Goal: Task Accomplishment & Management: Complete application form

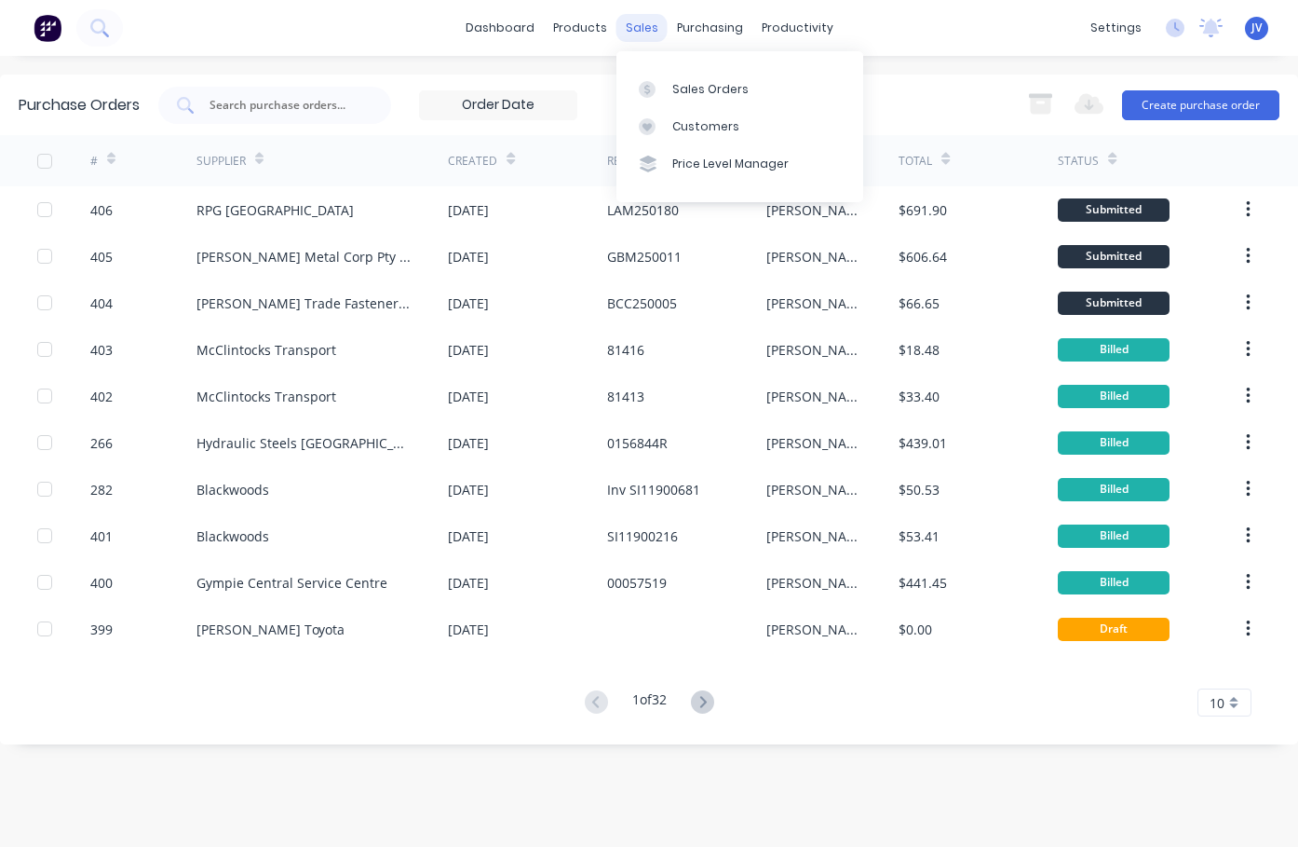
click at [646, 24] on div "sales" at bounding box center [641, 28] width 51 height 28
click at [691, 99] on link "Sales Orders" at bounding box center [739, 88] width 247 height 37
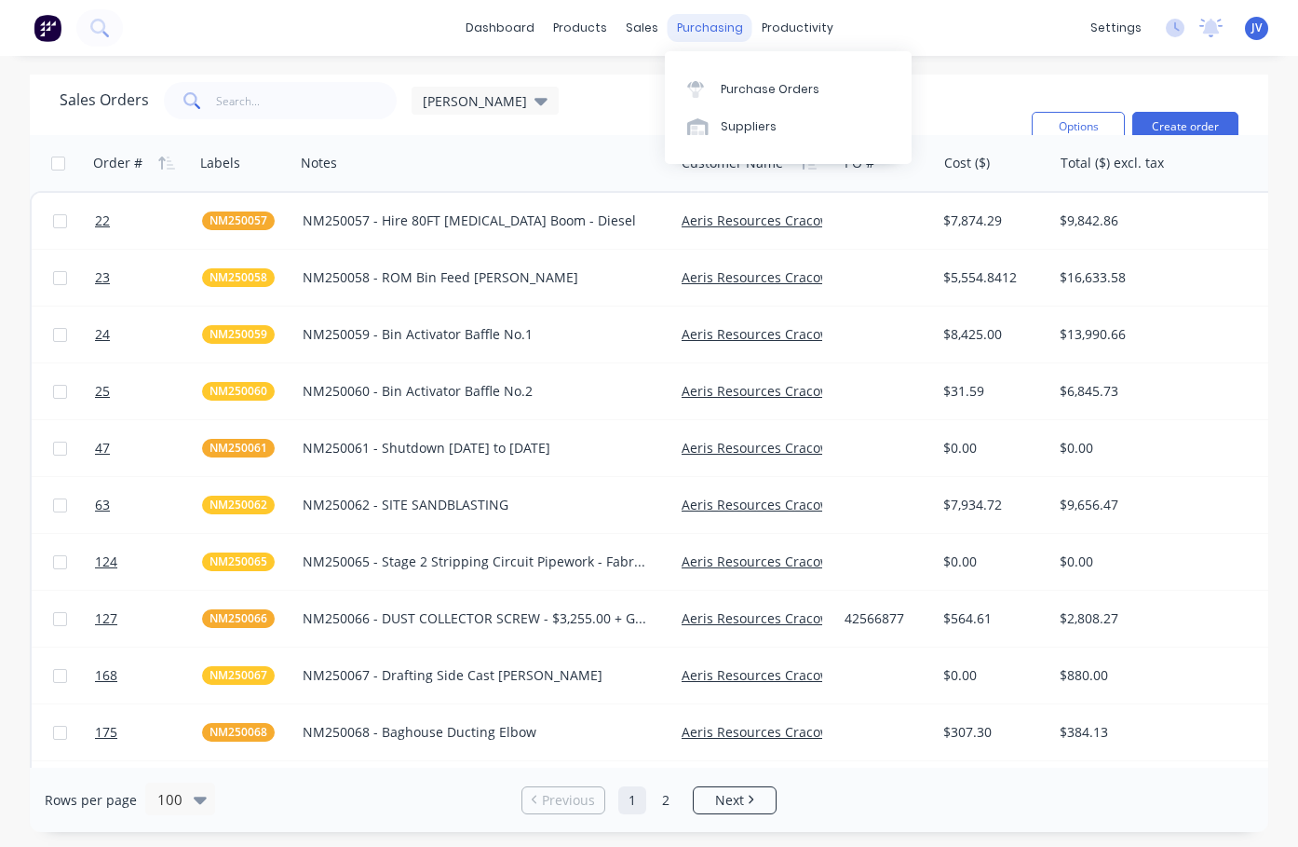
click at [701, 27] on div "purchasing" at bounding box center [710, 28] width 85 height 28
click at [739, 84] on div "Purchase Orders" at bounding box center [770, 89] width 99 height 17
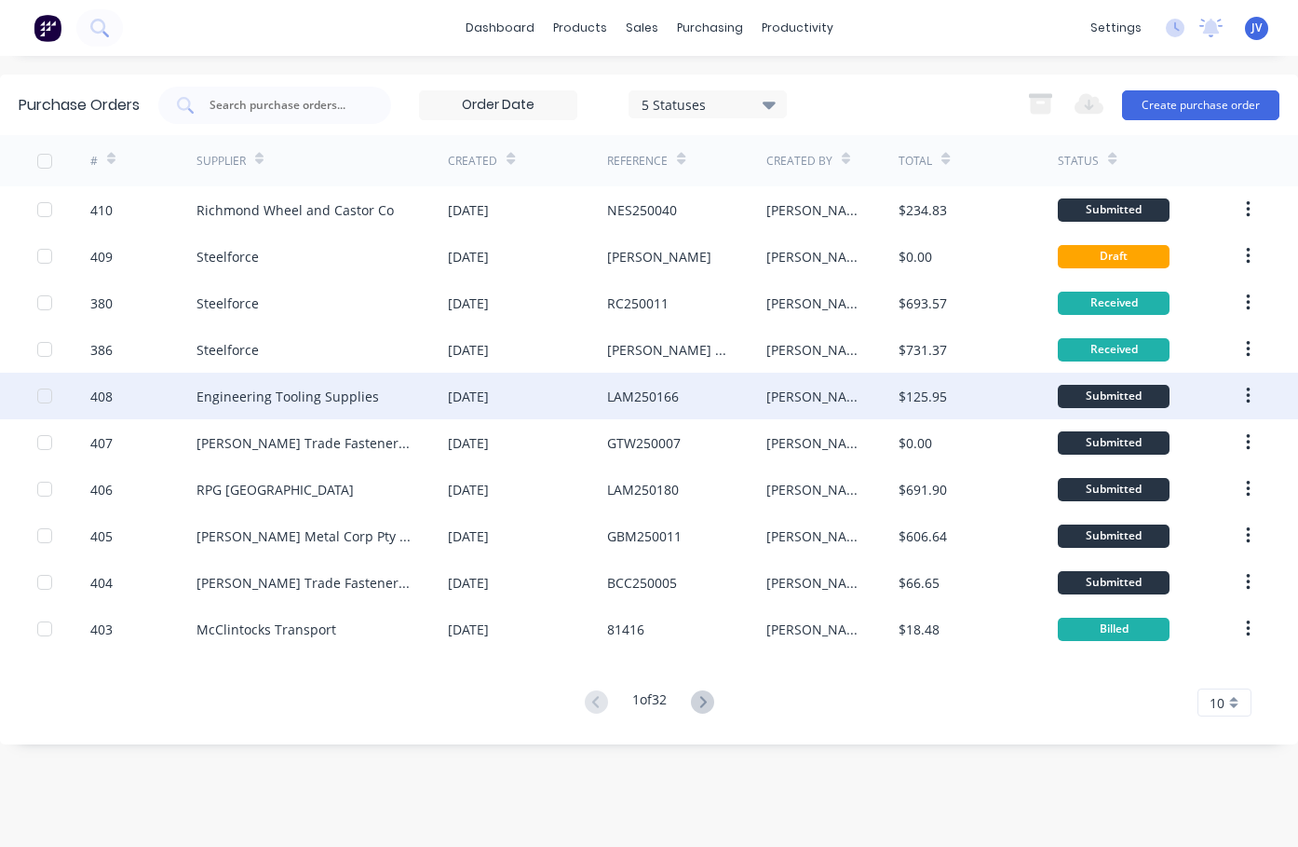
click at [225, 395] on div "Engineering Tooling Supplies" at bounding box center [287, 396] width 183 height 20
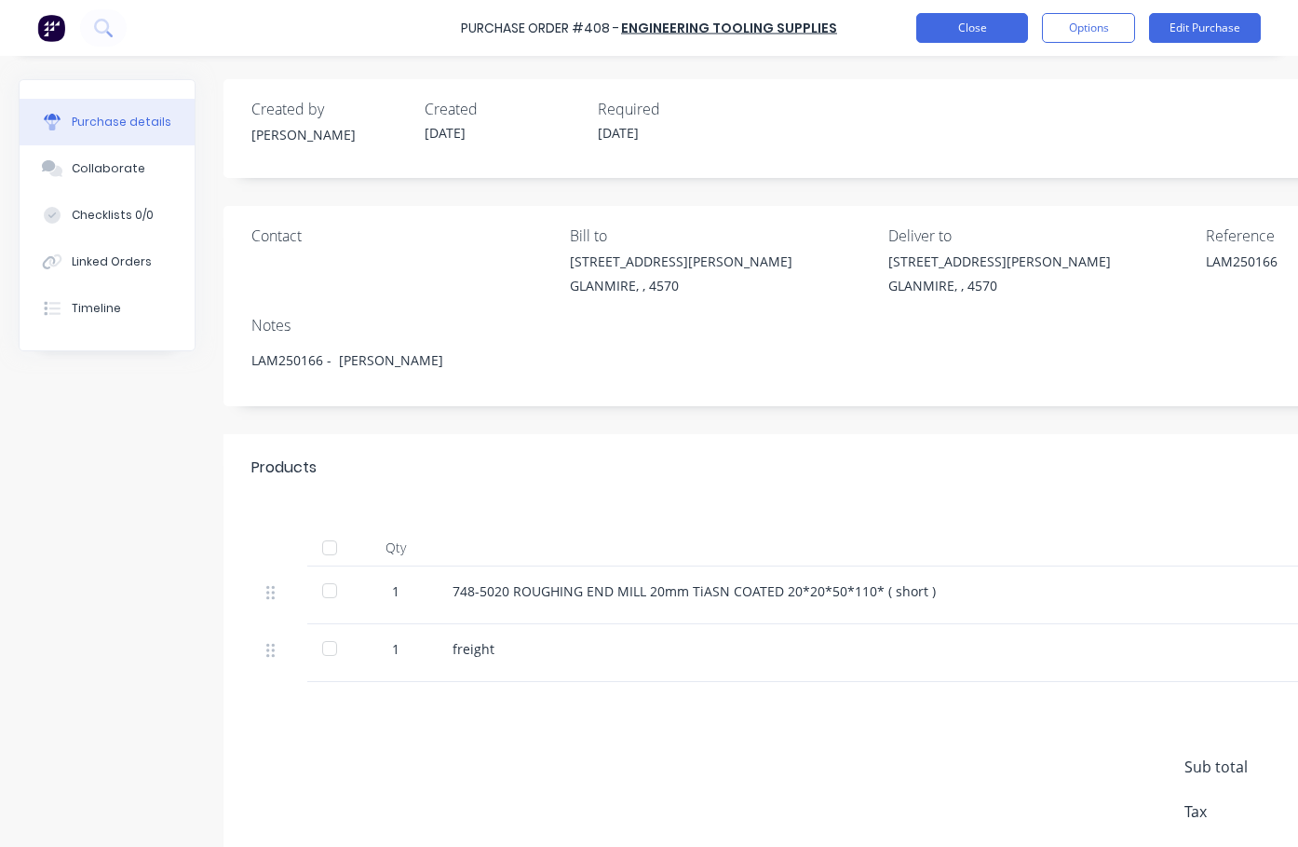
click at [981, 29] on button "Close" at bounding box center [972, 28] width 112 height 30
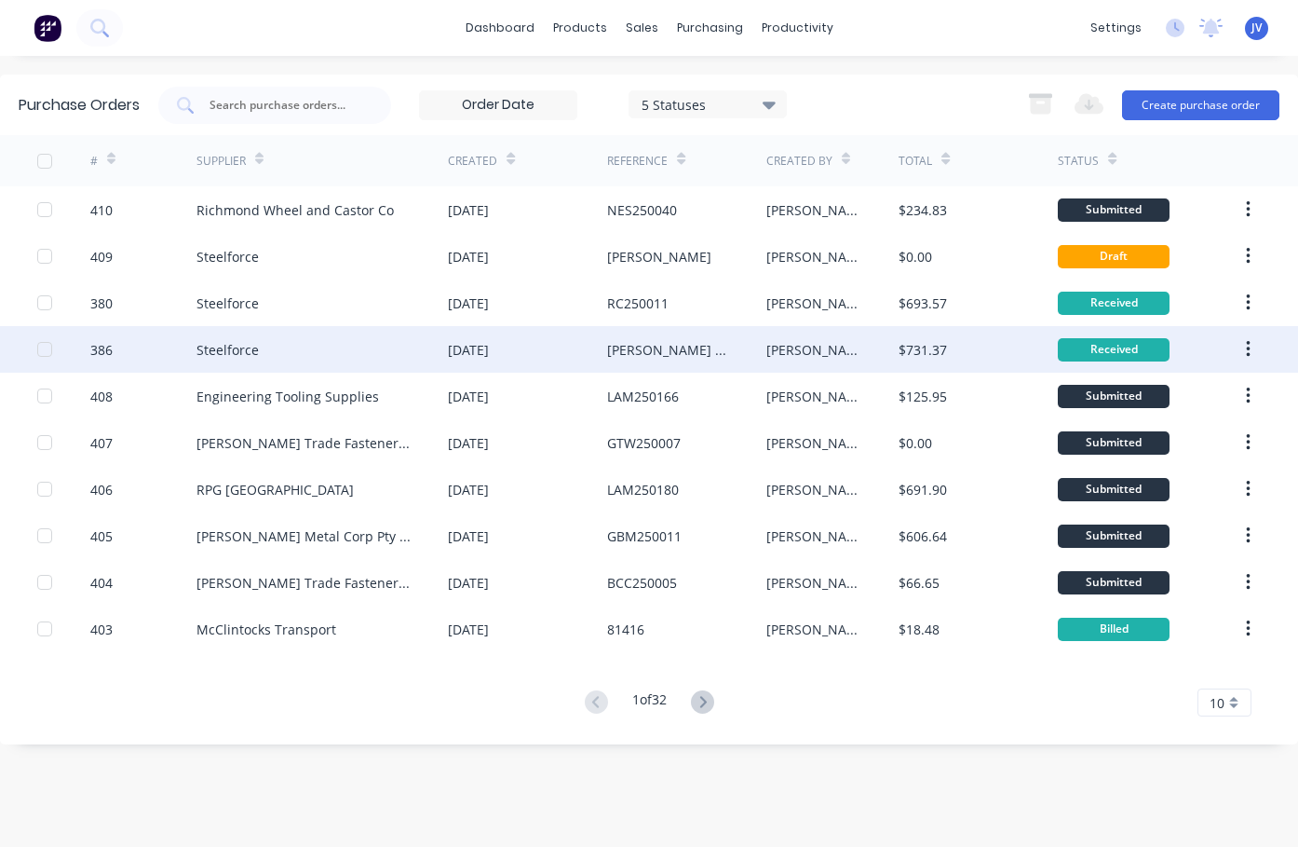
click at [607, 350] on div "[PERSON_NAME] staff" at bounding box center [668, 350] width 122 height 20
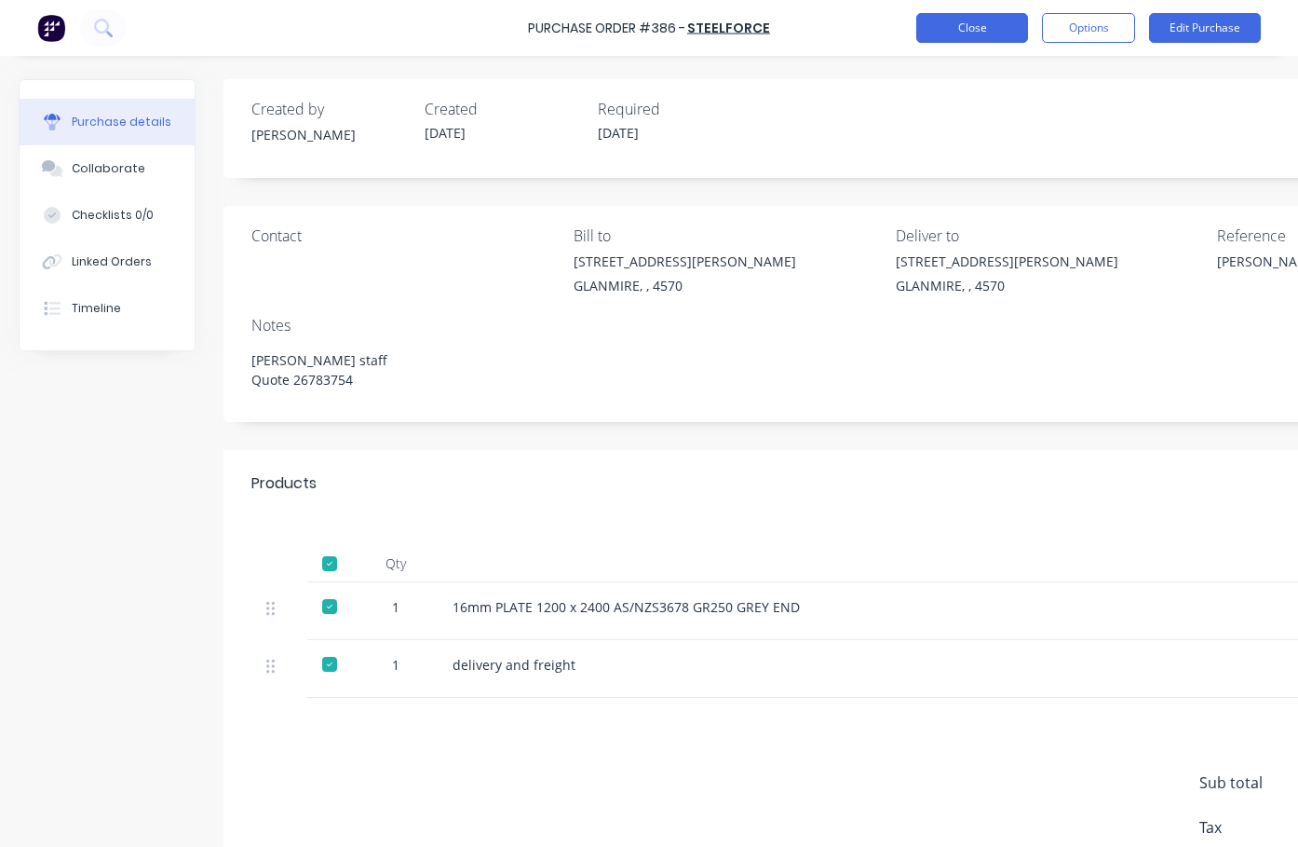
click at [961, 26] on button "Close" at bounding box center [972, 28] width 112 height 30
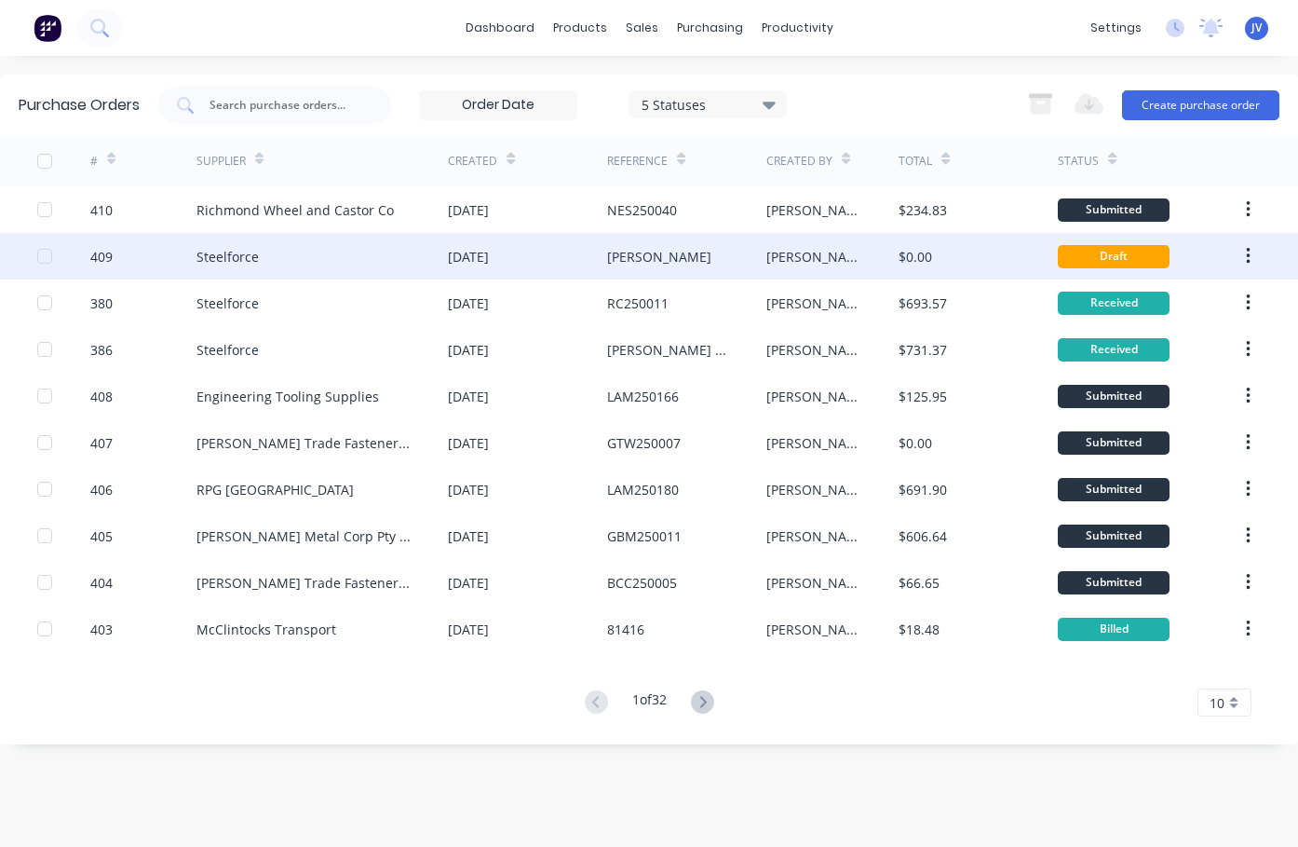
click at [631, 254] on div "[PERSON_NAME]" at bounding box center [659, 257] width 104 height 20
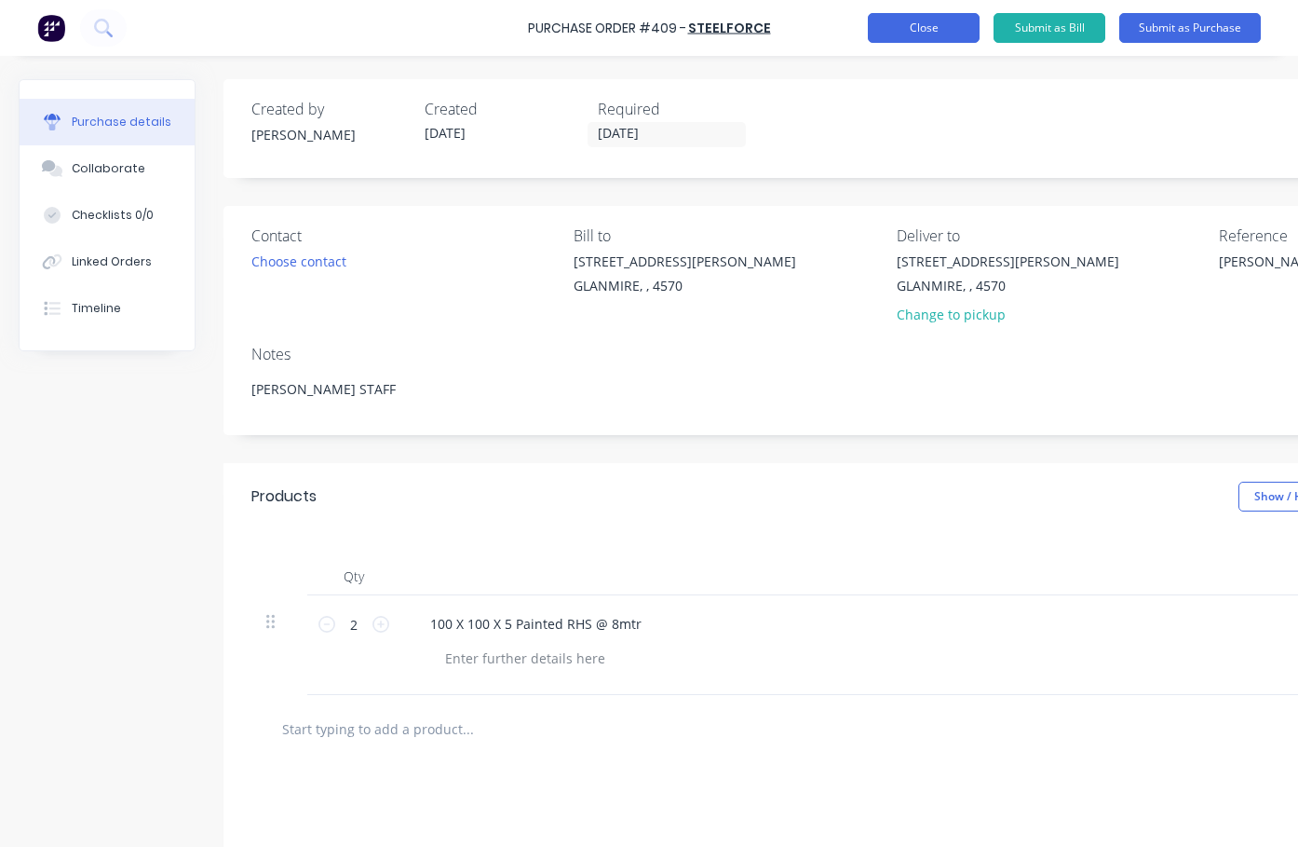
click at [919, 31] on button "Close" at bounding box center [924, 28] width 112 height 30
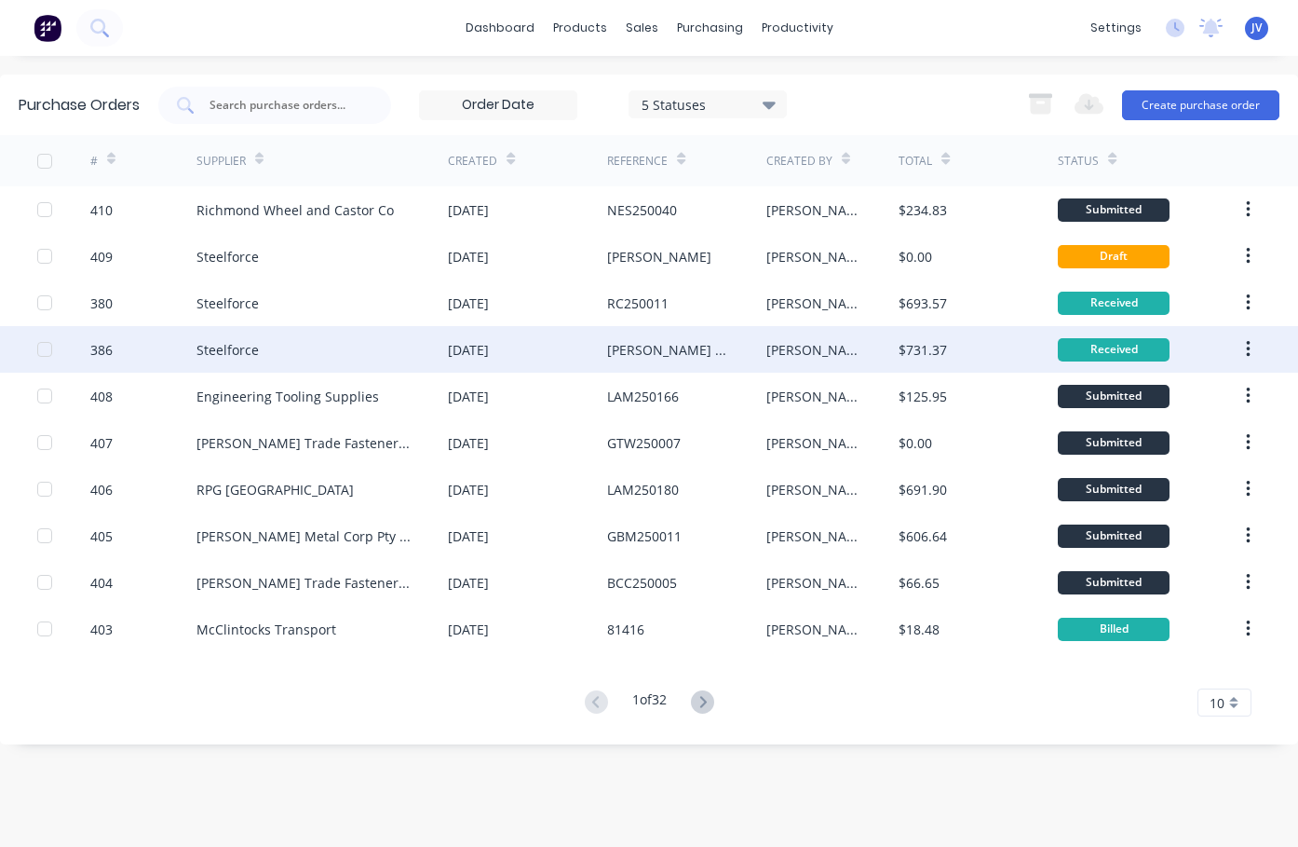
click at [641, 349] on div "[PERSON_NAME] staff" at bounding box center [668, 350] width 122 height 20
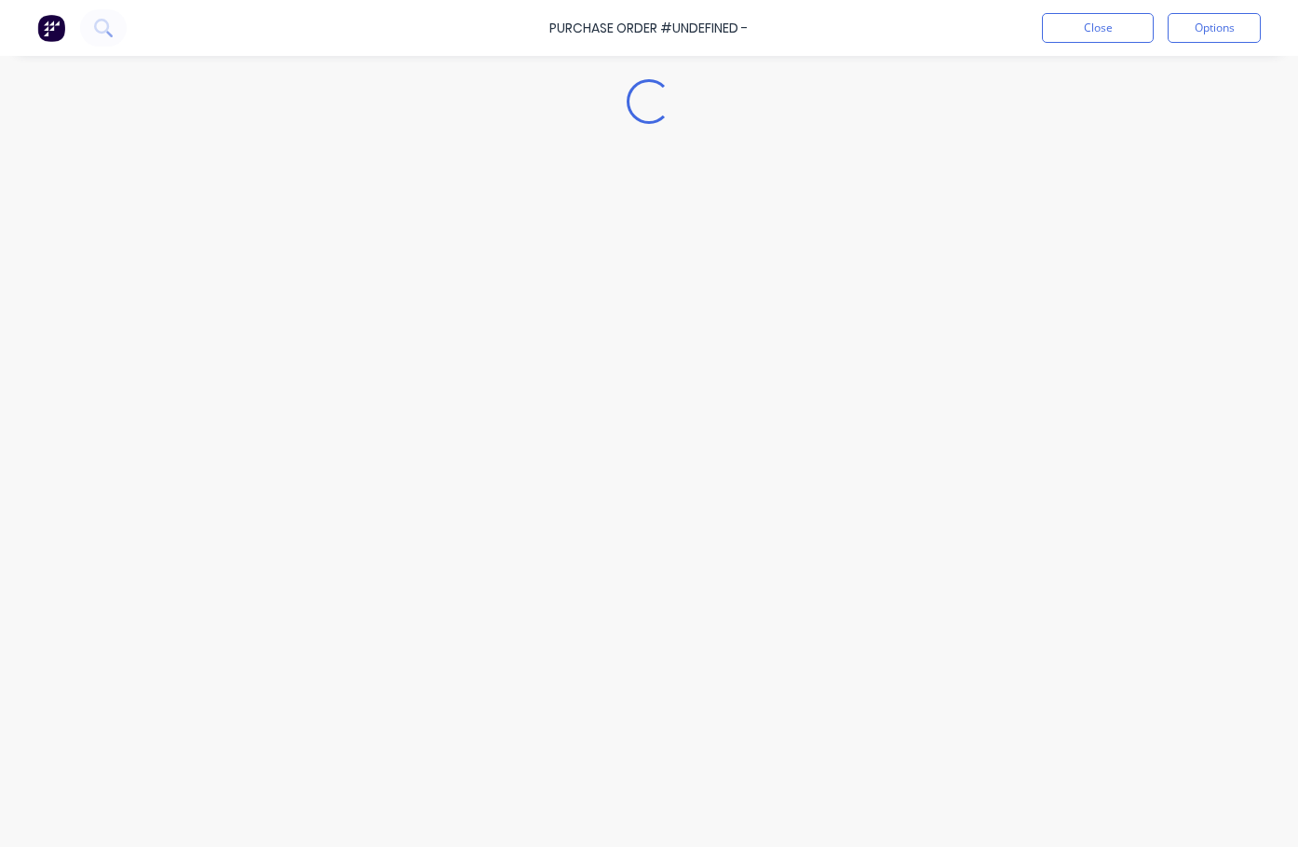
type textarea "x"
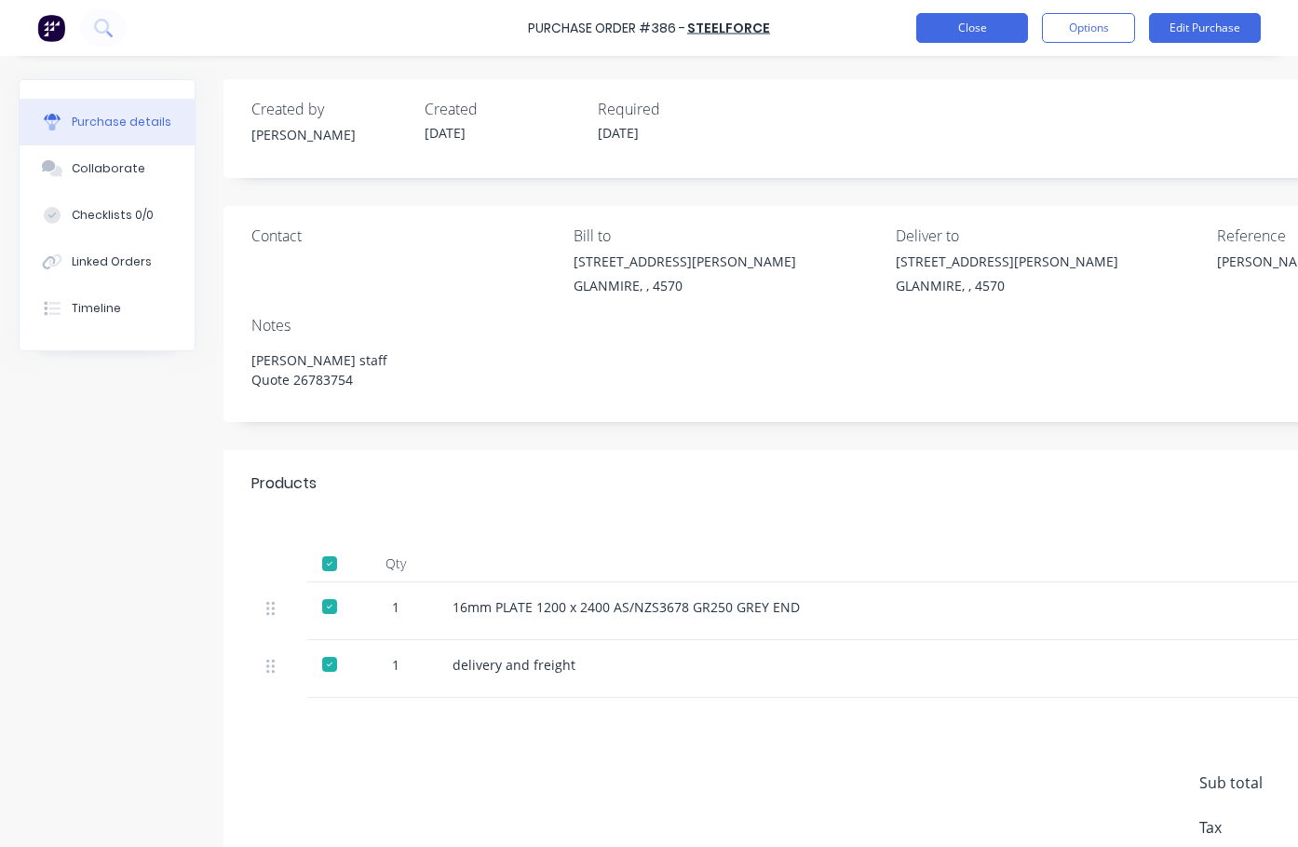
click at [986, 28] on button "Close" at bounding box center [972, 28] width 112 height 30
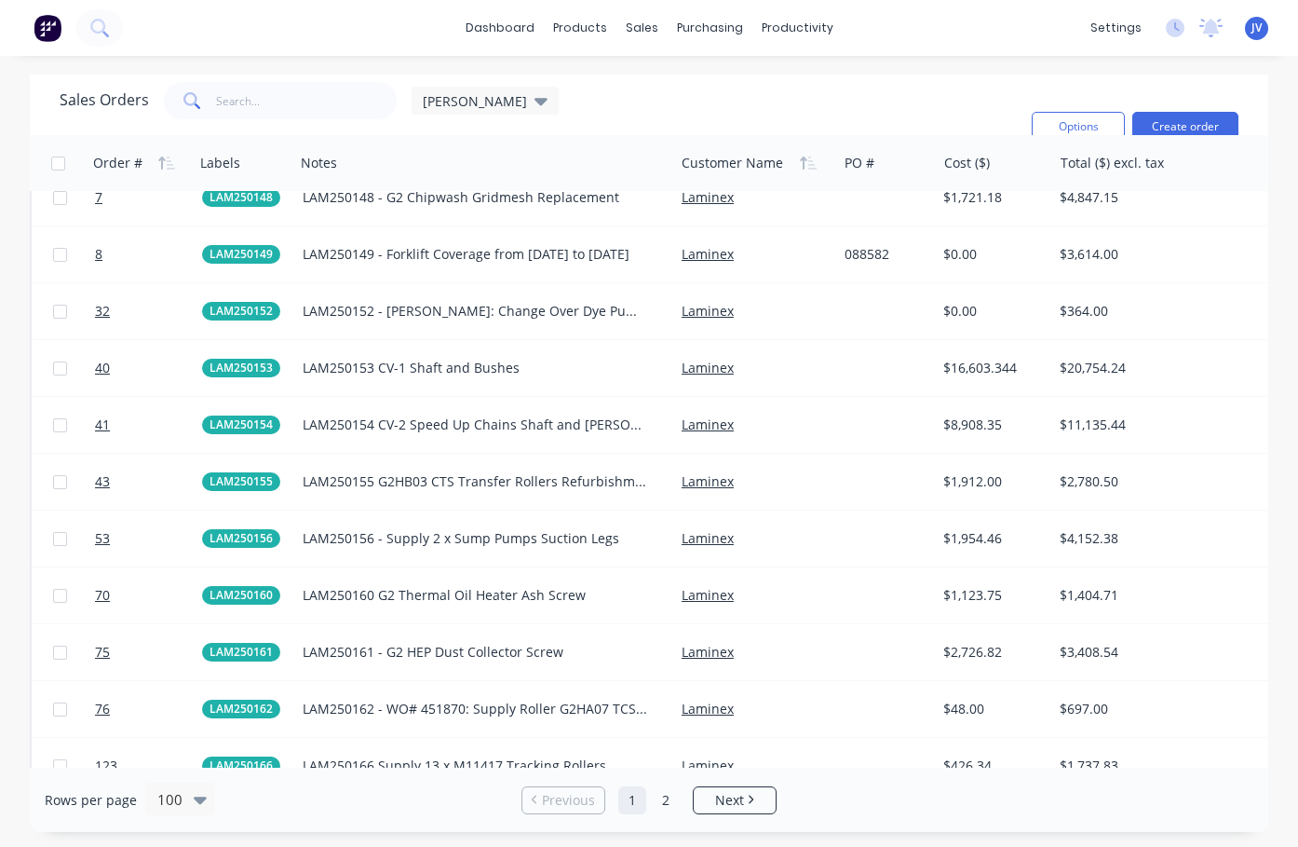
scroll to position [2794, 0]
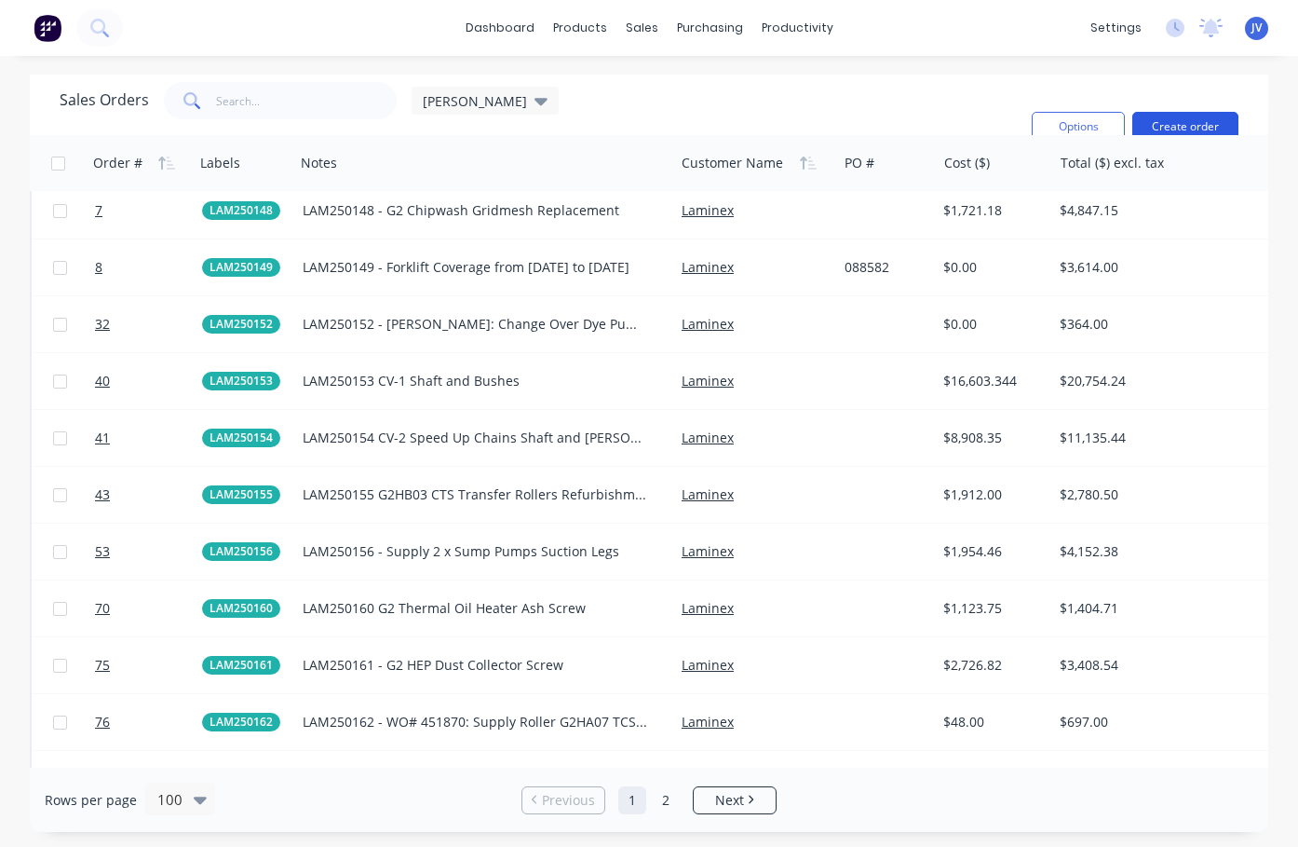
click at [1183, 118] on button "Create order" at bounding box center [1185, 127] width 106 height 30
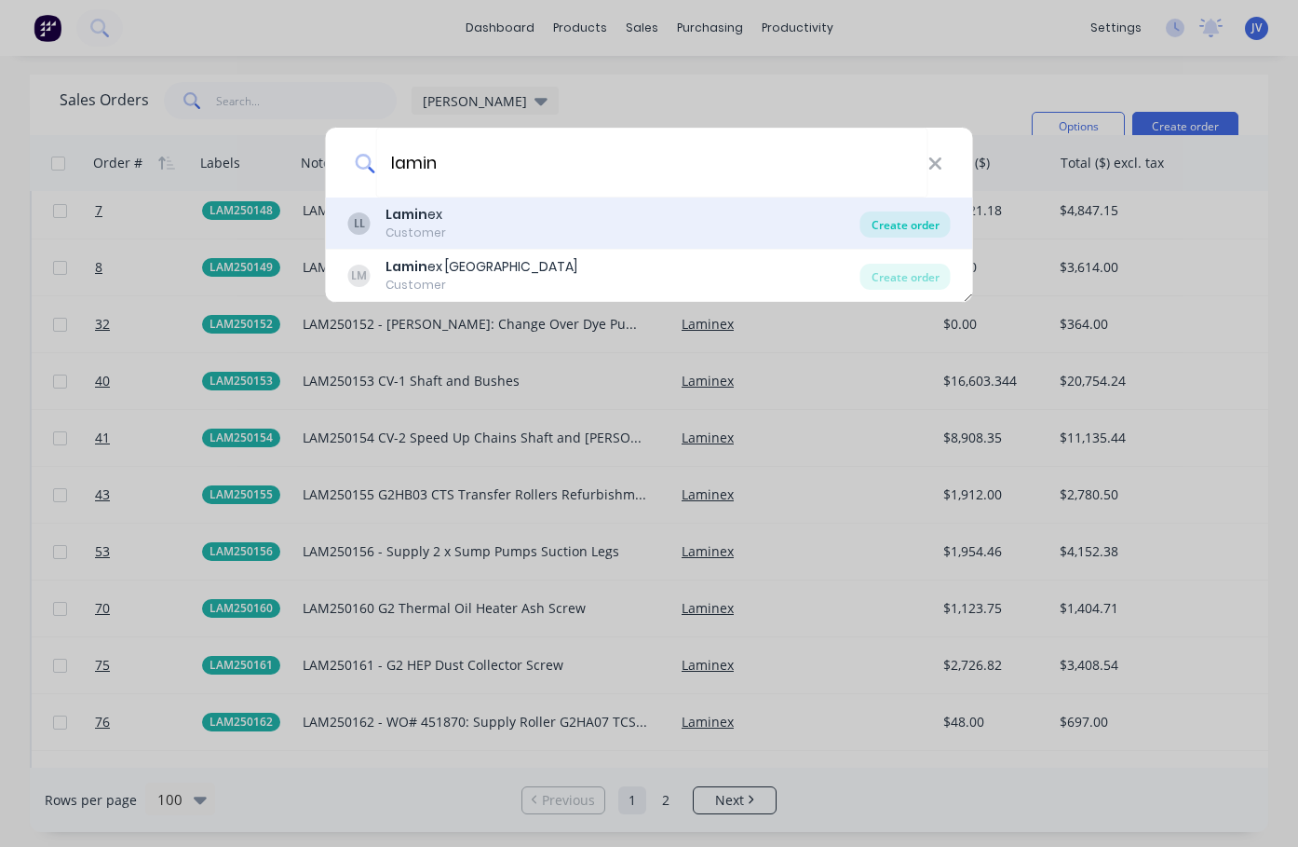
type input "lamin"
click at [935, 228] on div "Create order" at bounding box center [905, 224] width 90 height 26
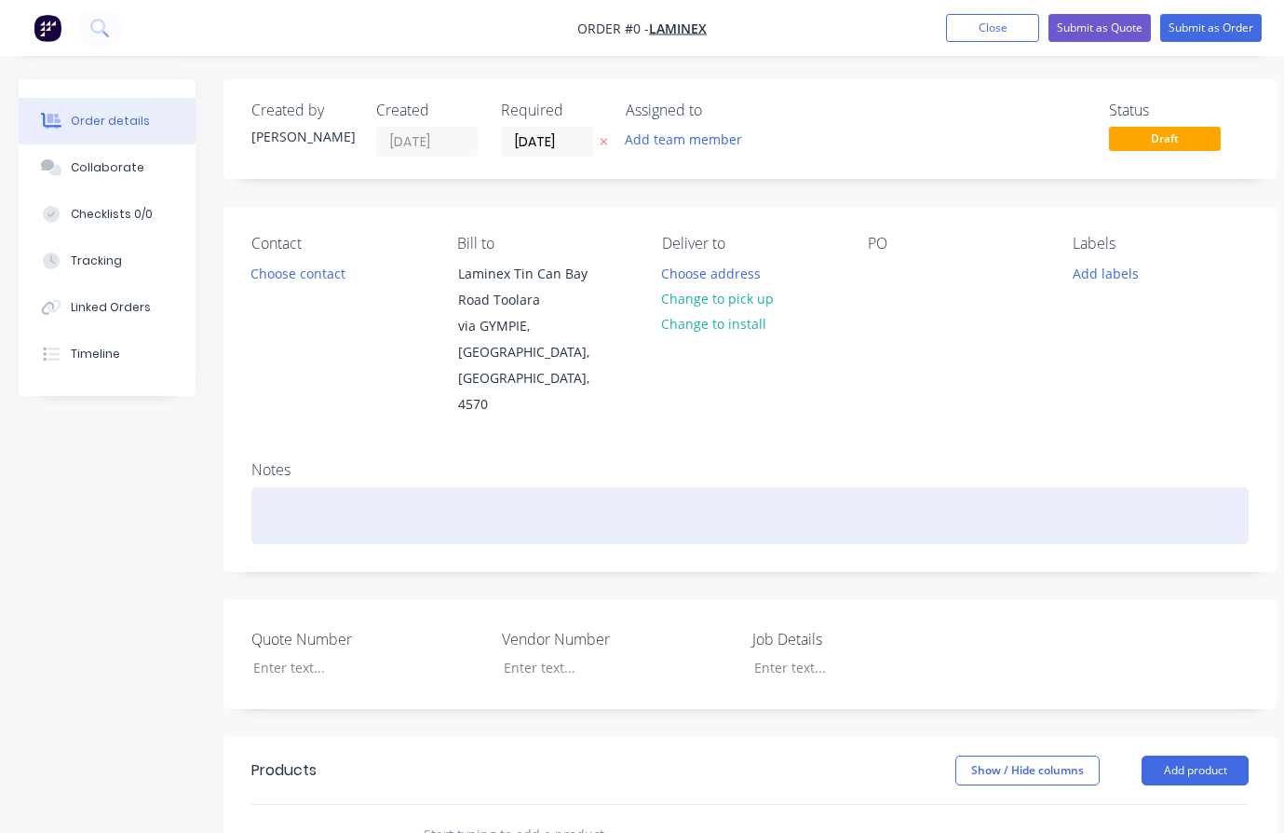
click at [270, 487] on div at bounding box center [749, 515] width 997 height 57
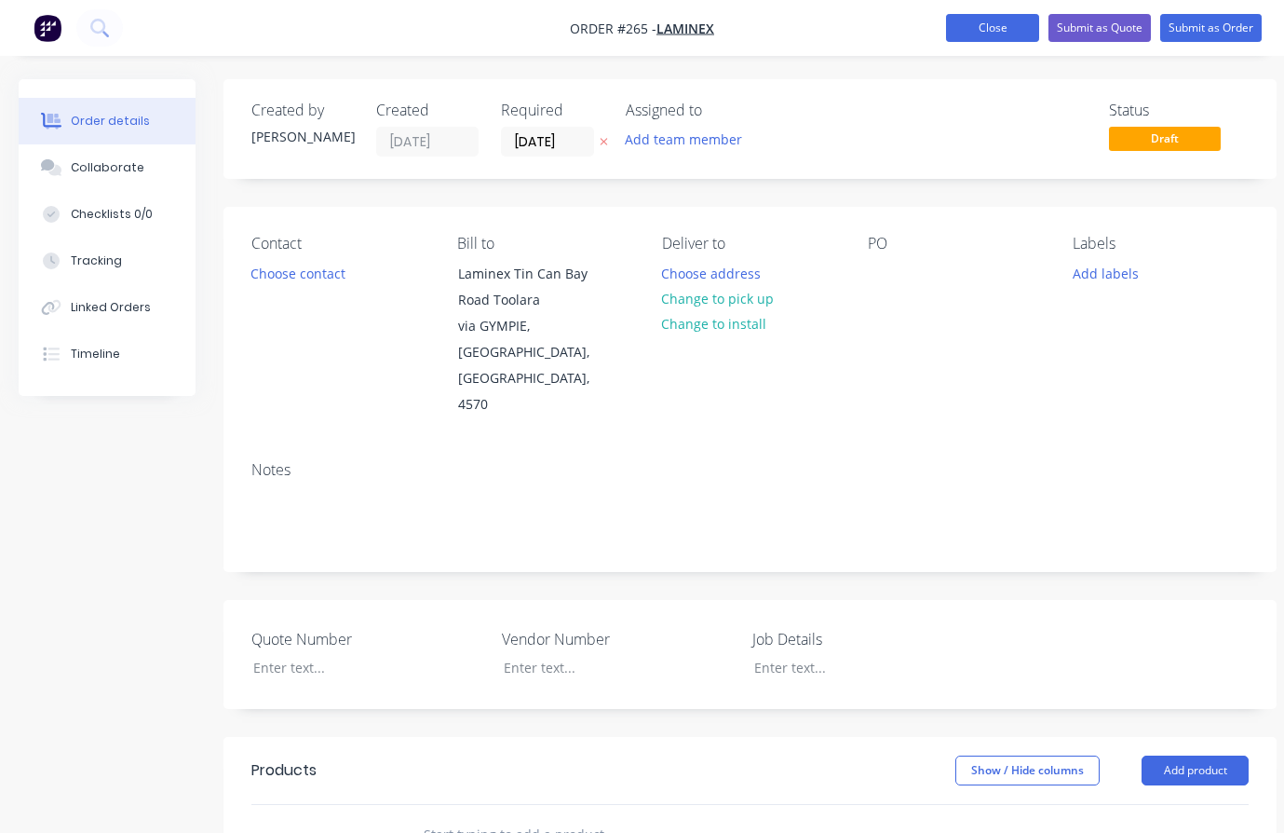
click at [986, 29] on button "Close" at bounding box center [992, 28] width 93 height 28
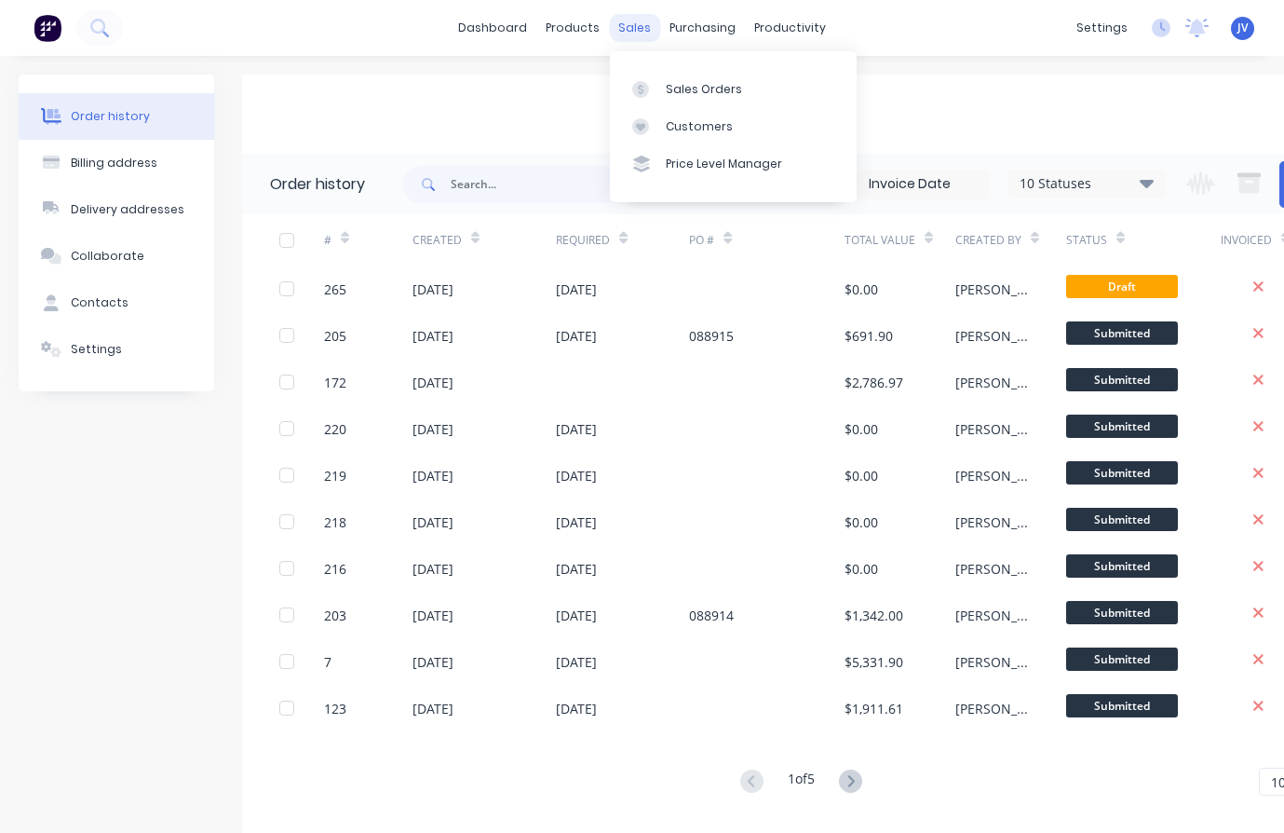
click at [630, 26] on div "sales" at bounding box center [634, 28] width 51 height 28
click at [698, 92] on div "Sales Orders" at bounding box center [704, 89] width 76 height 17
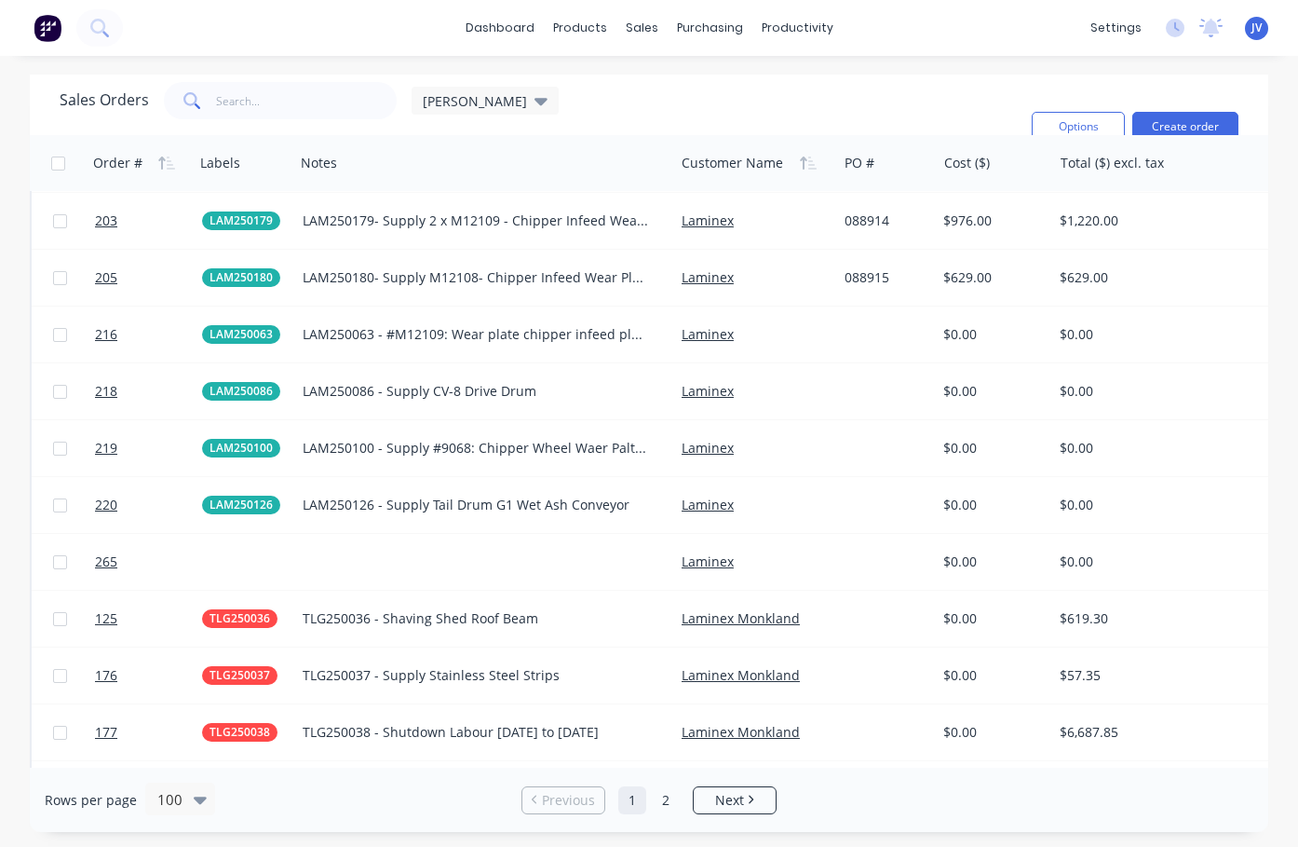
scroll to position [3911, 0]
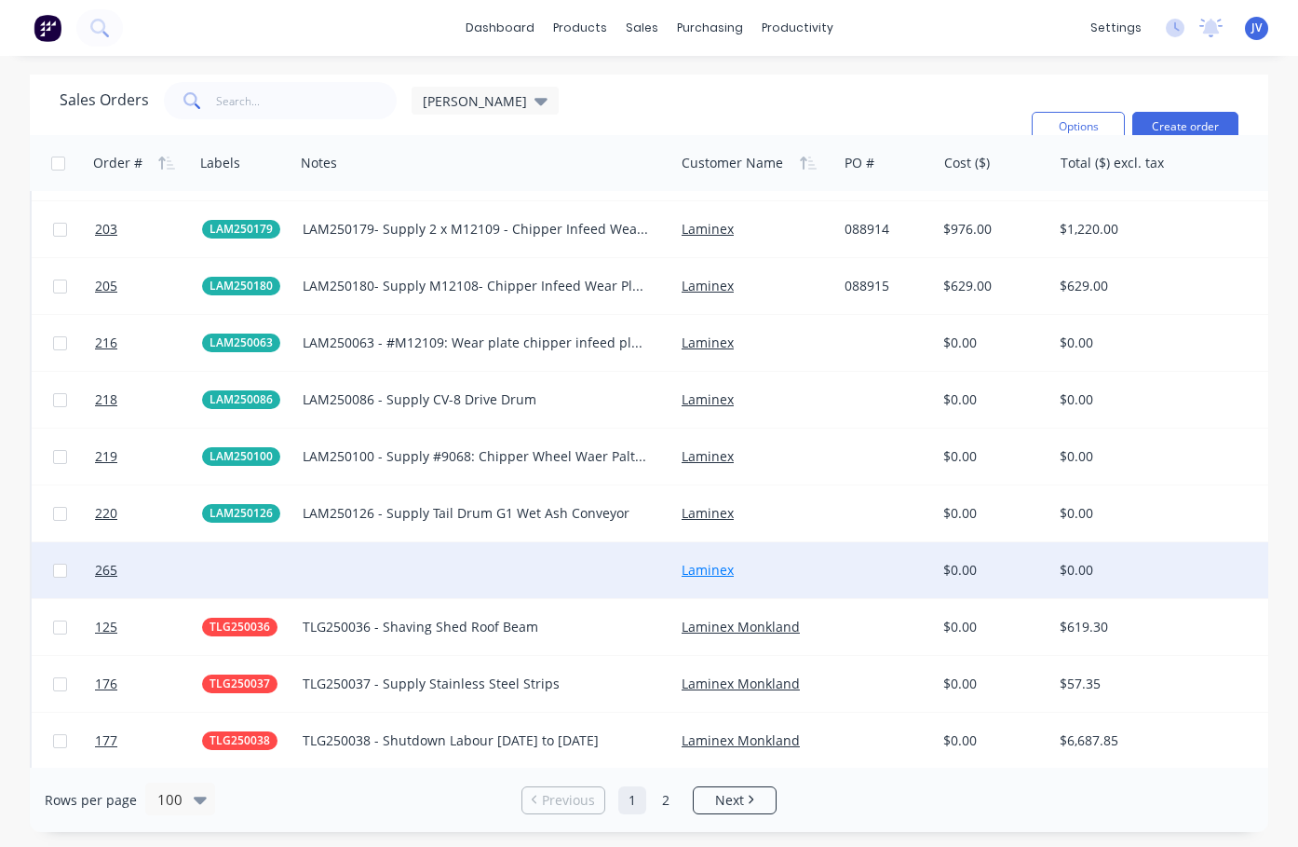
click at [717, 570] on link "Laminex" at bounding box center [708, 570] width 52 height 18
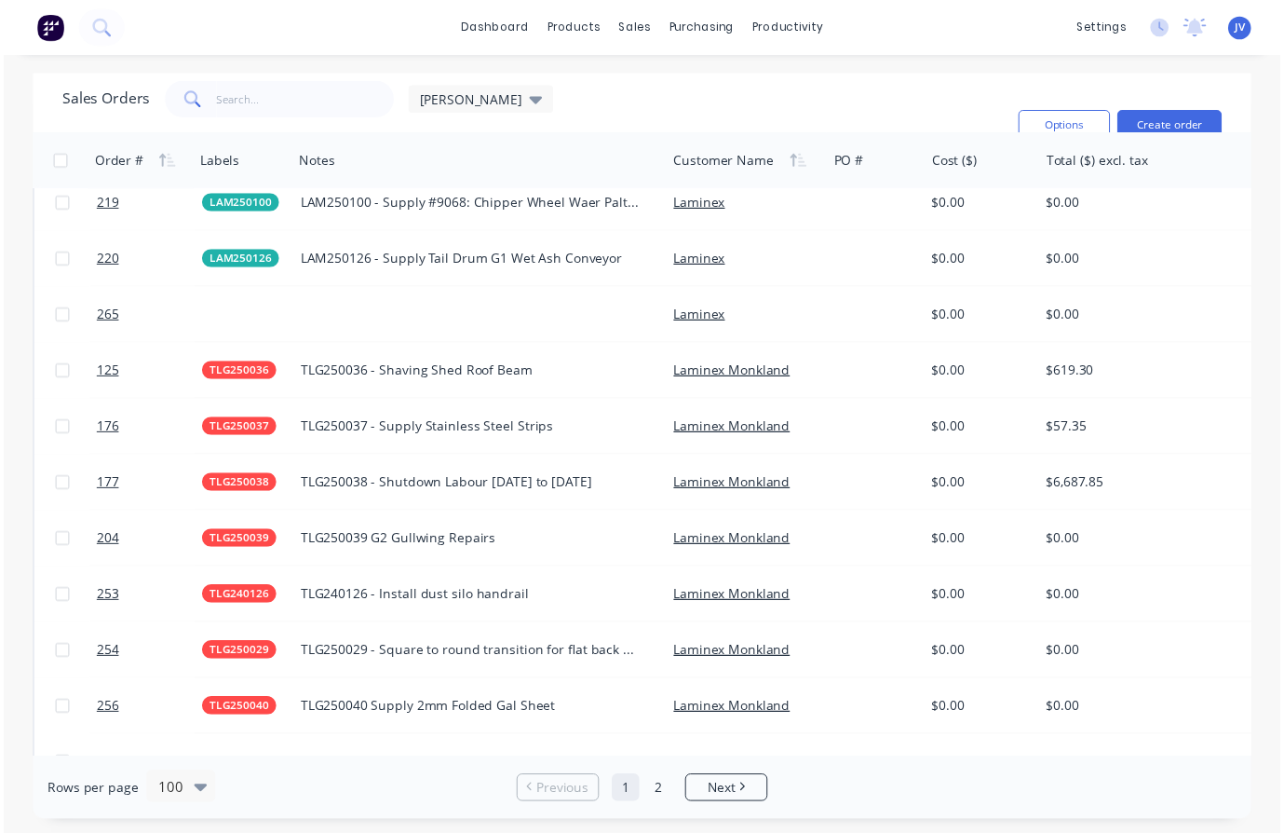
scroll to position [4191, 0]
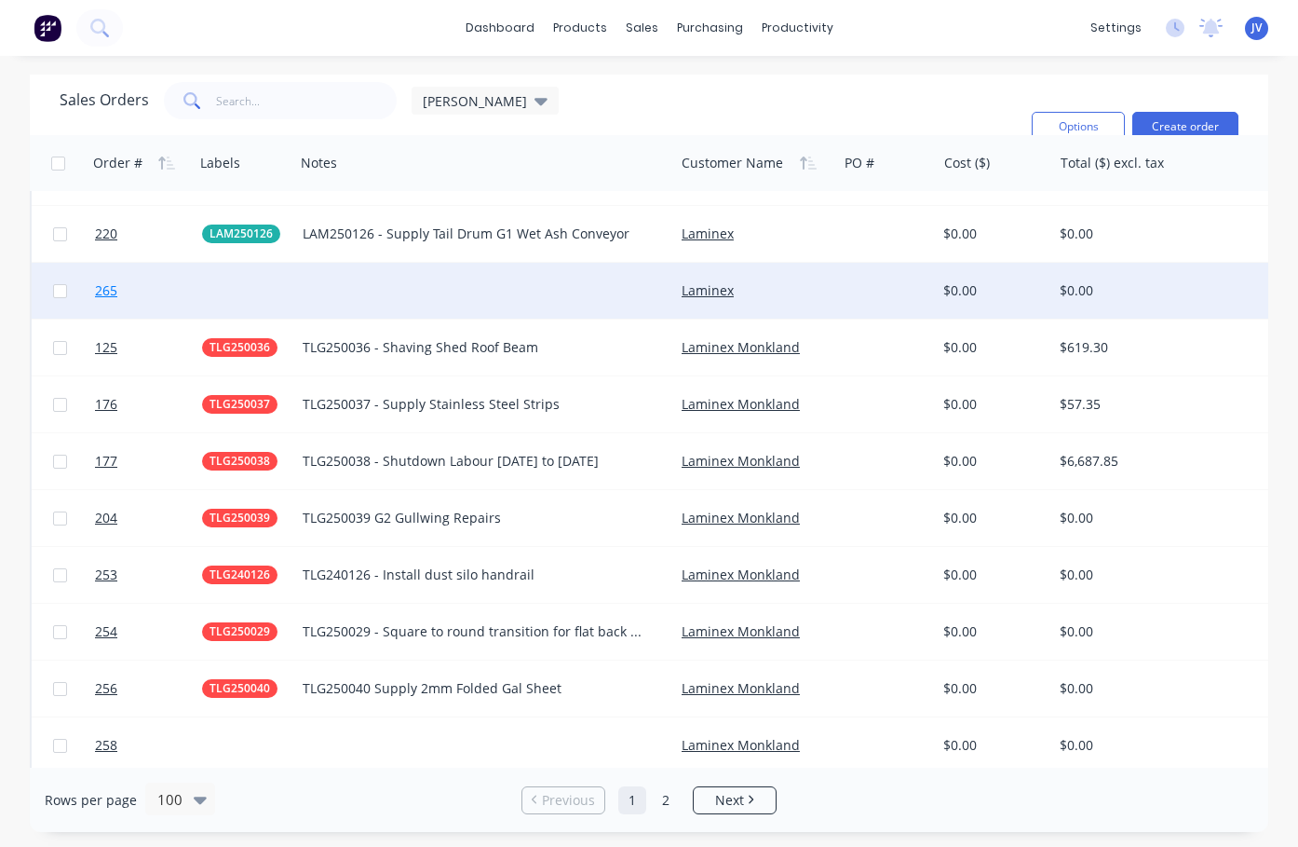
click at [106, 291] on span "265" at bounding box center [106, 290] width 22 height 19
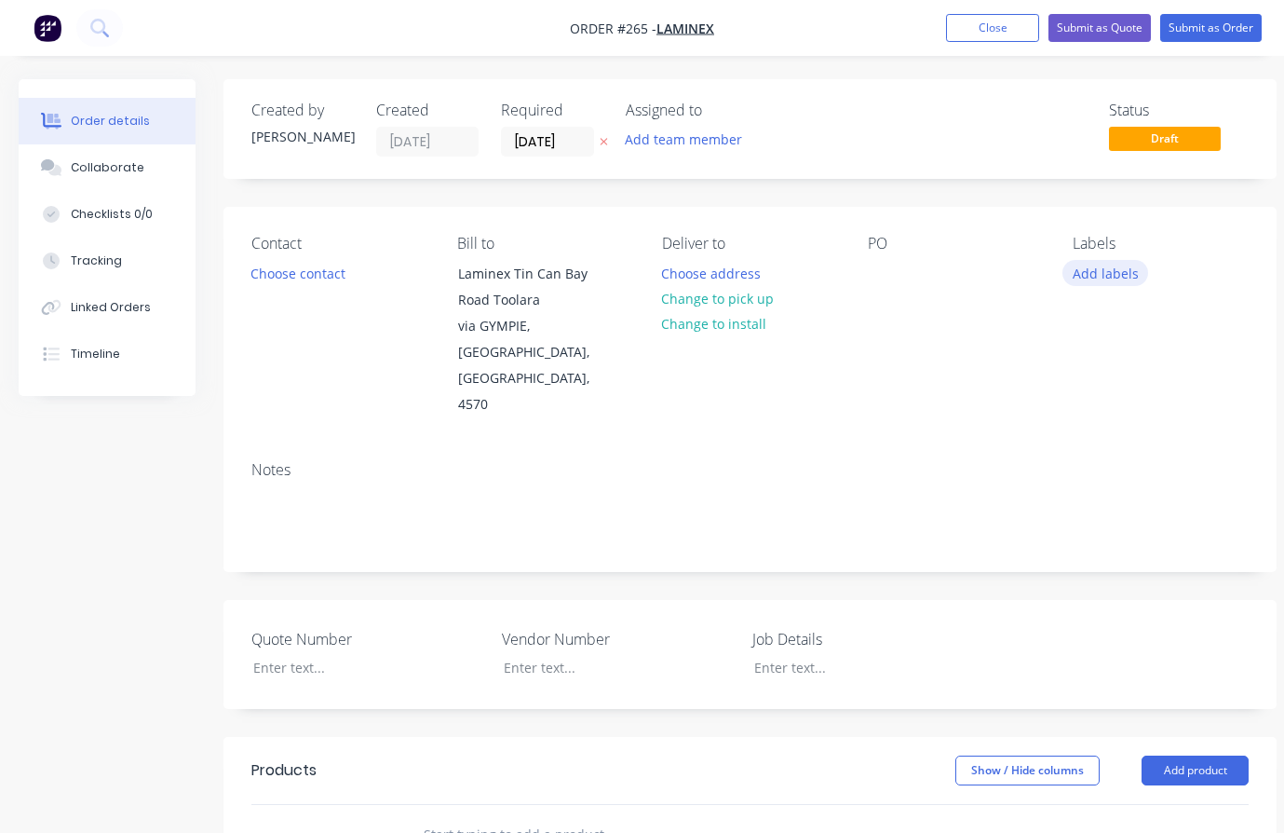
click at [1113, 273] on button "Add labels" at bounding box center [1106, 272] width 86 height 25
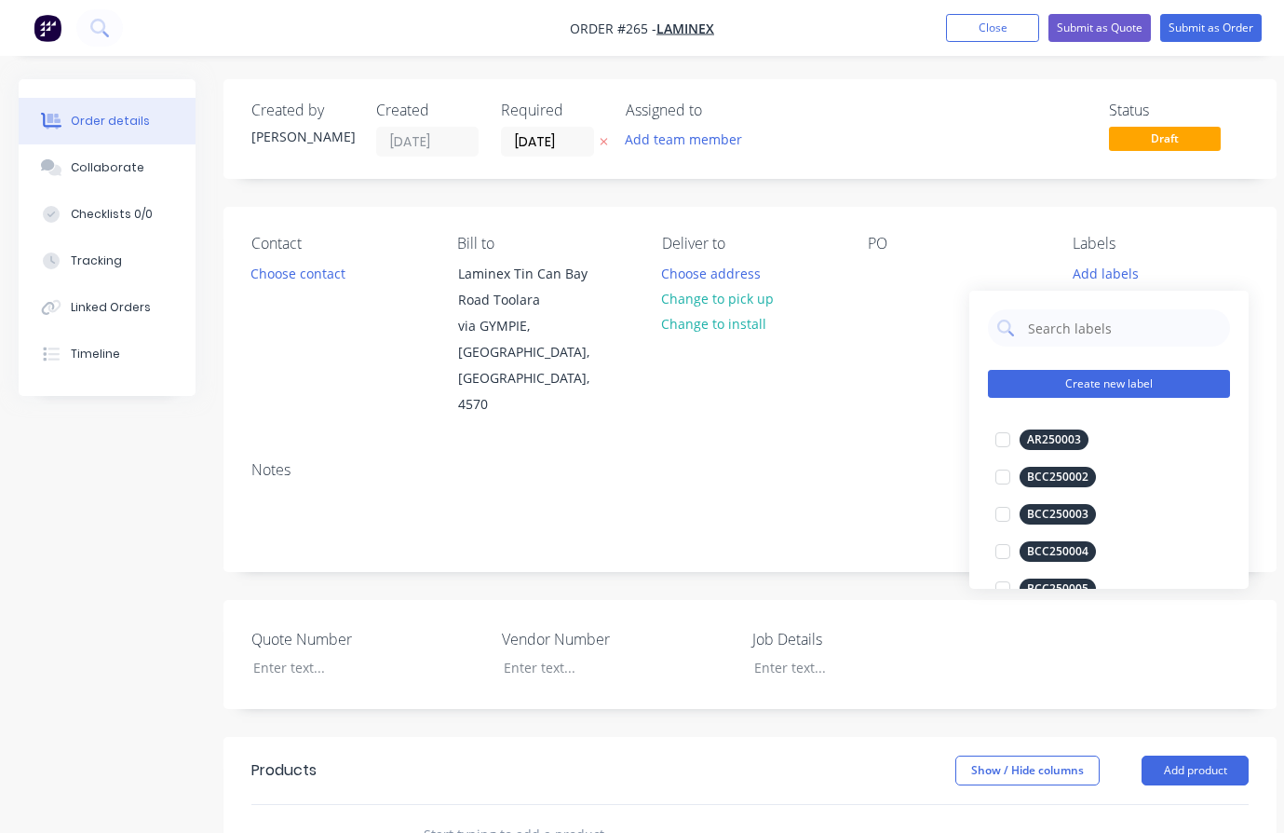
click at [1065, 383] on button "Create new label" at bounding box center [1109, 384] width 242 height 28
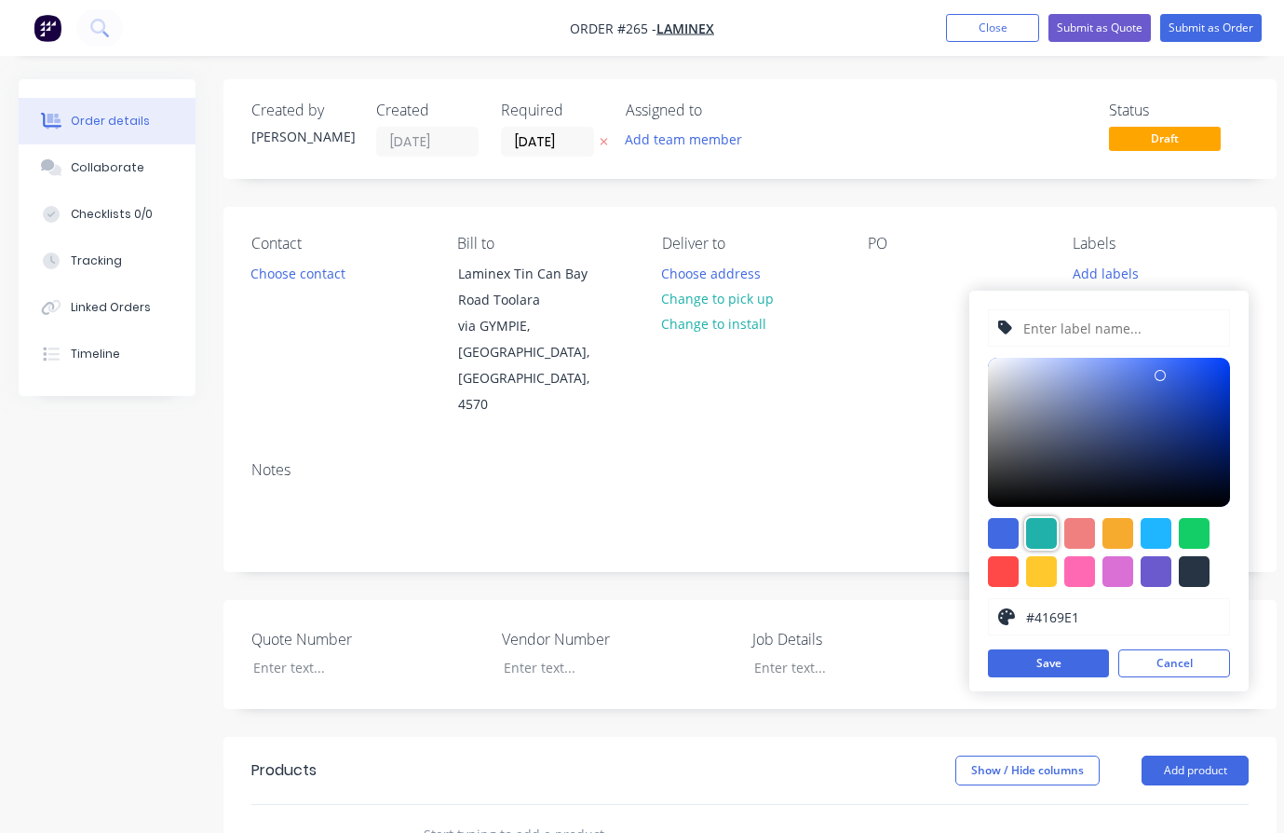
drag, startPoint x: 1045, startPoint y: 529, endPoint x: 1063, endPoint y: 519, distance: 21.3
click at [1043, 530] on div at bounding box center [1041, 533] width 31 height 31
type input "#20B2AA"
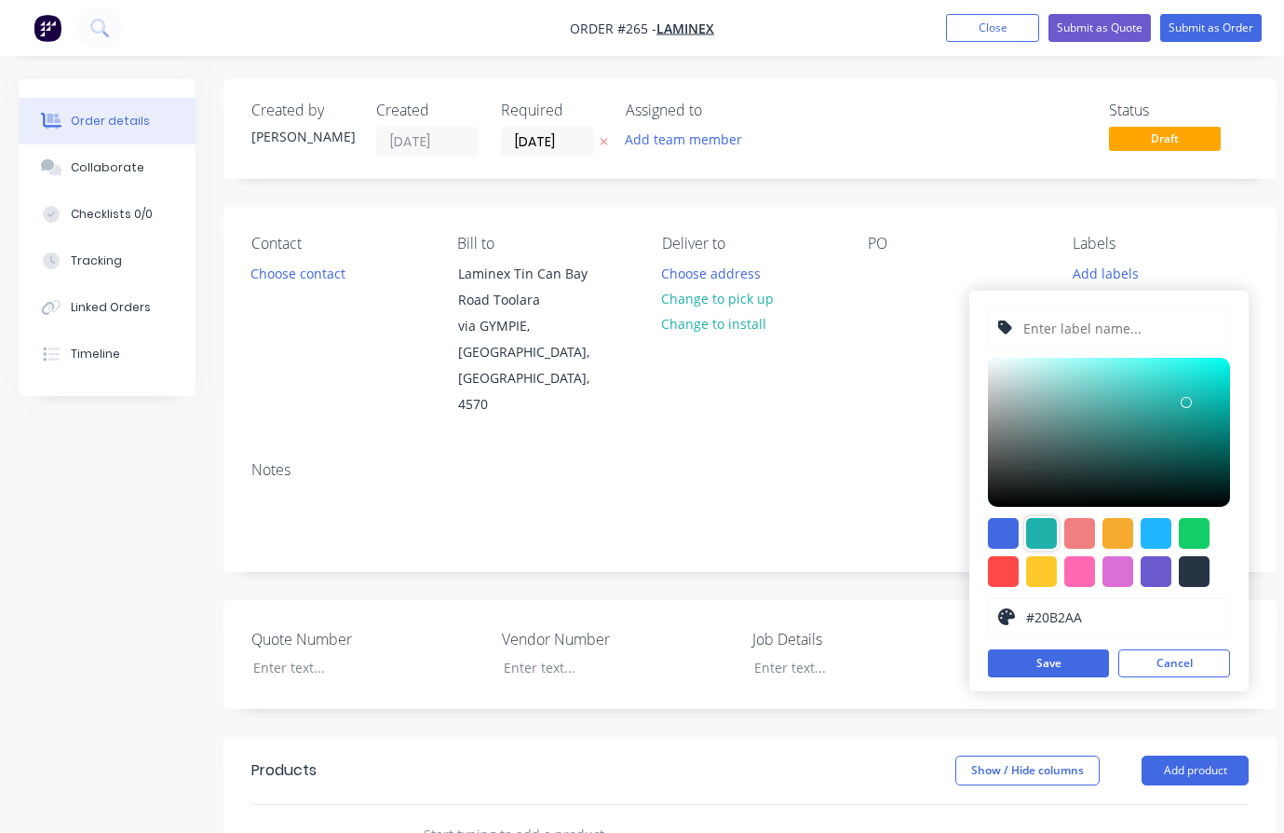
click at [1032, 324] on input "text" at bounding box center [1121, 327] width 198 height 35
type input "LAM250181"
click at [1067, 664] on button "Save" at bounding box center [1048, 663] width 121 height 28
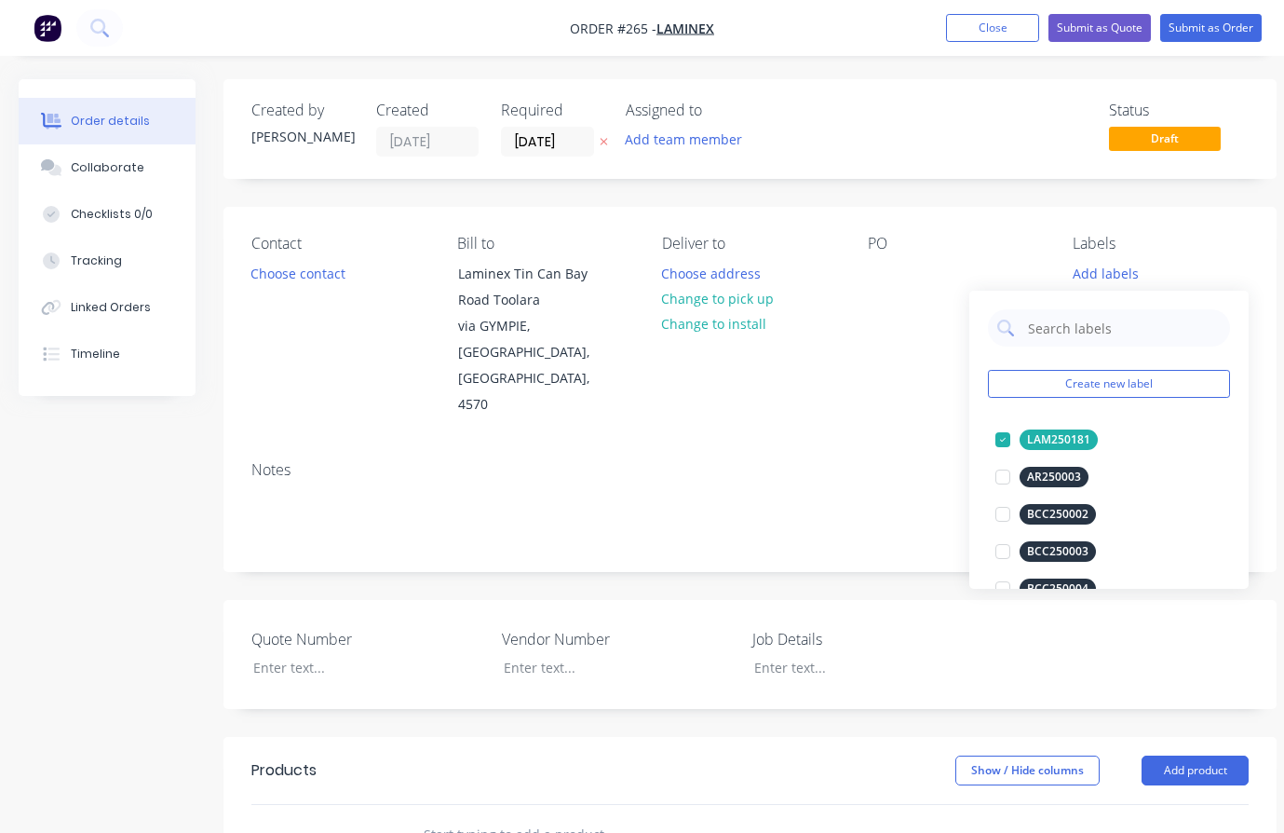
click at [846, 461] on div "Notes" at bounding box center [749, 470] width 997 height 18
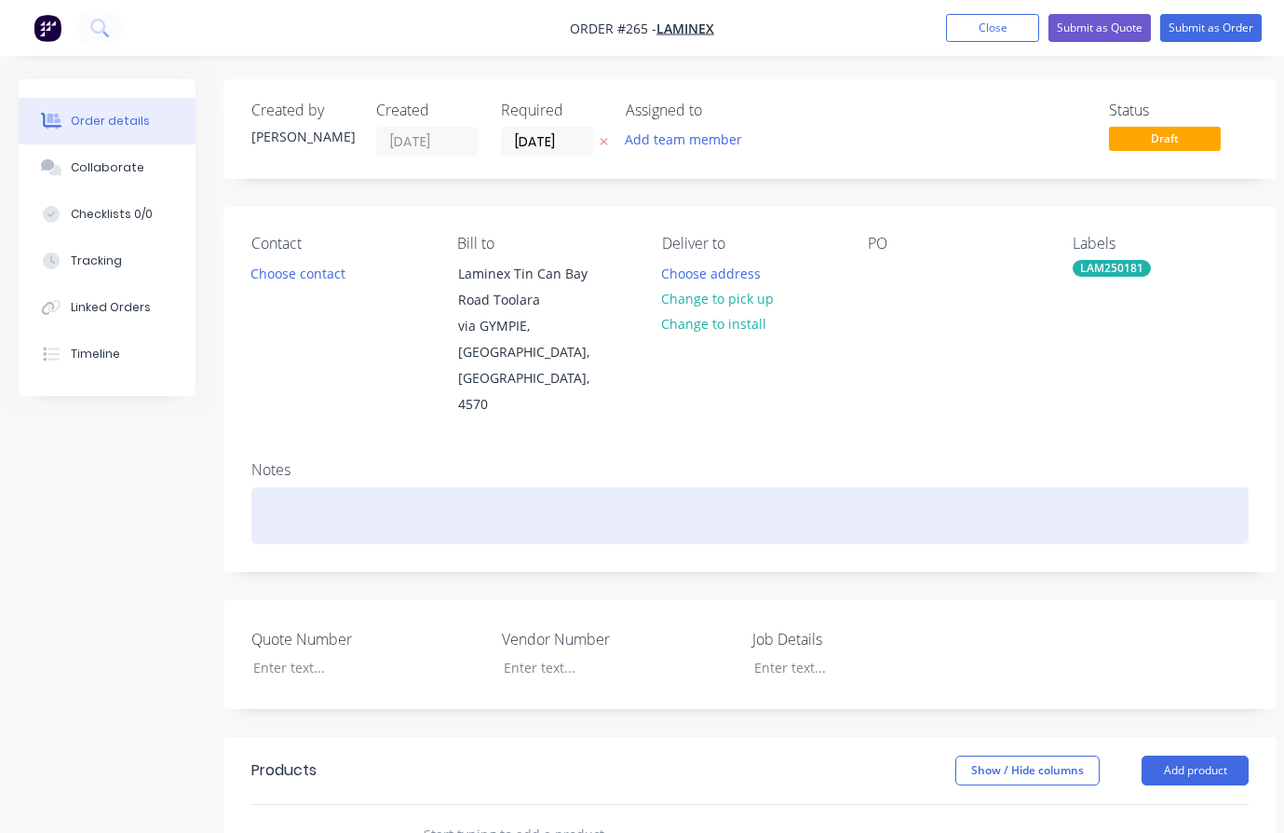
click at [267, 487] on div at bounding box center [749, 515] width 997 height 57
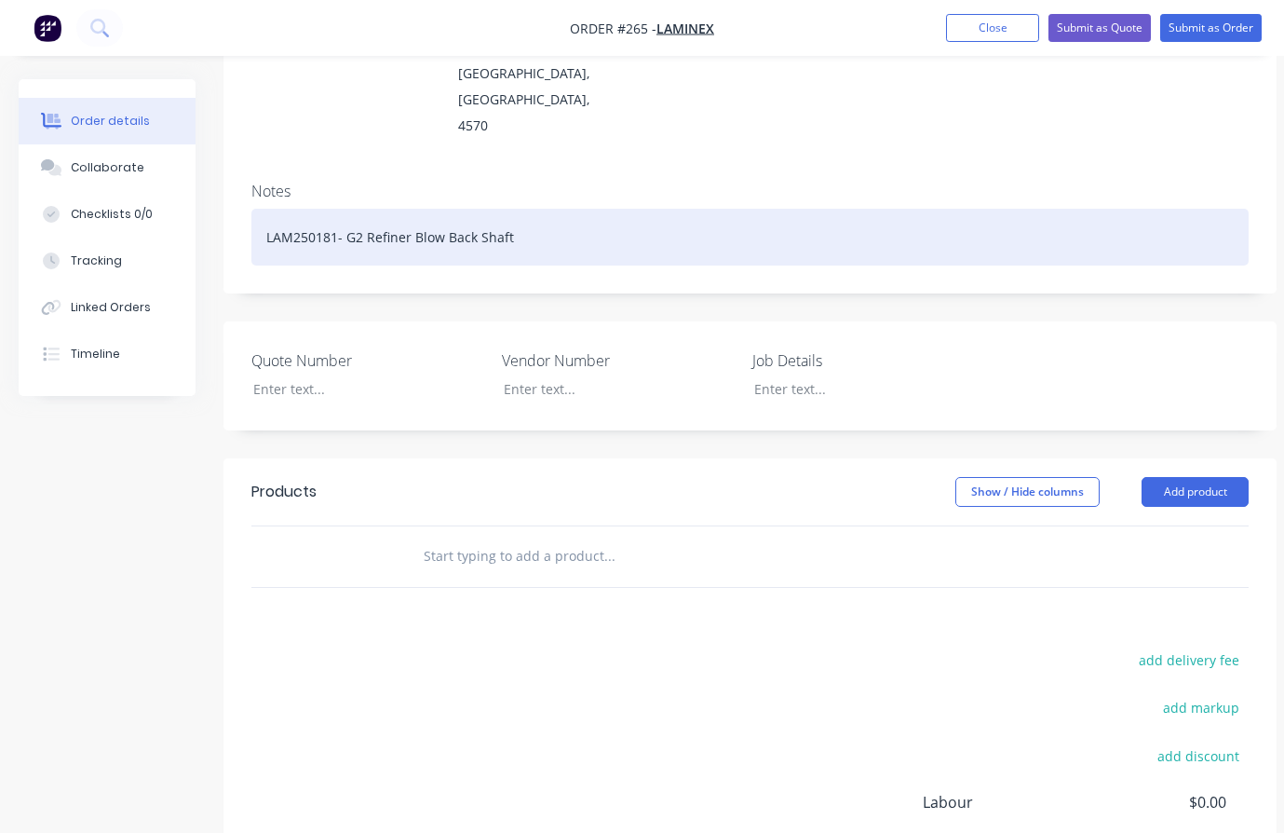
scroll to position [279, 0]
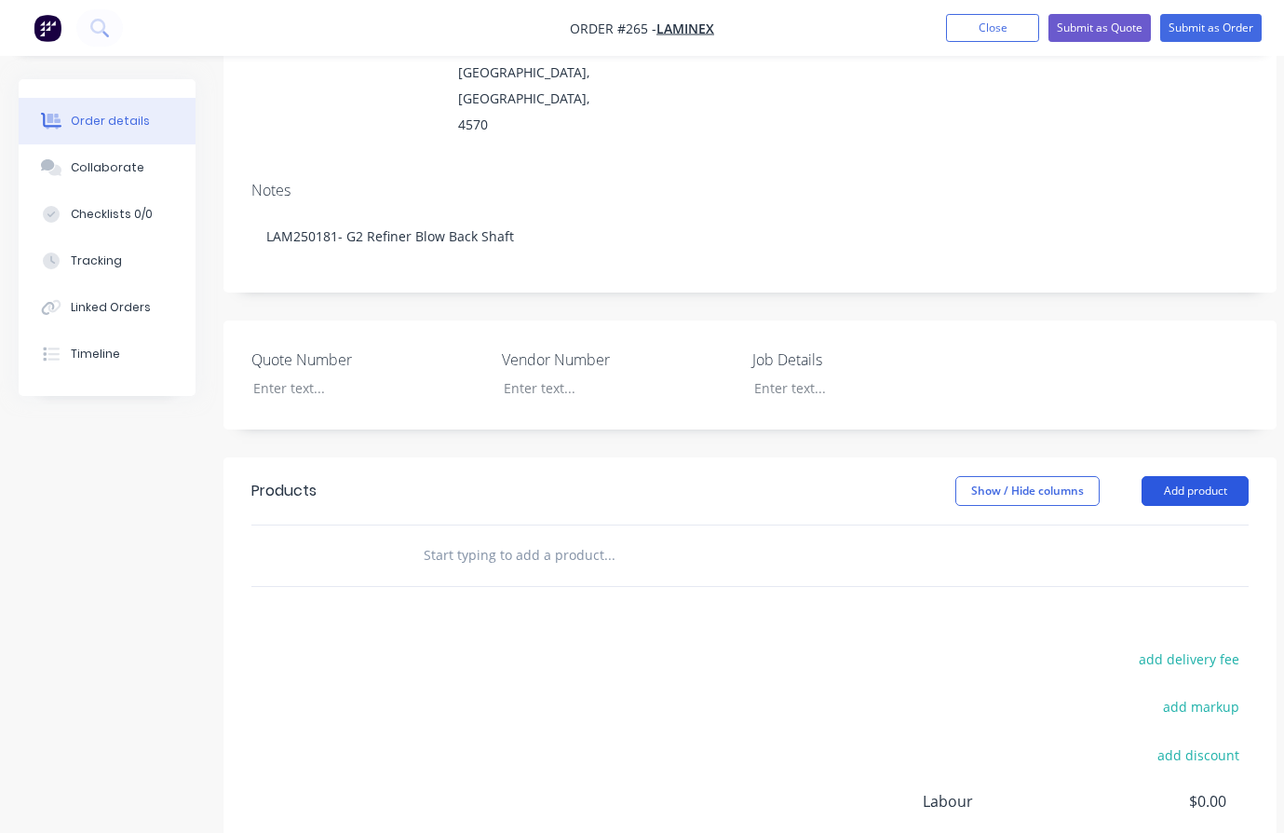
click at [1175, 476] on button "Add product" at bounding box center [1195, 491] width 107 height 30
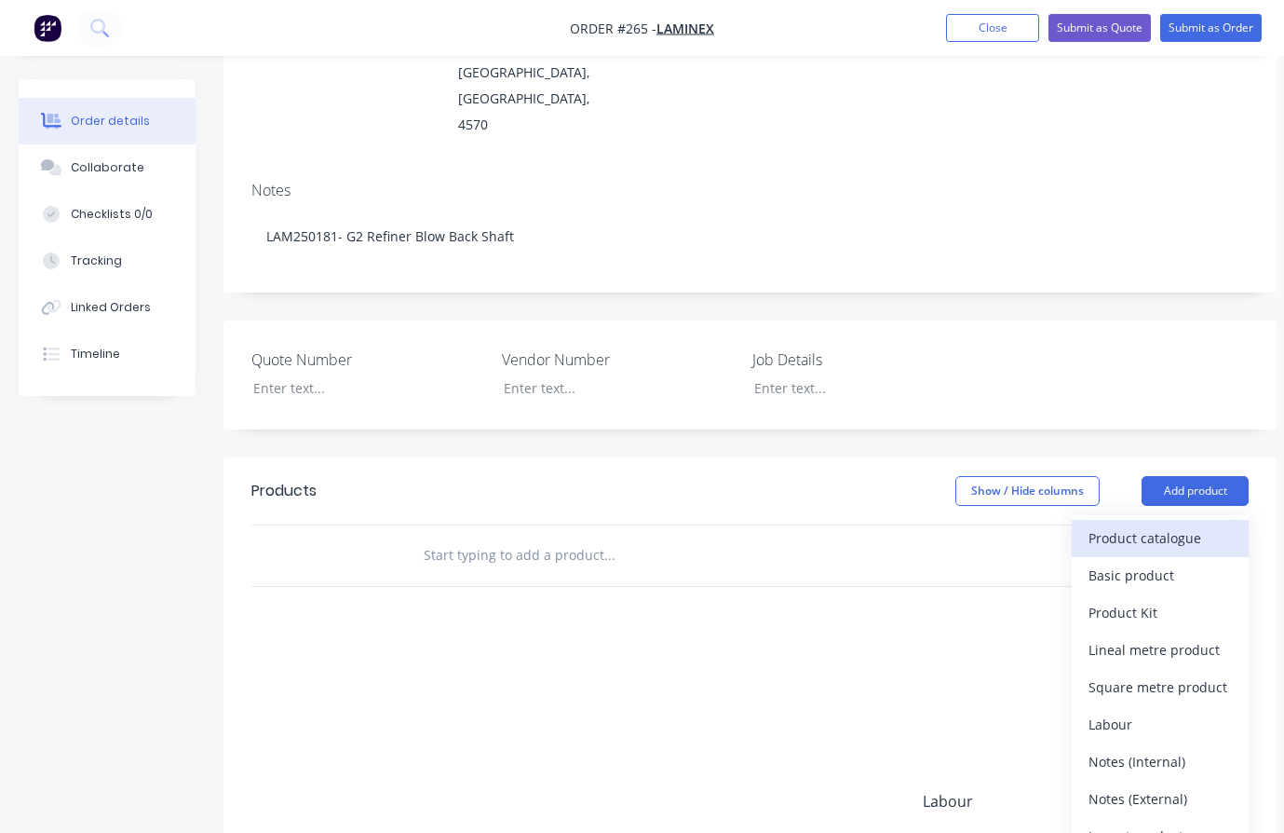
click at [1168, 524] on div "Product catalogue" at bounding box center [1160, 537] width 143 height 27
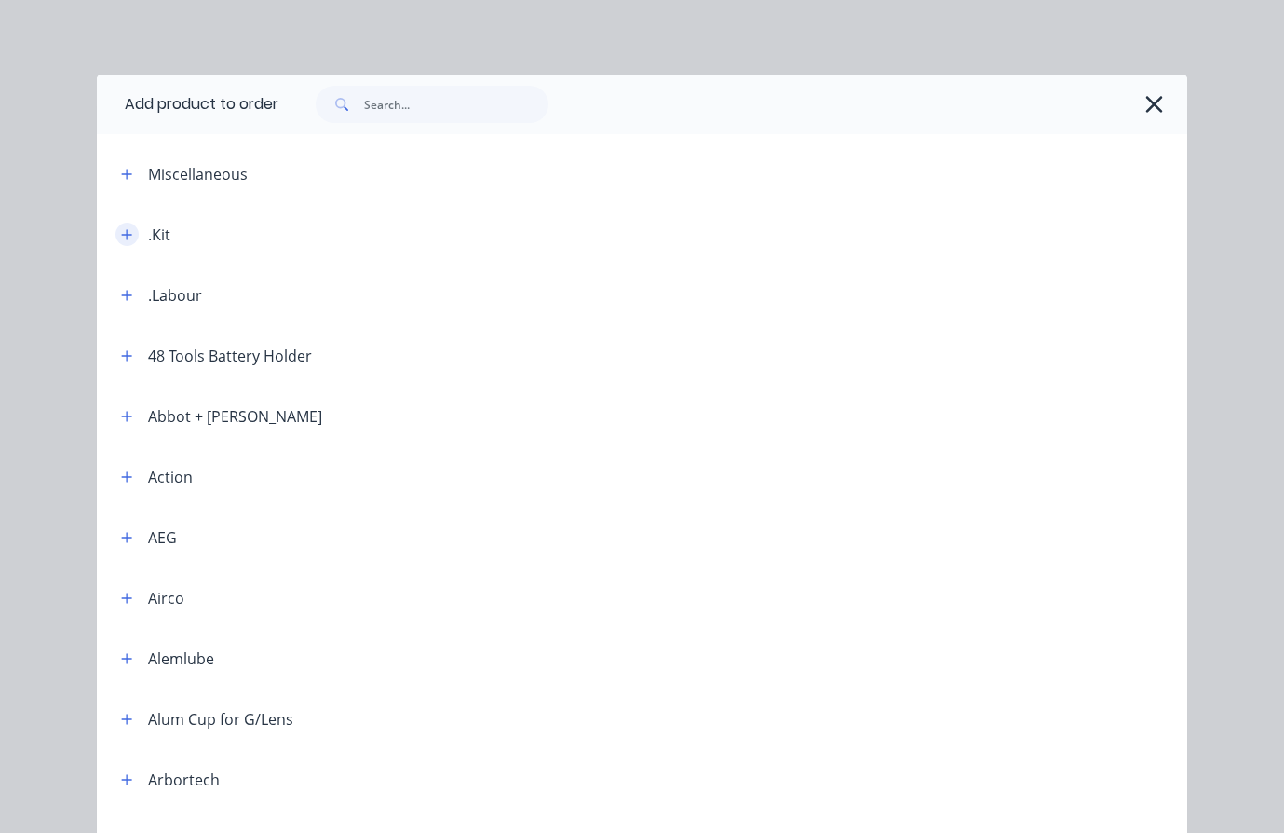
click at [123, 231] on icon "button" at bounding box center [126, 234] width 11 height 13
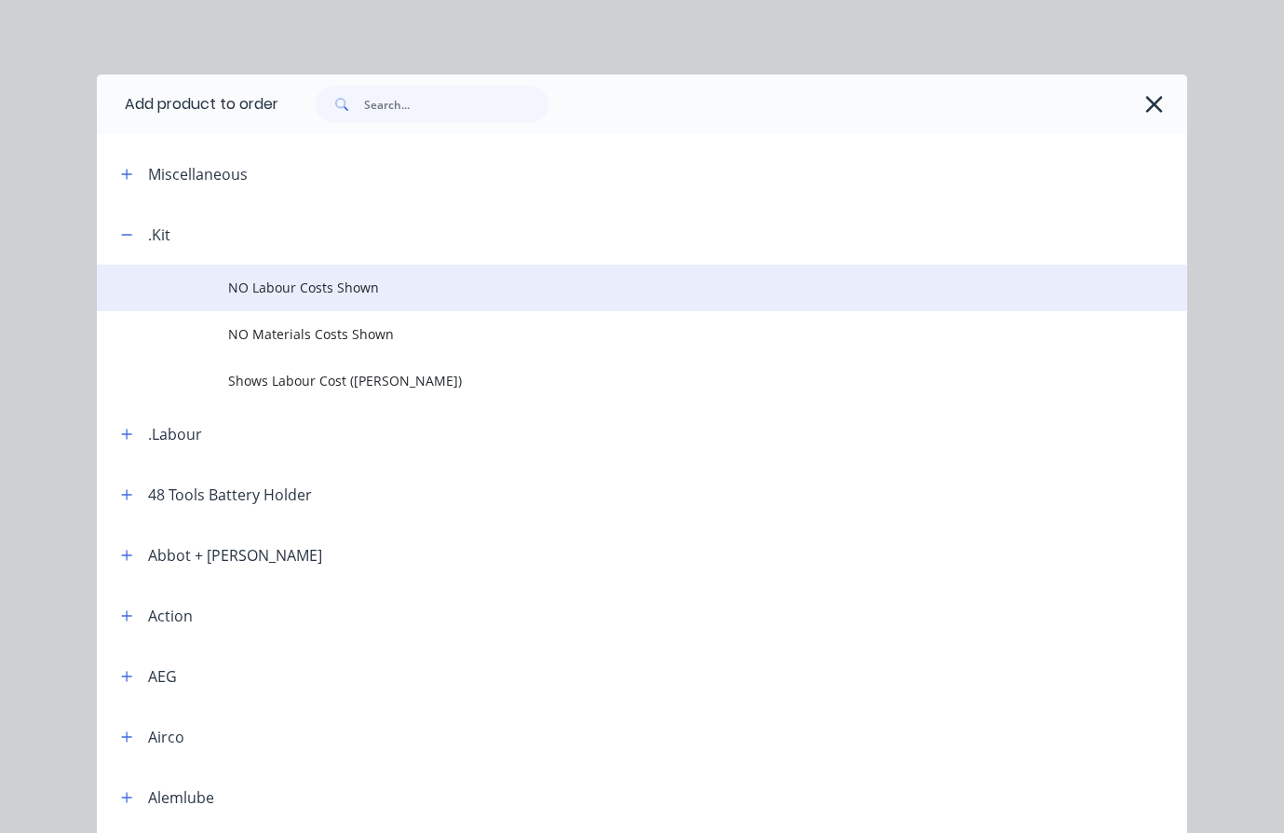
click at [283, 284] on span "NO Labour Costs Shown" at bounding box center [611, 288] width 767 height 20
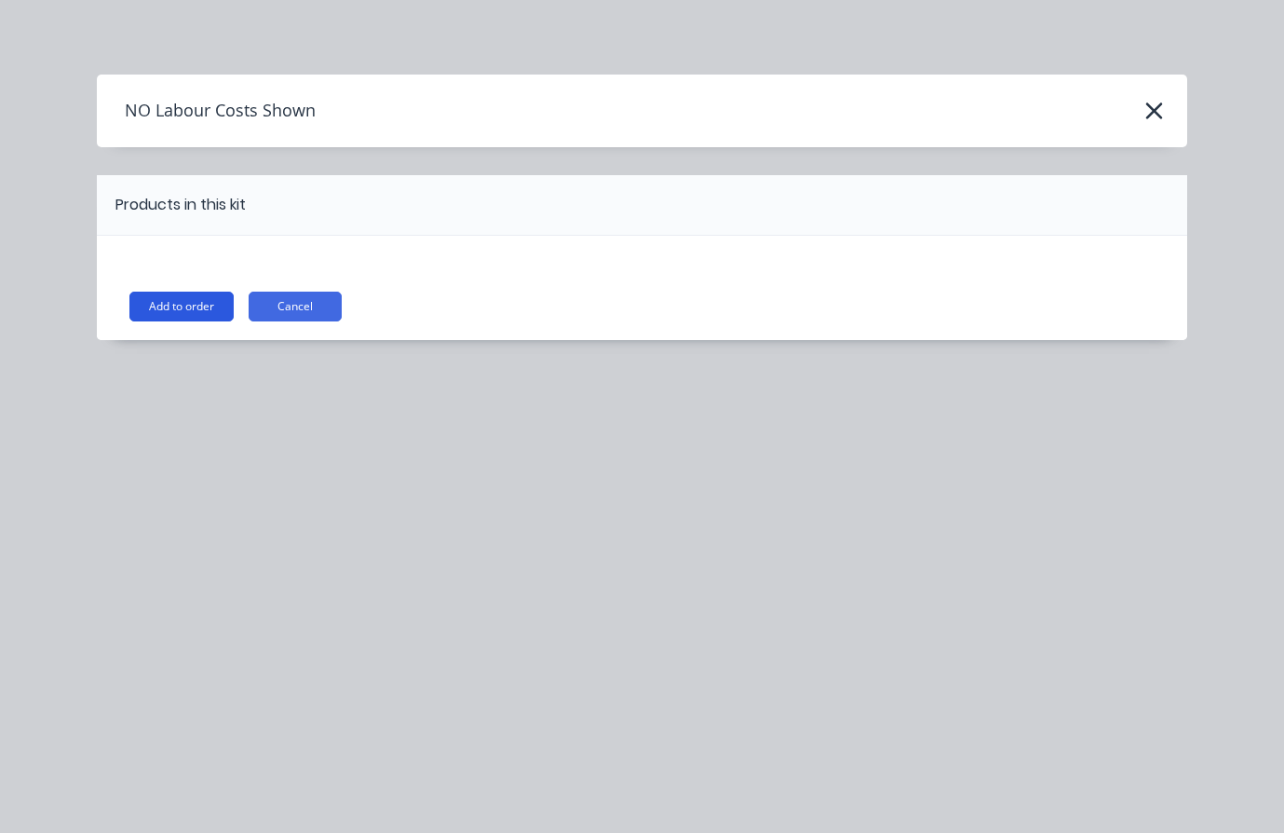
click at [186, 305] on button "Add to order" at bounding box center [181, 306] width 104 height 30
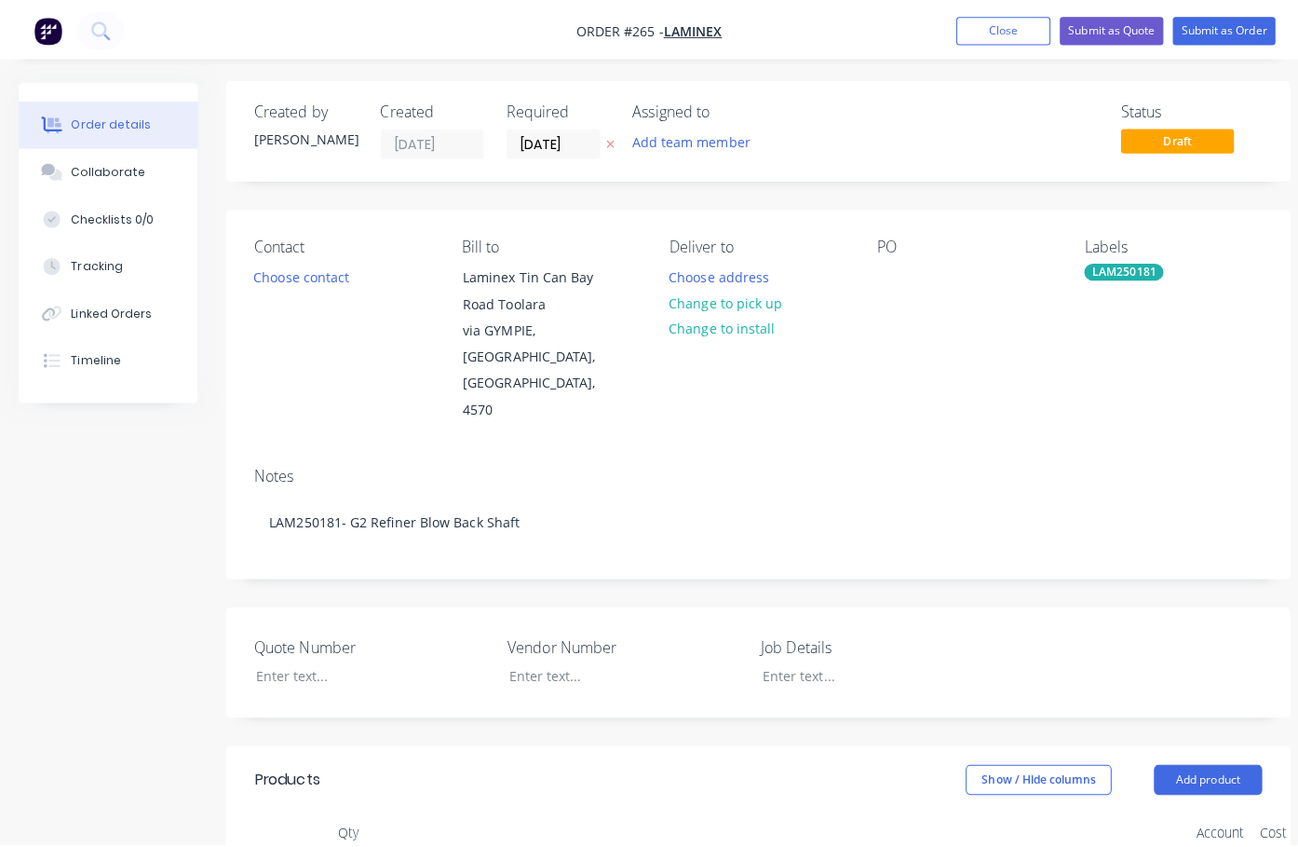
scroll to position [0, 0]
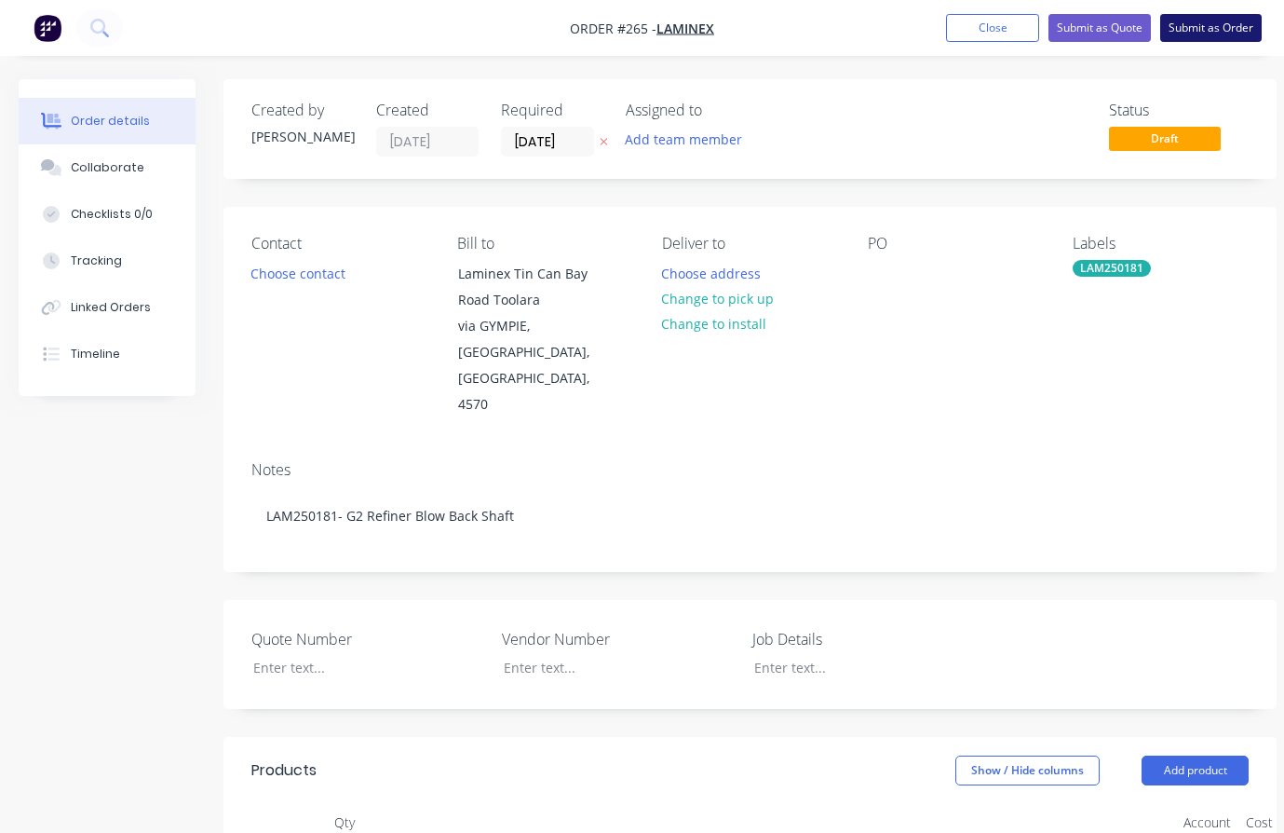
click at [1212, 31] on button "Submit as Order" at bounding box center [1211, 28] width 102 height 28
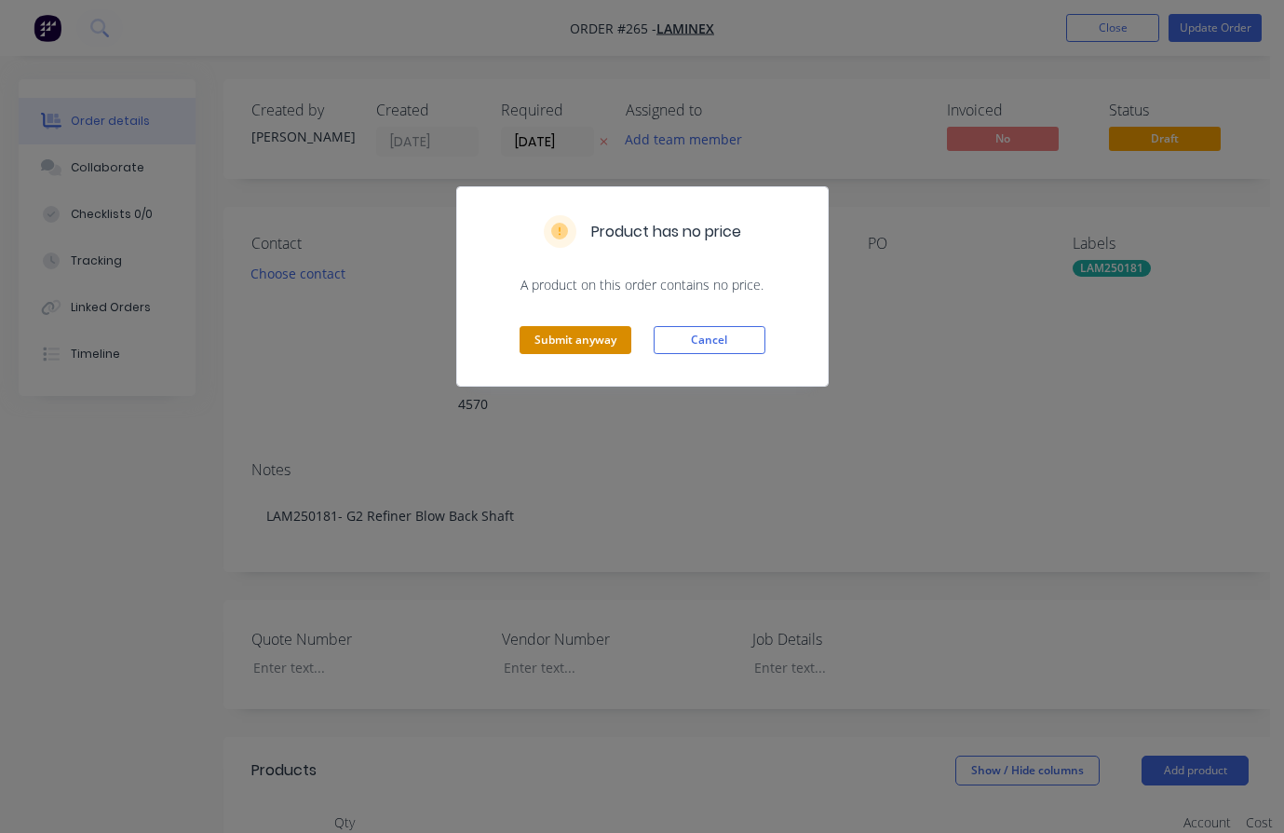
click at [586, 336] on button "Submit anyway" at bounding box center [576, 340] width 112 height 28
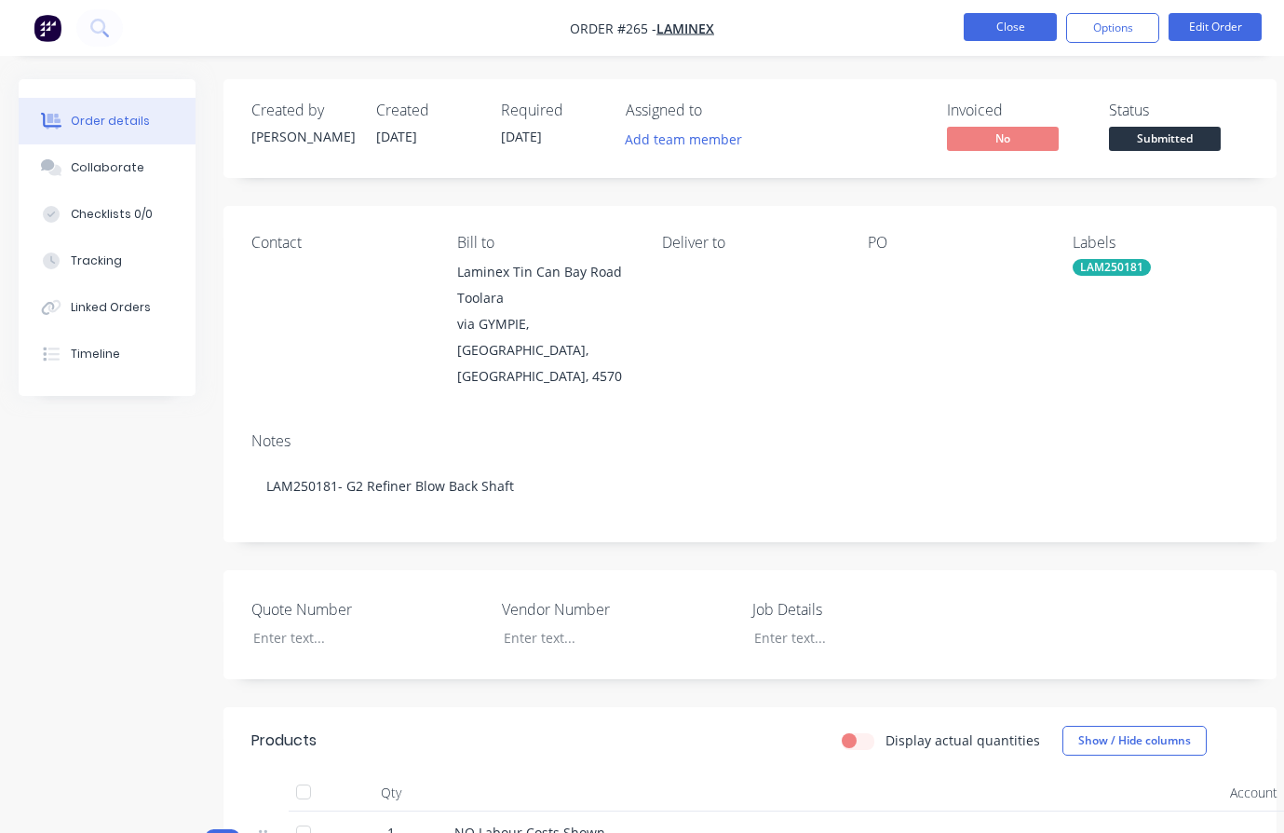
click at [1012, 35] on button "Close" at bounding box center [1010, 27] width 93 height 28
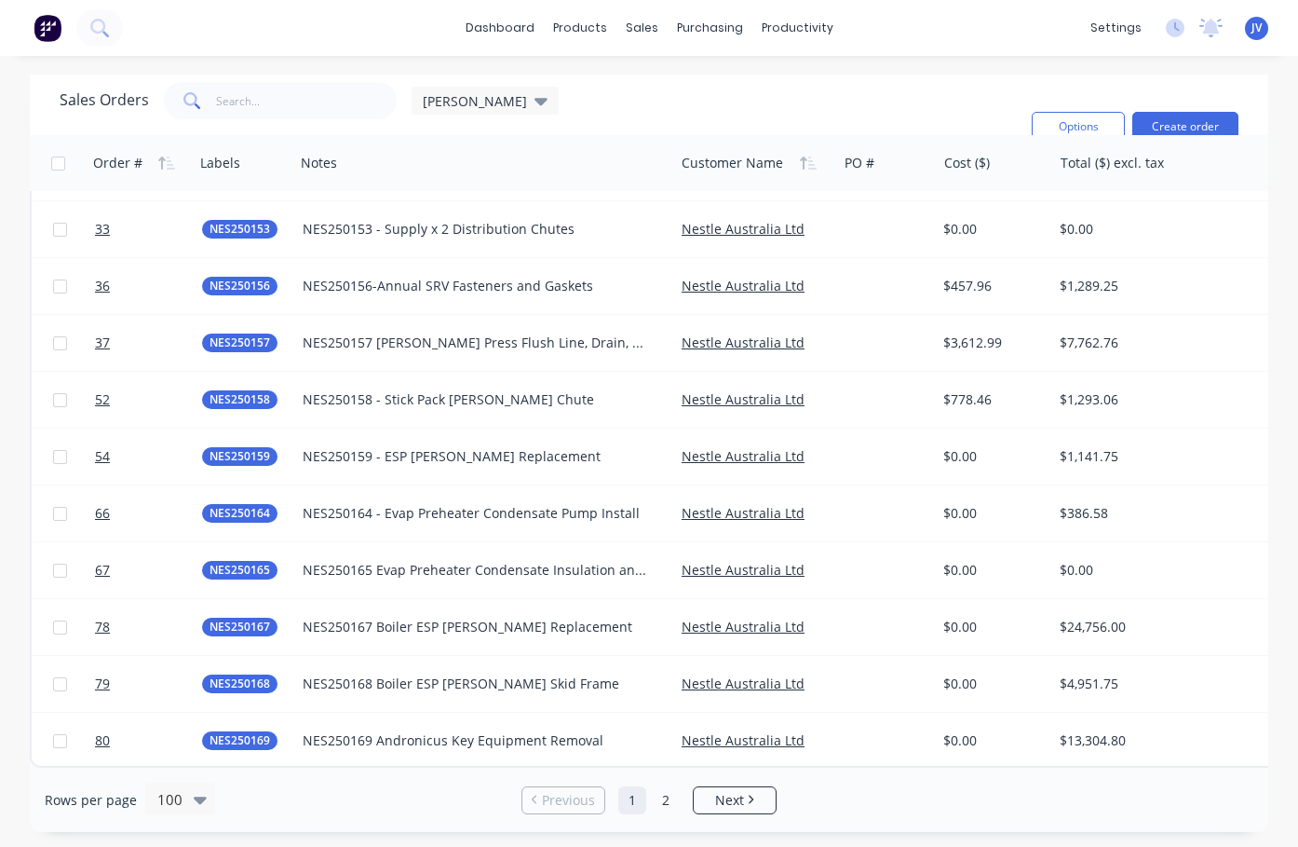
scroll to position [5114, 0]
click at [754, 804] on link "Next" at bounding box center [735, 800] width 82 height 19
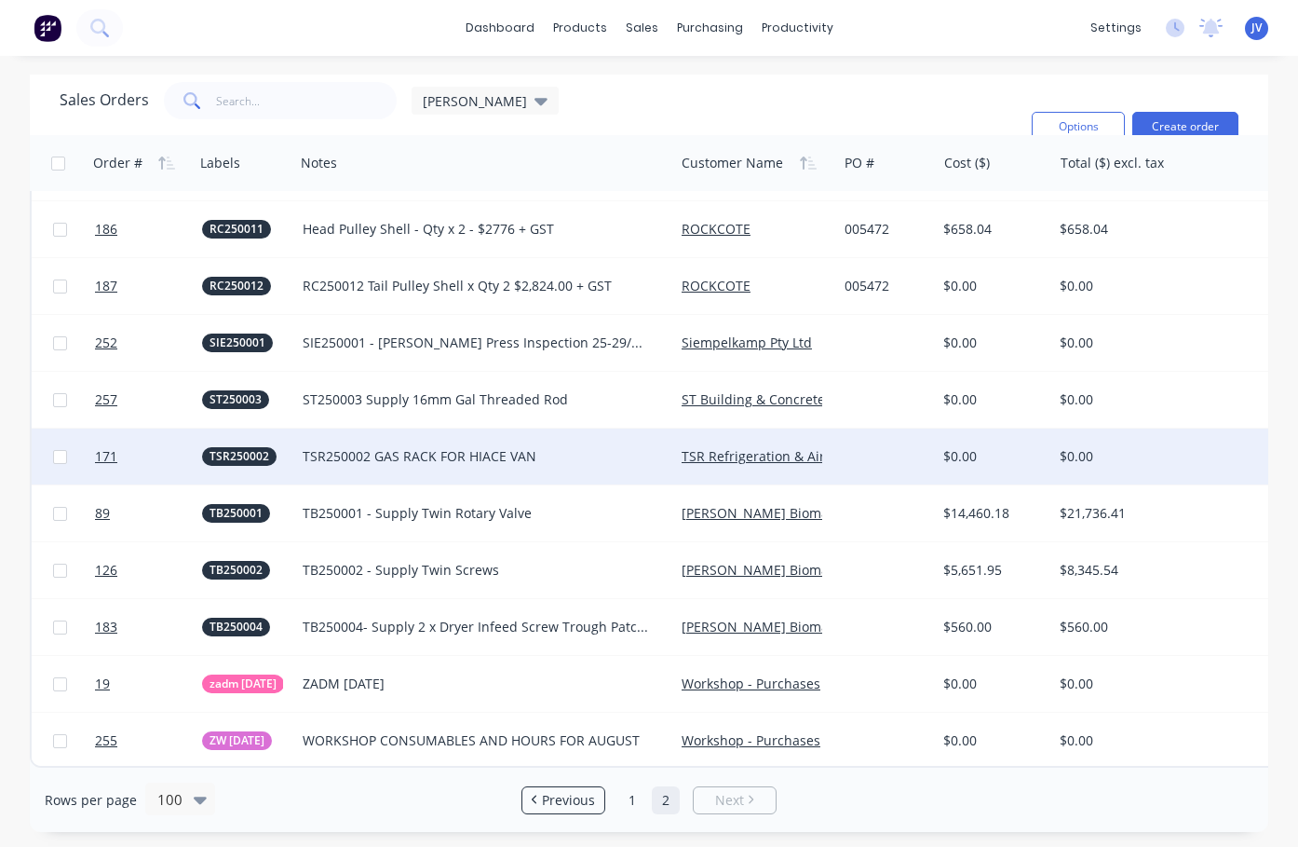
scroll to position [3012, 0]
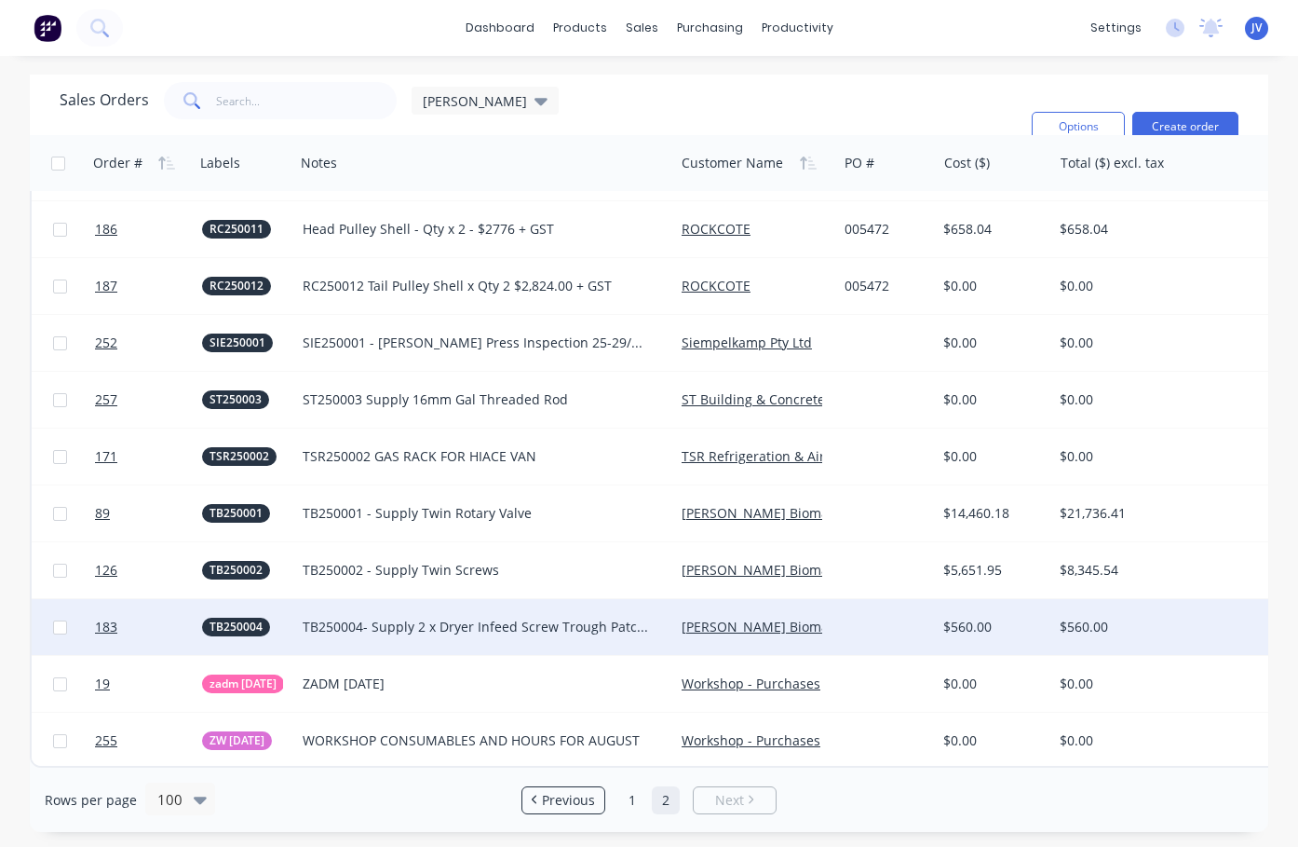
click at [508, 620] on div "TB250004- Supply 2 x Dryer Infeed Screw Trough Patches" at bounding box center [476, 626] width 346 height 19
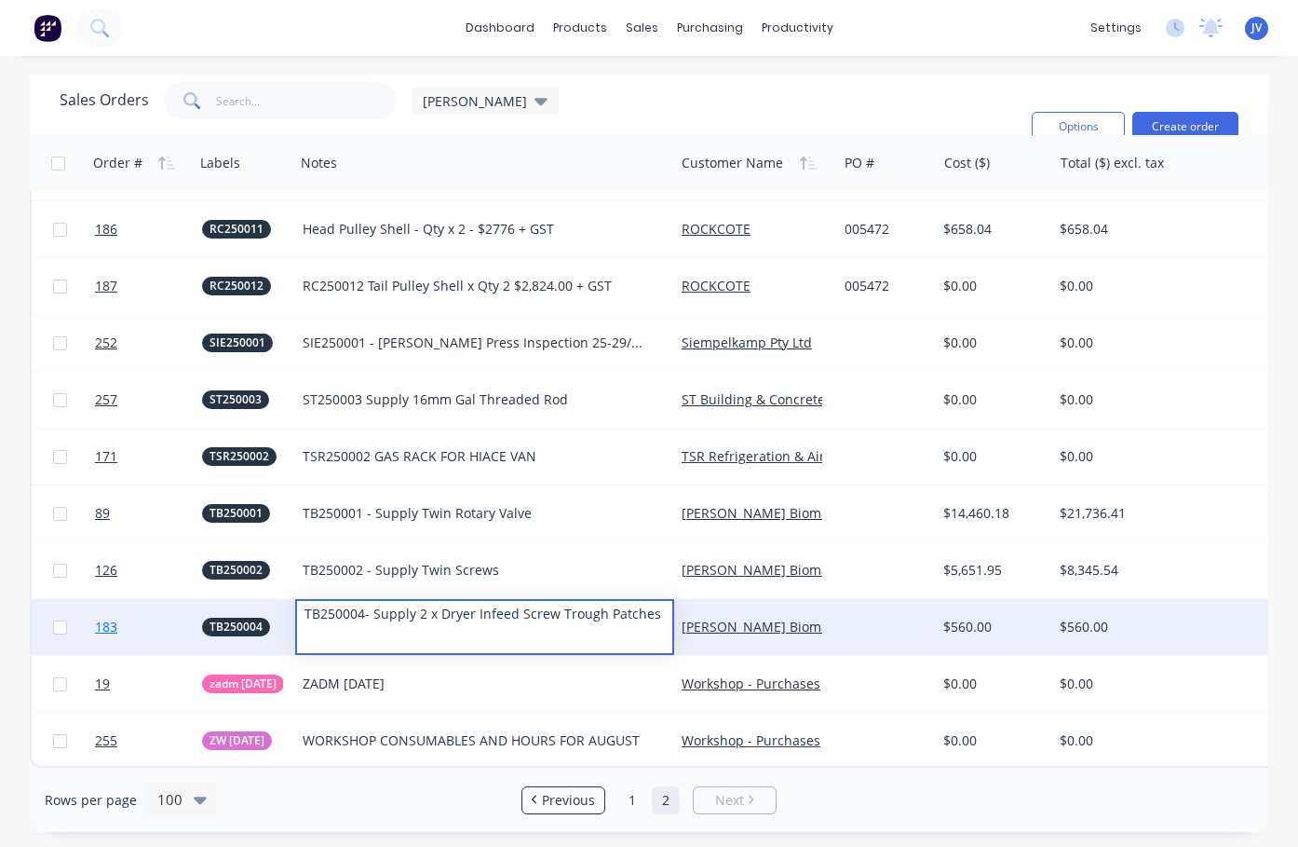
click at [111, 618] on span "183" at bounding box center [106, 626] width 22 height 19
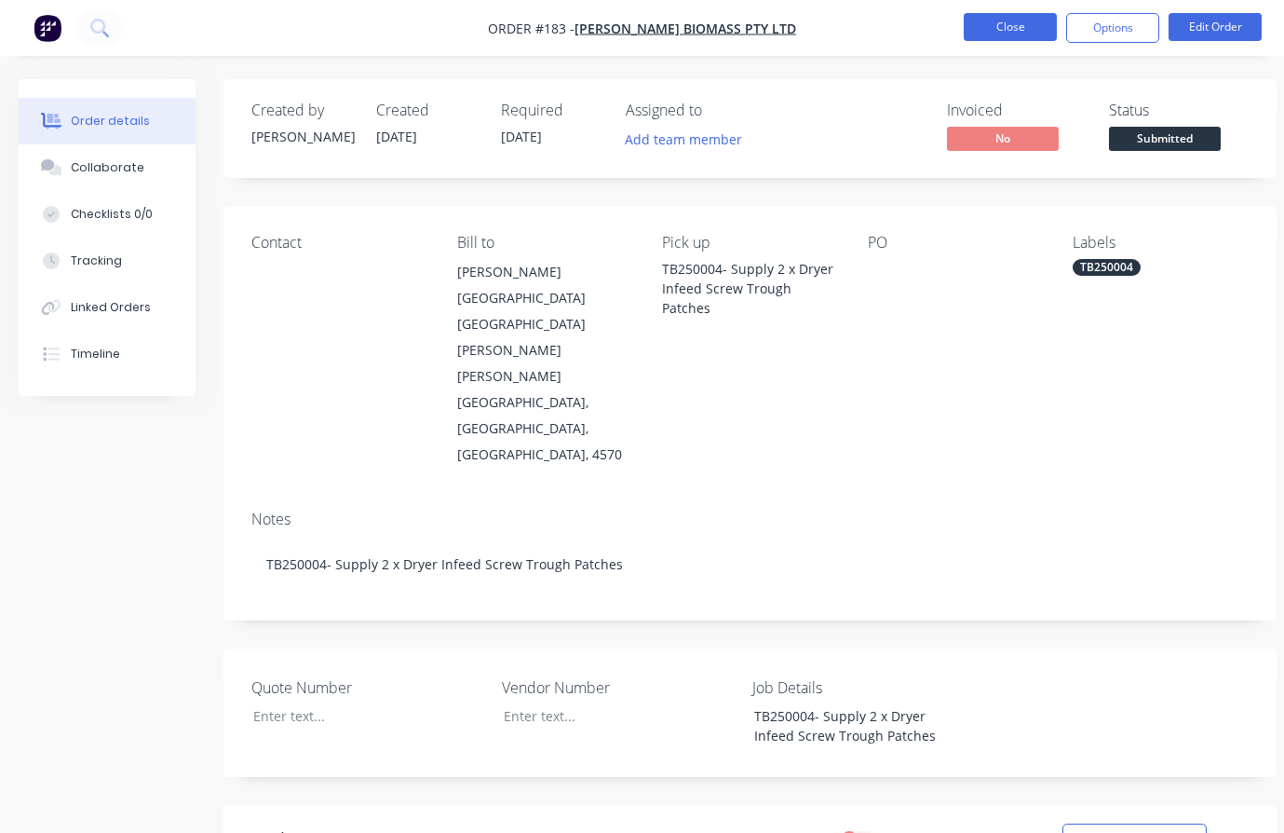
click at [1013, 31] on button "Close" at bounding box center [1010, 27] width 93 height 28
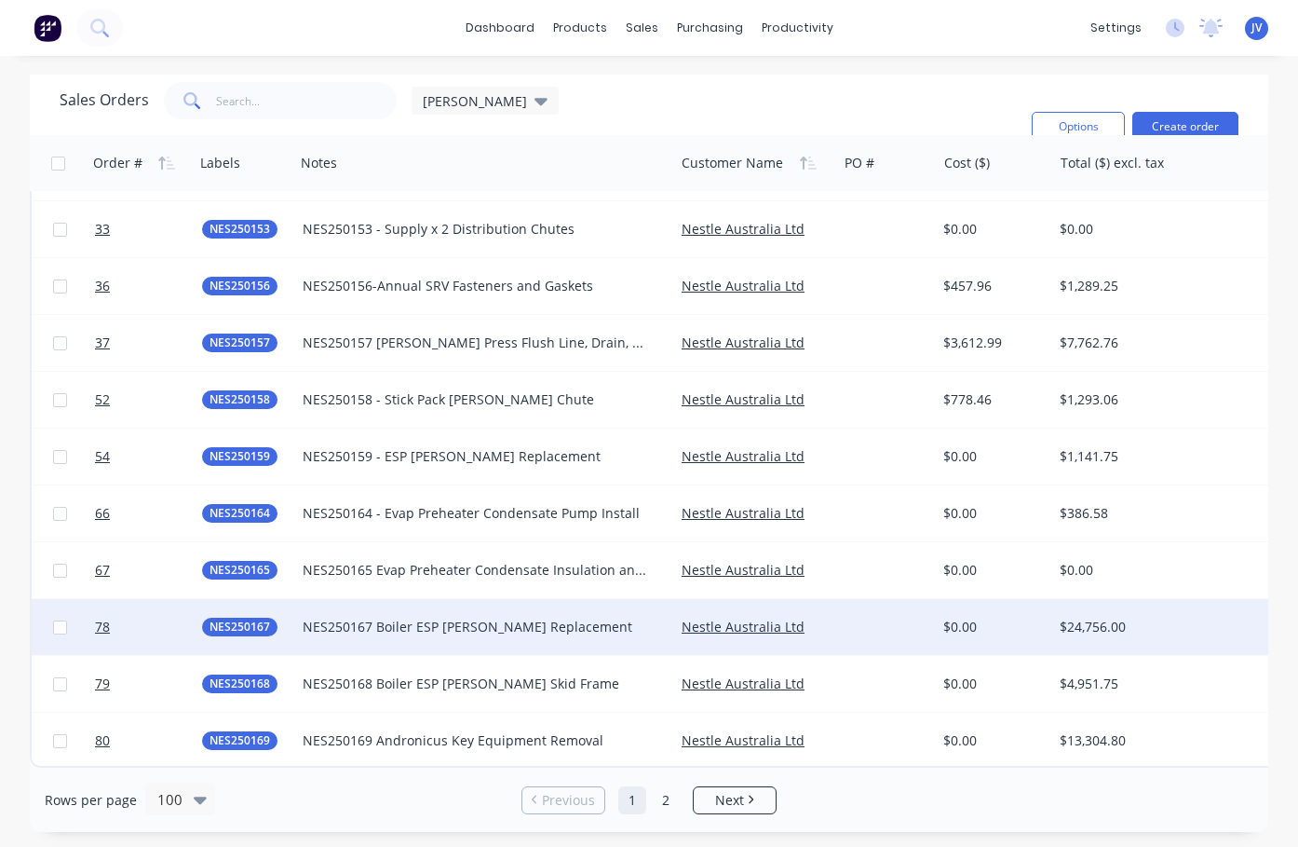
scroll to position [5114, 0]
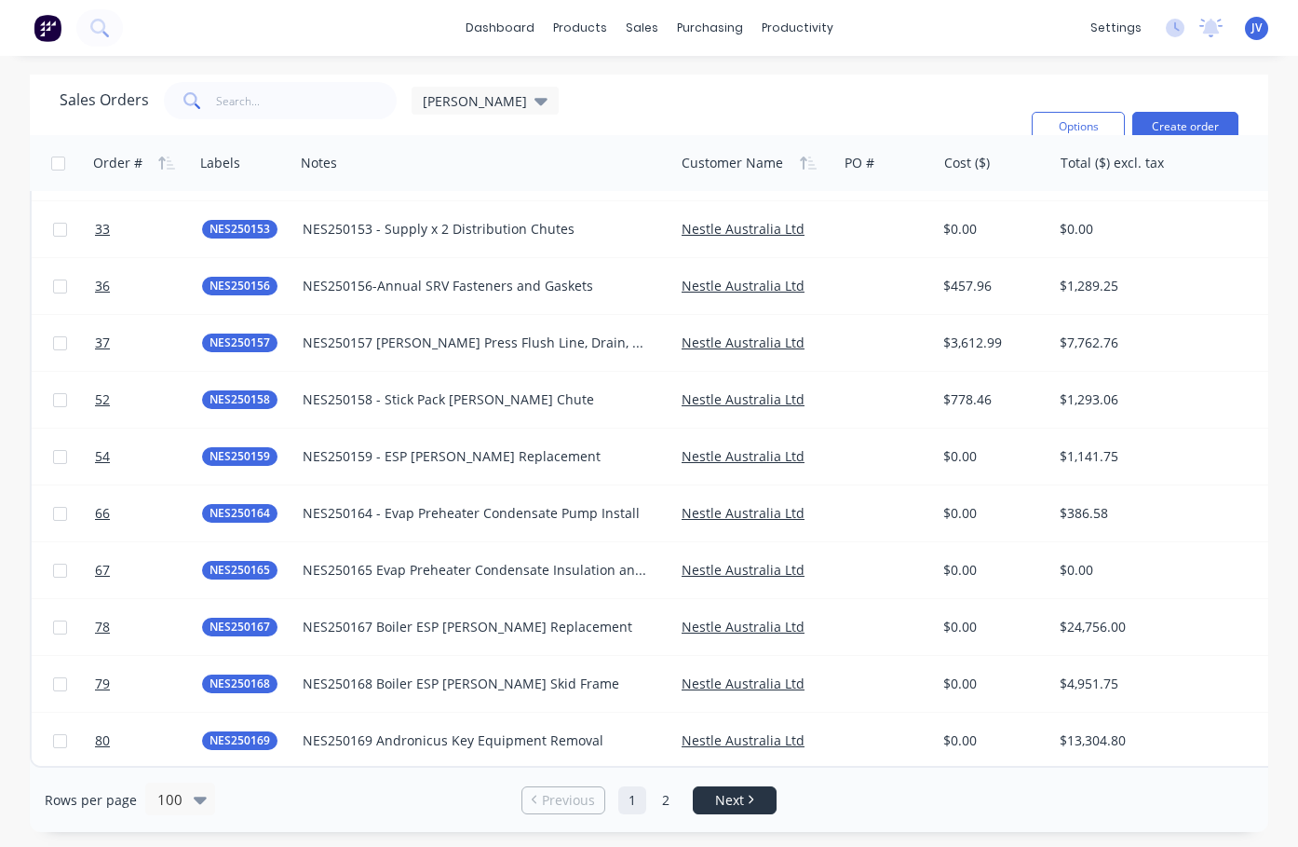
click at [734, 805] on span "Next" at bounding box center [729, 800] width 29 height 19
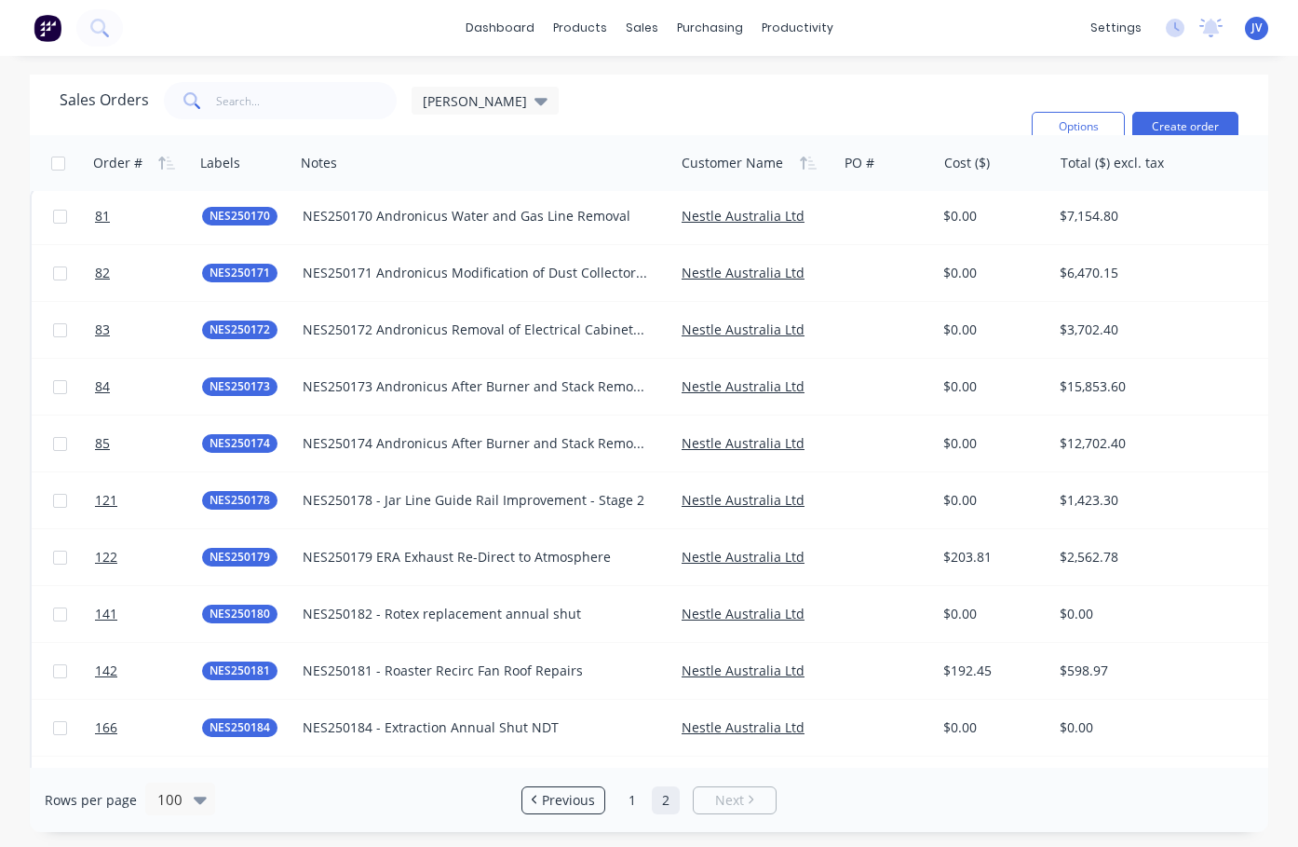
scroll to position [0, 0]
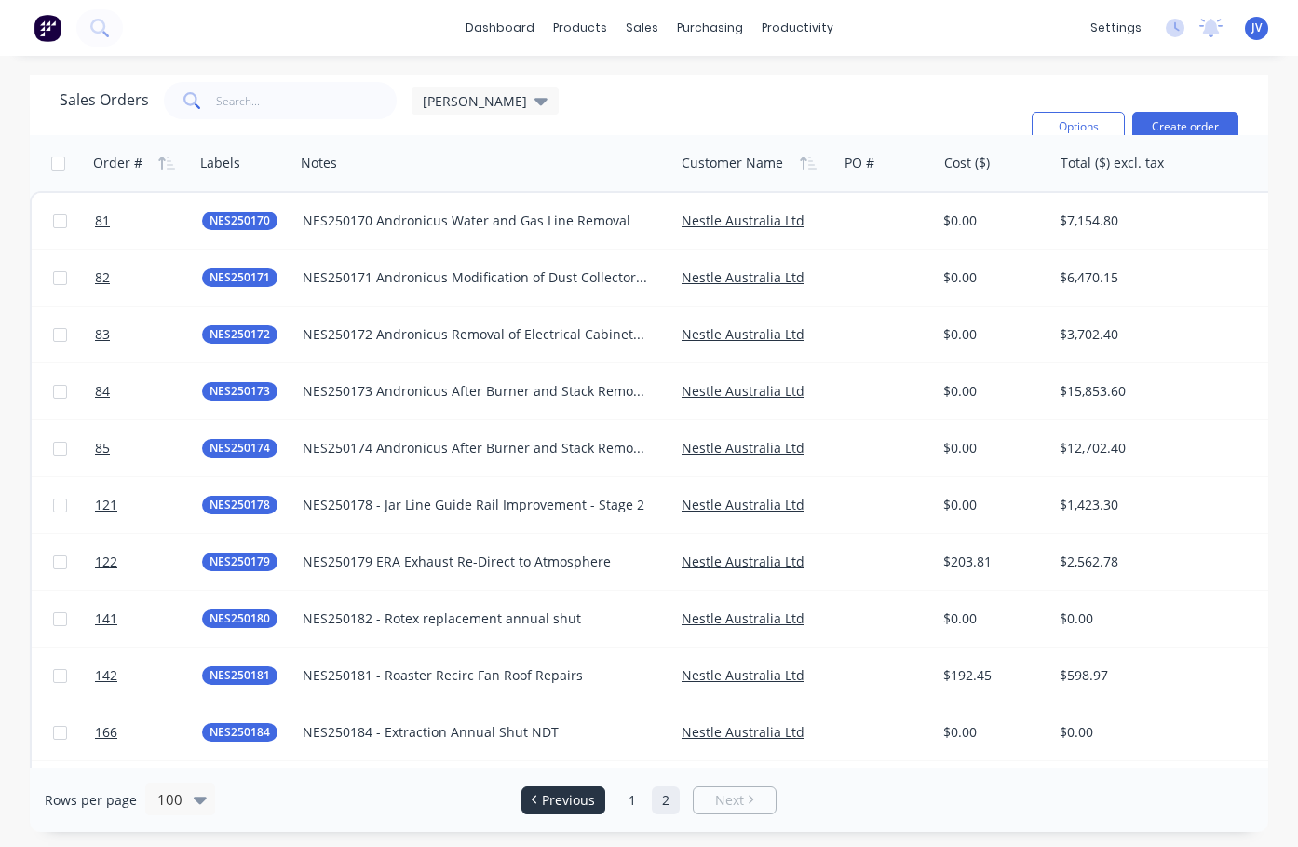
click at [581, 806] on span "Previous" at bounding box center [568, 800] width 53 height 19
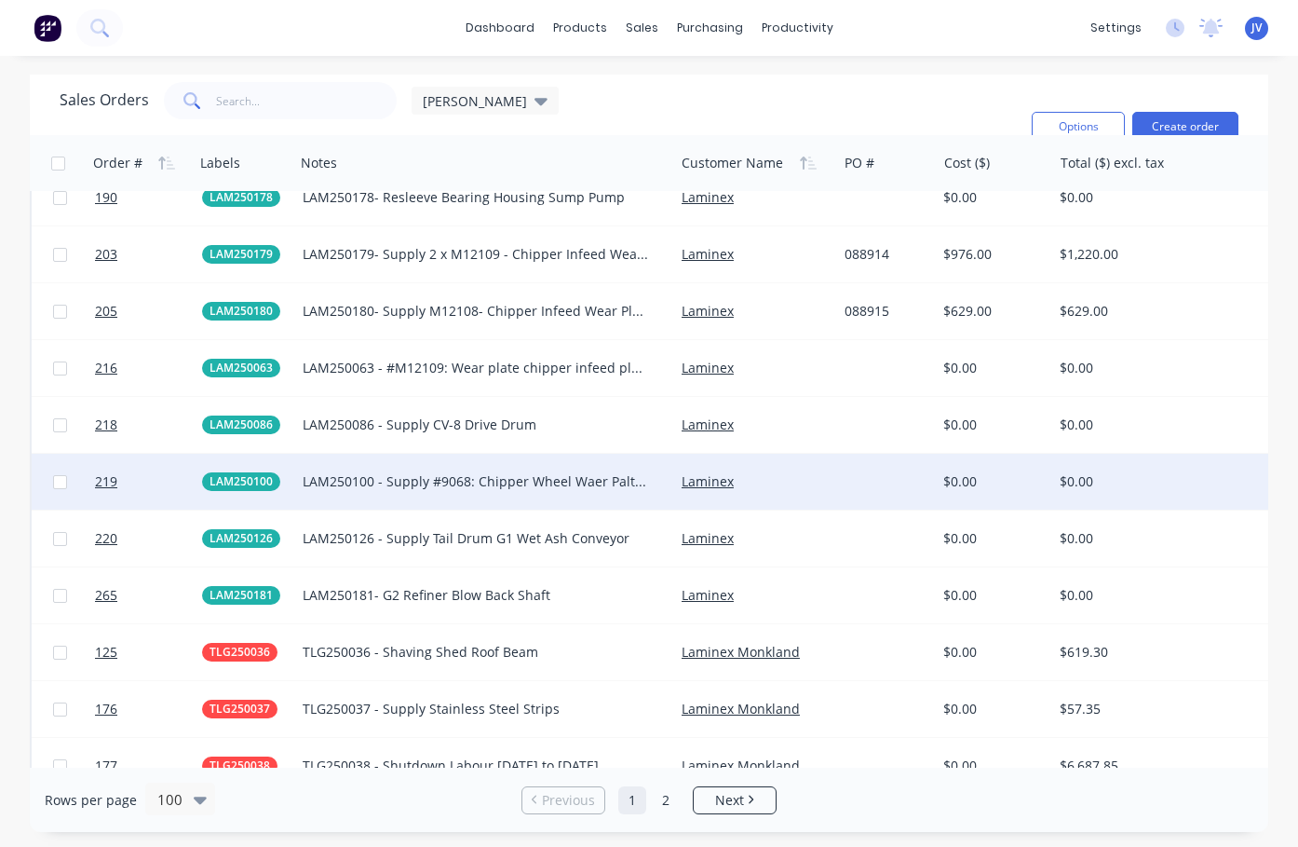
scroll to position [3903, 0]
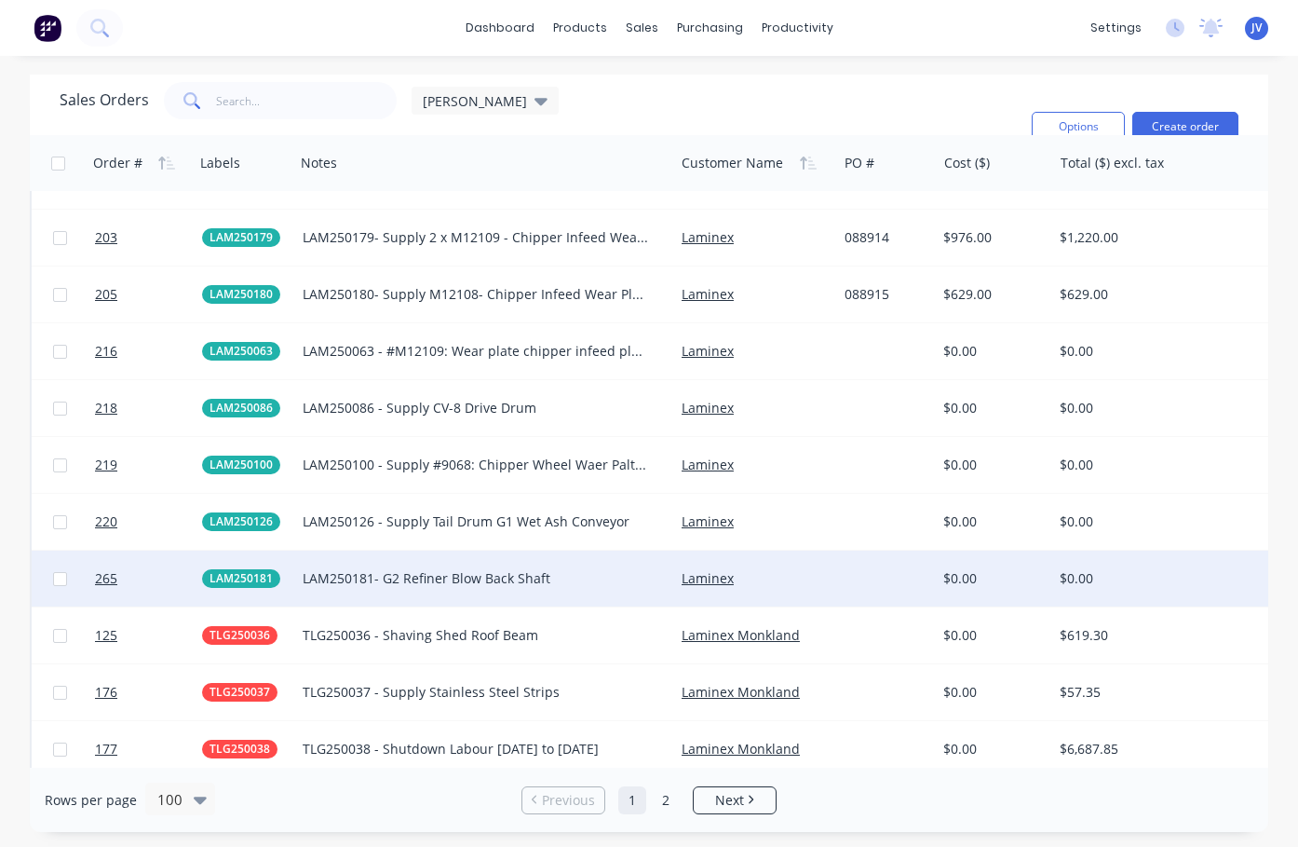
click at [452, 579] on div "LAM250181- G2 Refiner Blow Back Shaft" at bounding box center [476, 578] width 346 height 19
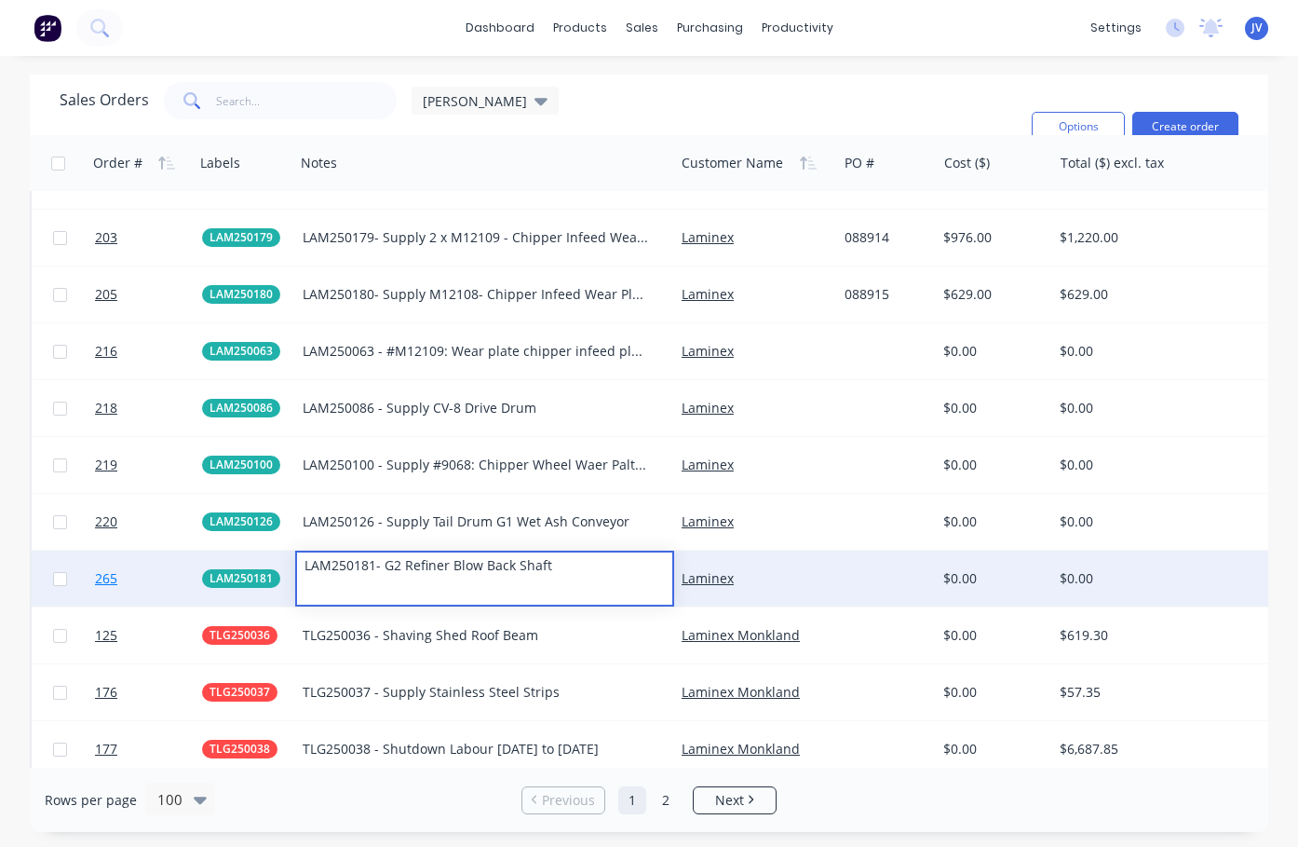
click at [102, 579] on span "265" at bounding box center [106, 578] width 22 height 19
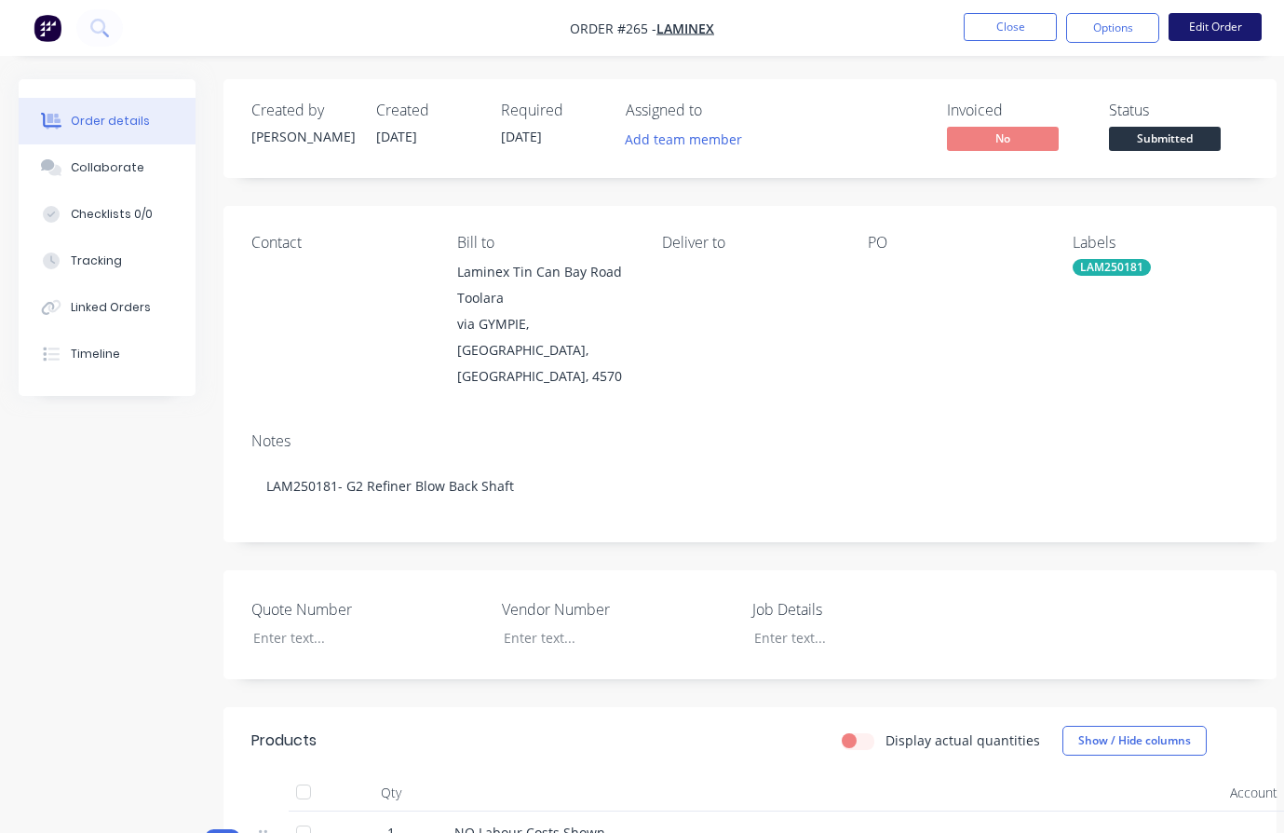
click at [1211, 22] on button "Edit Order" at bounding box center [1215, 27] width 93 height 28
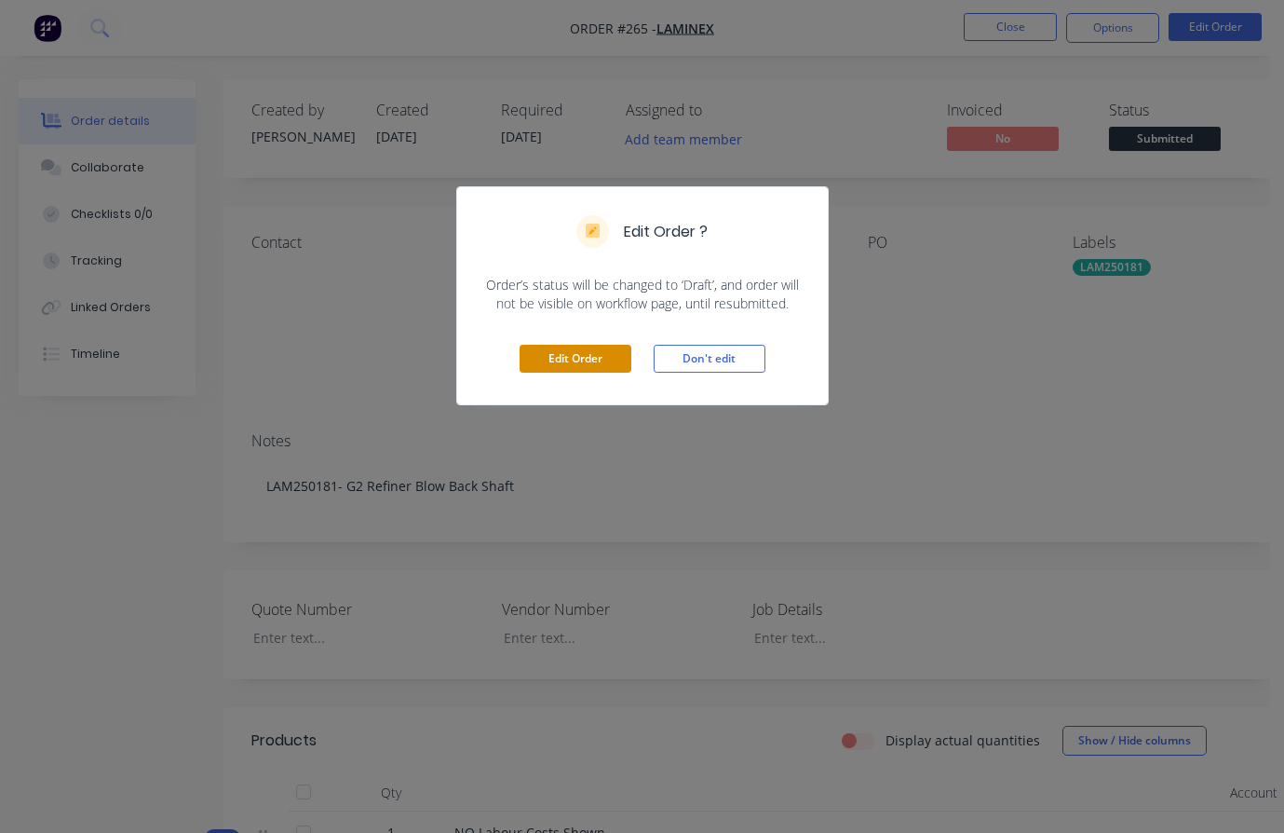
click at [586, 359] on button "Edit Order" at bounding box center [576, 359] width 112 height 28
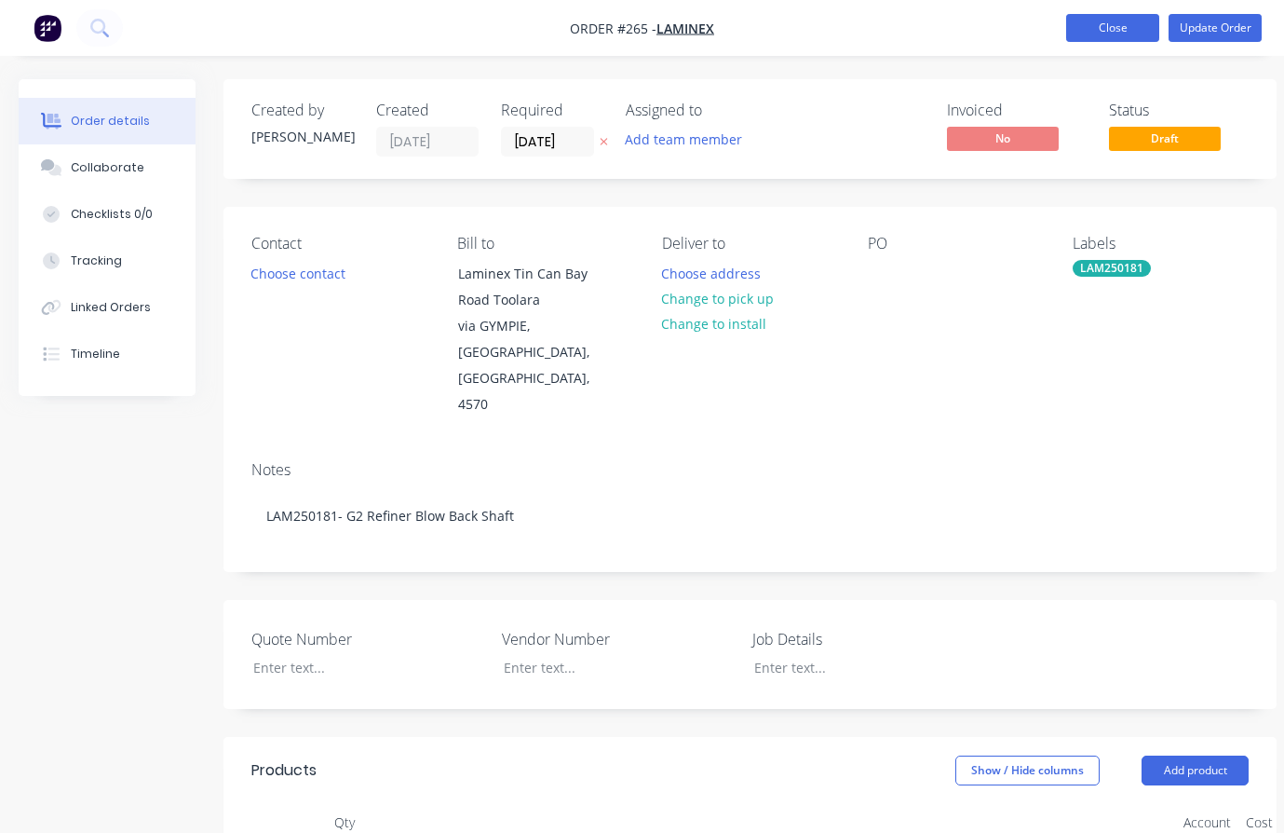
click at [1112, 25] on button "Close" at bounding box center [1112, 28] width 93 height 28
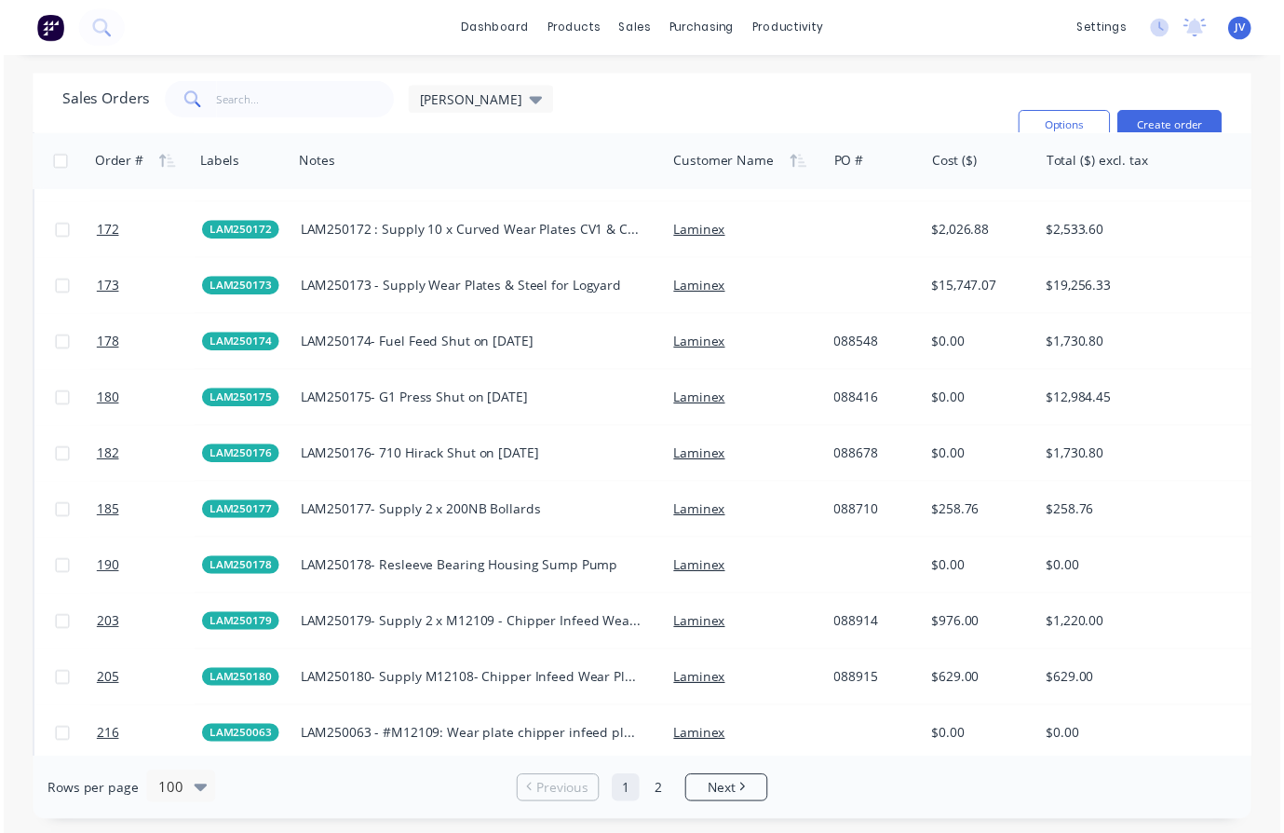
scroll to position [3818, 0]
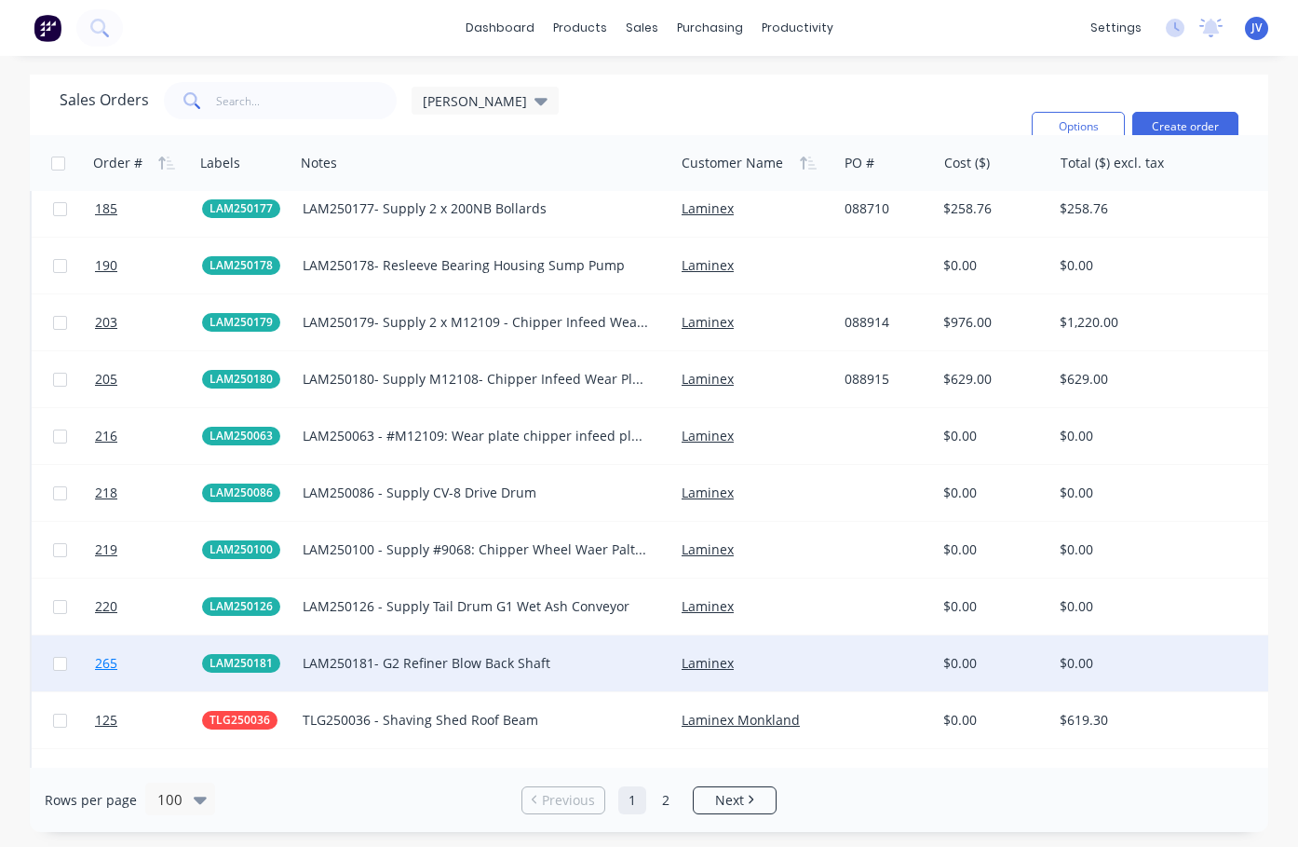
click at [113, 665] on span "265" at bounding box center [106, 663] width 22 height 19
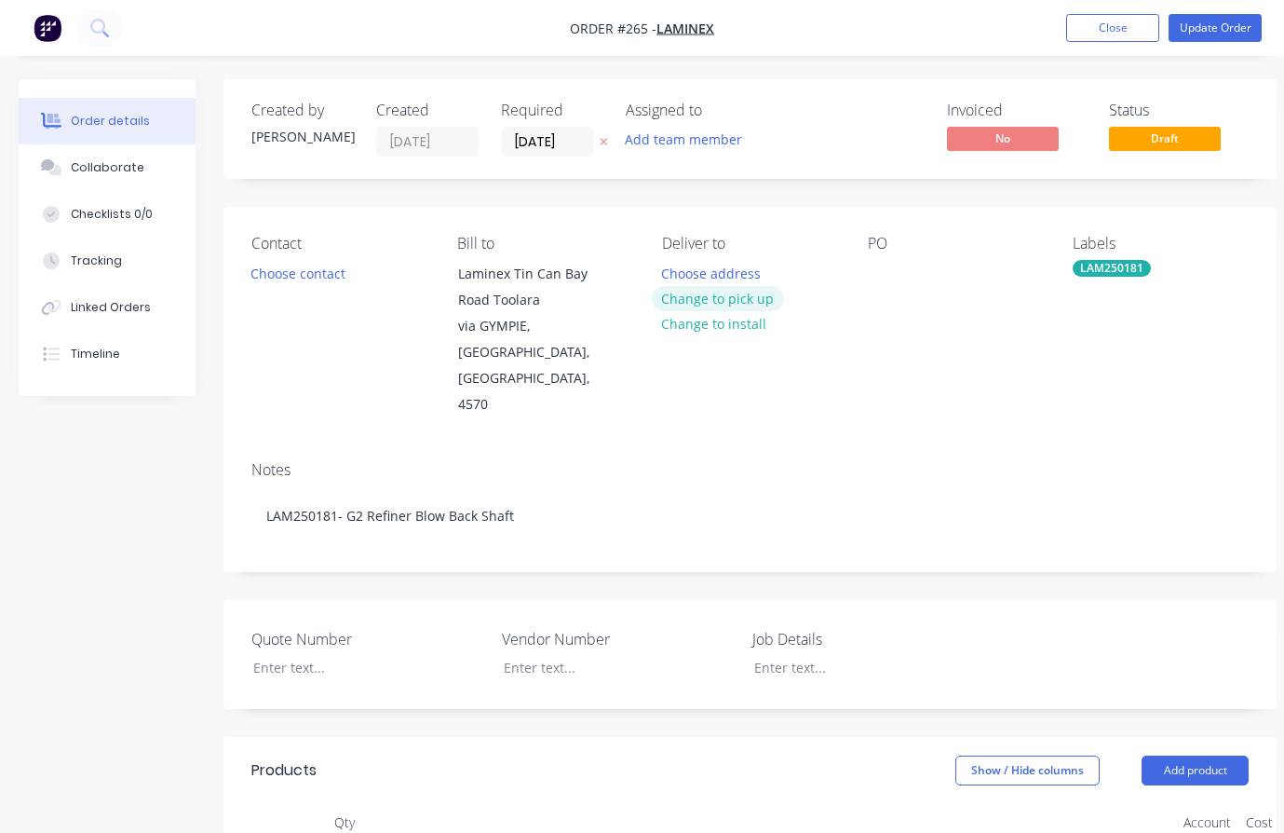
click at [732, 301] on button "Change to pick up" at bounding box center [718, 298] width 132 height 25
click at [1213, 19] on button "Update Order" at bounding box center [1215, 28] width 93 height 28
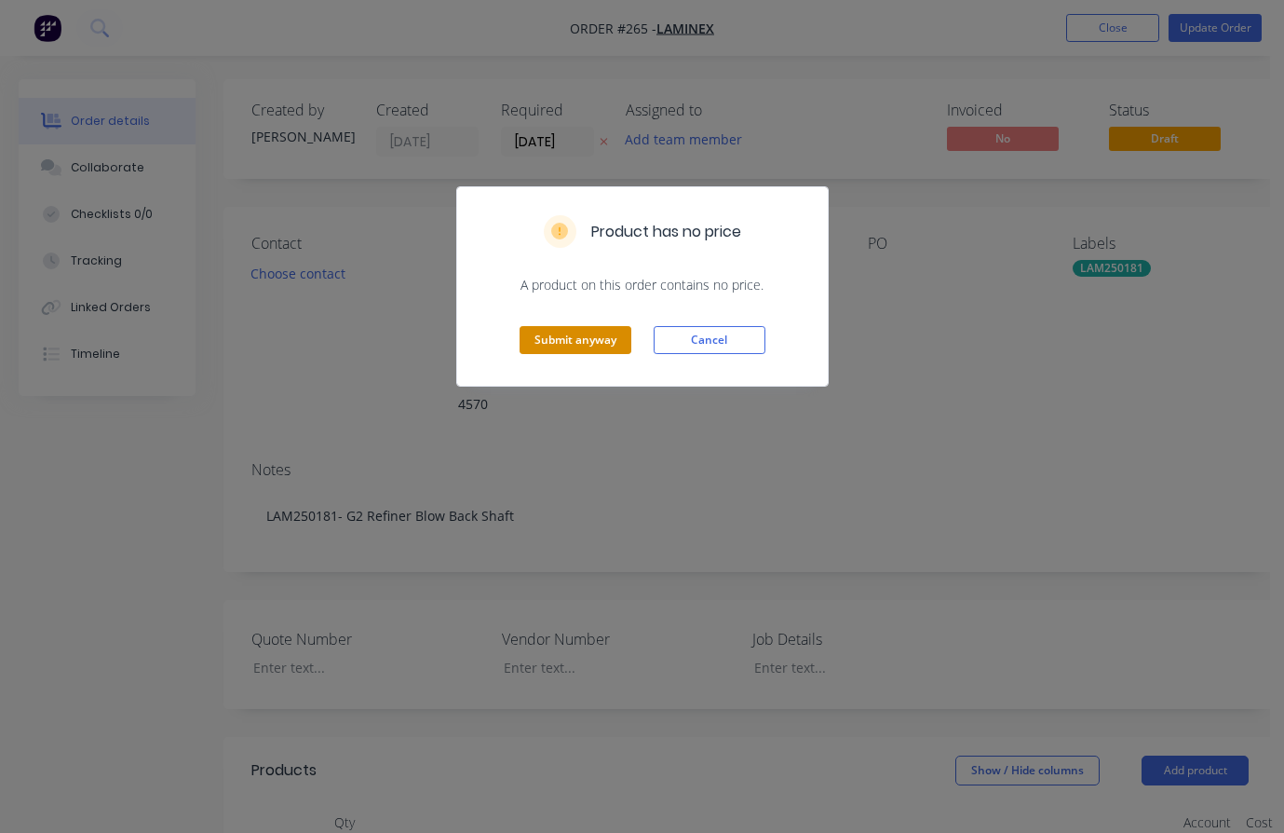
click at [586, 336] on button "Submit anyway" at bounding box center [576, 340] width 112 height 28
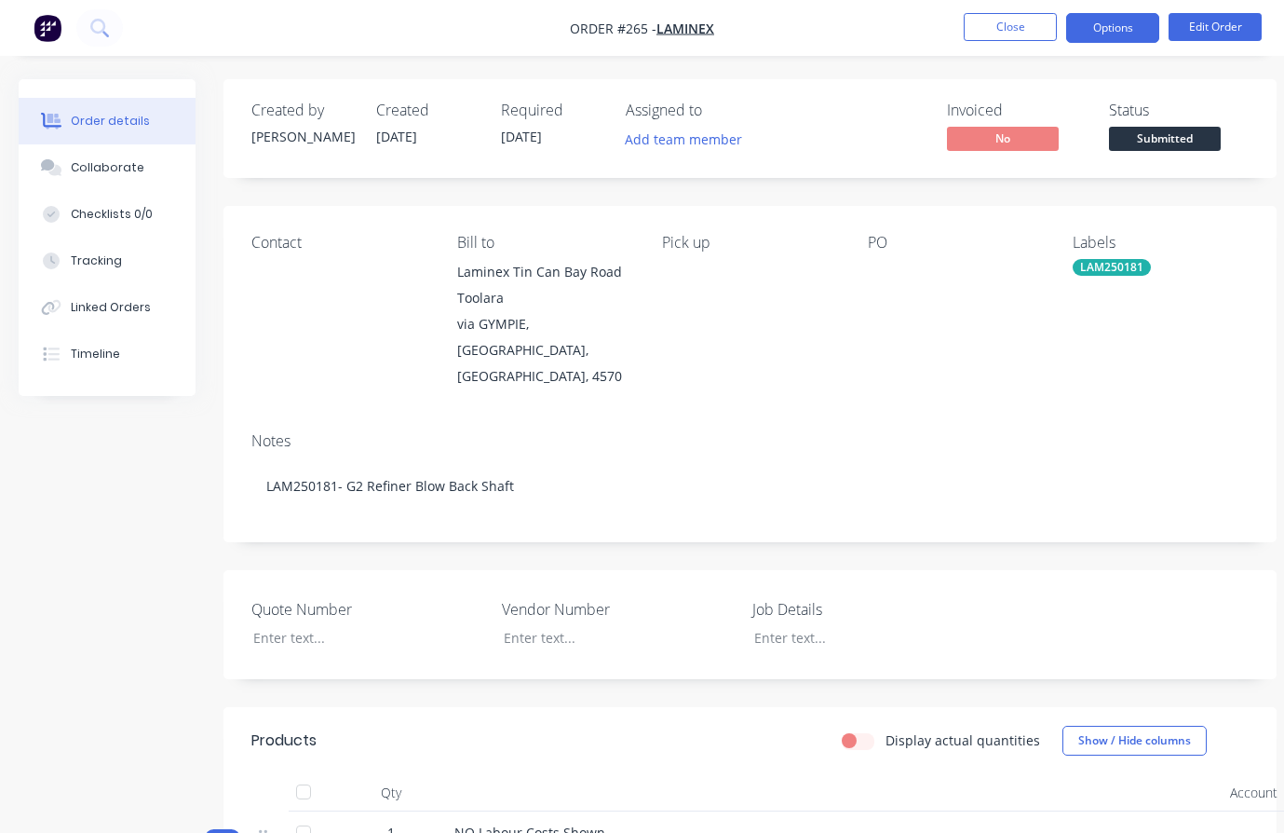
click at [1127, 32] on button "Options" at bounding box center [1112, 28] width 93 height 30
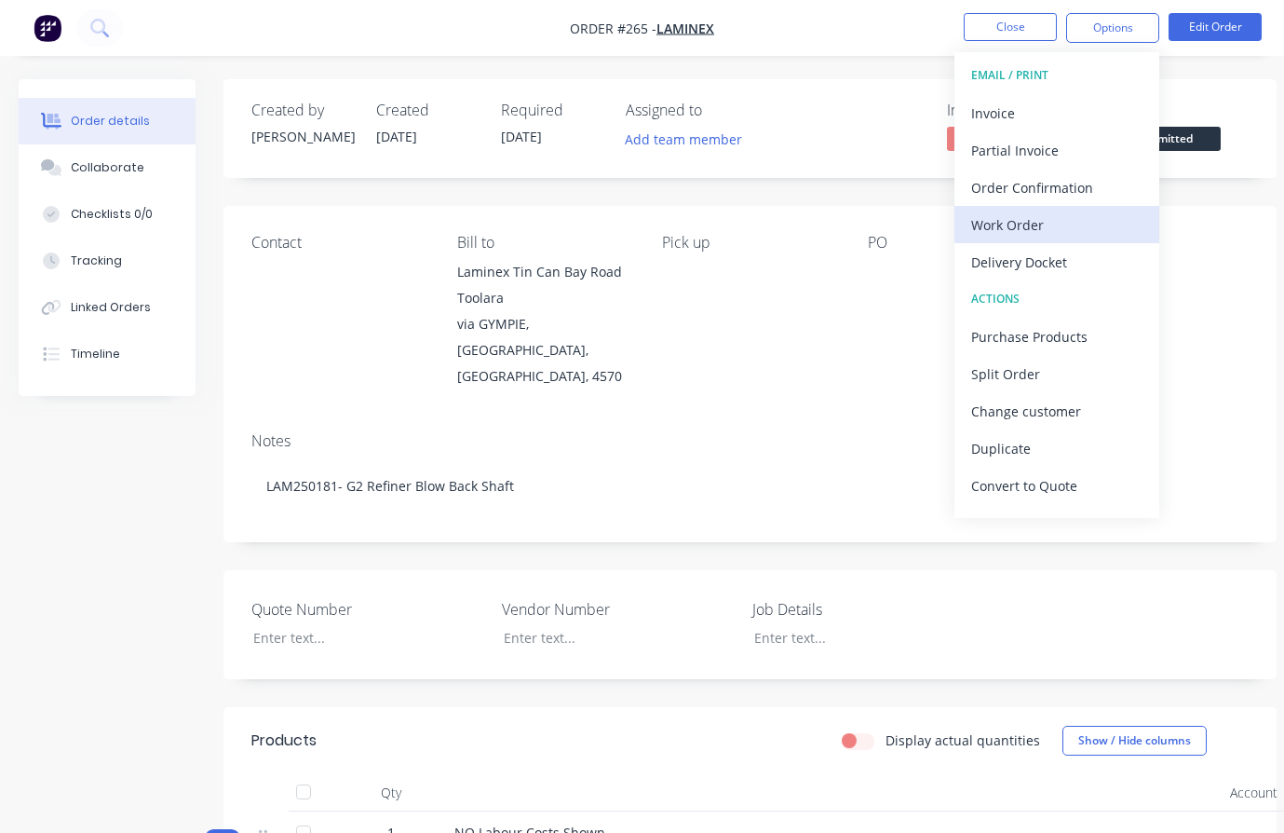
click at [1051, 227] on div "Work Order" at bounding box center [1056, 224] width 171 height 27
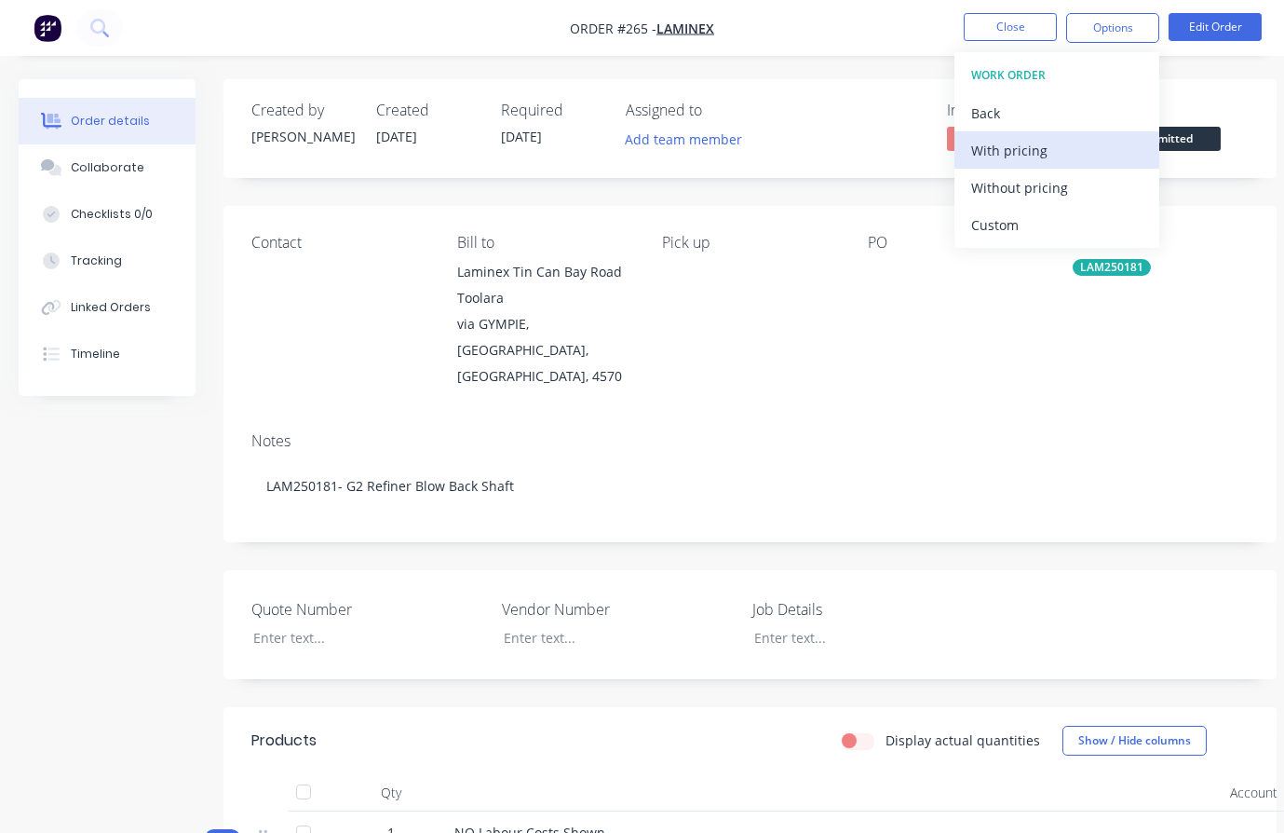
click at [1038, 142] on div "With pricing" at bounding box center [1056, 150] width 171 height 27
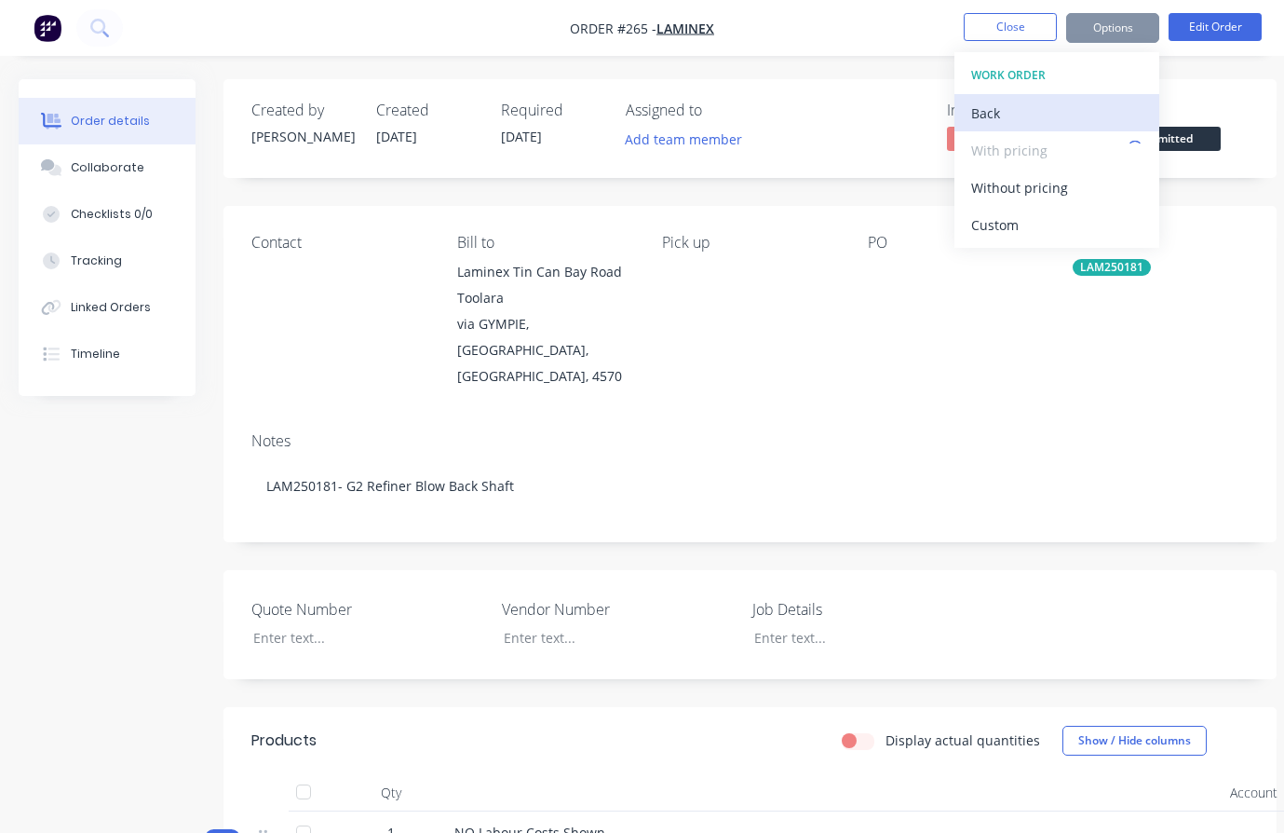
click at [987, 113] on div "Back" at bounding box center [1056, 113] width 171 height 27
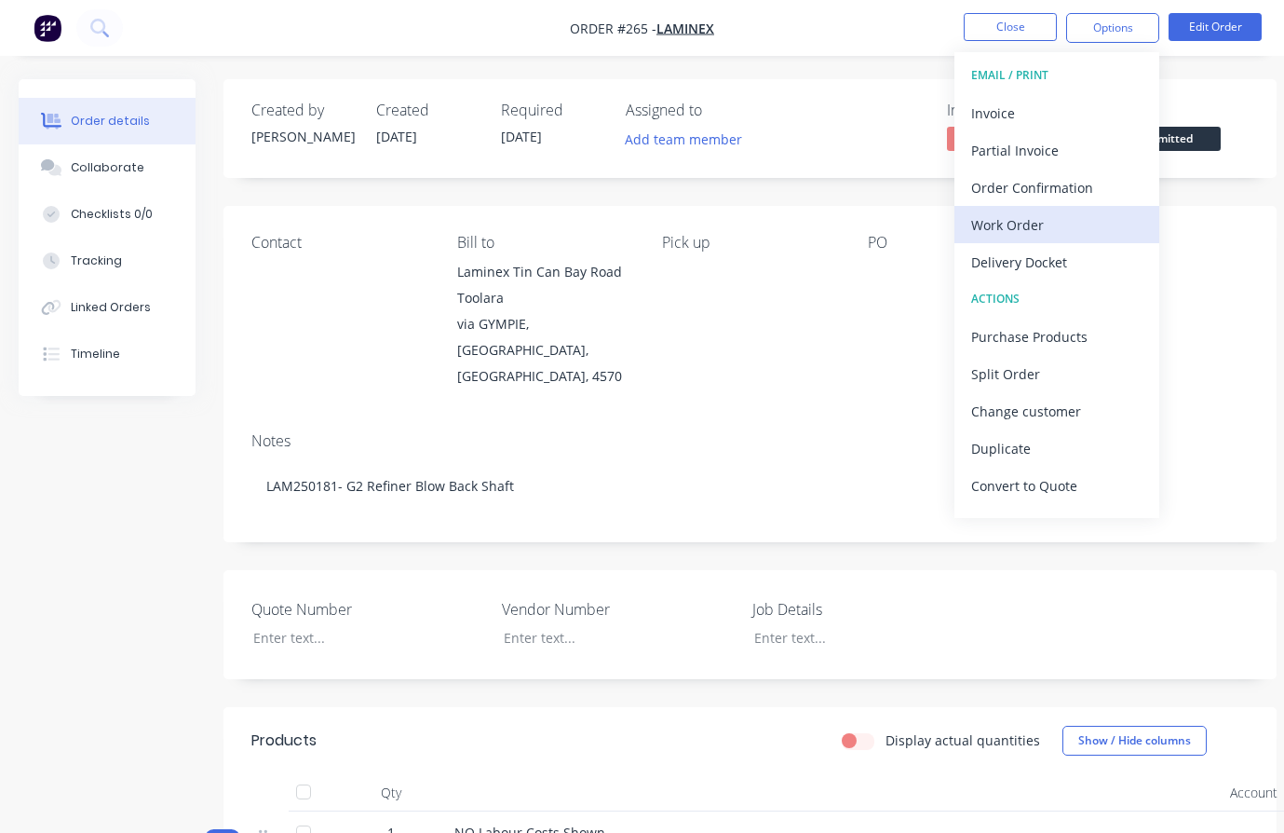
click at [1047, 228] on div "Work Order" at bounding box center [1056, 224] width 171 height 27
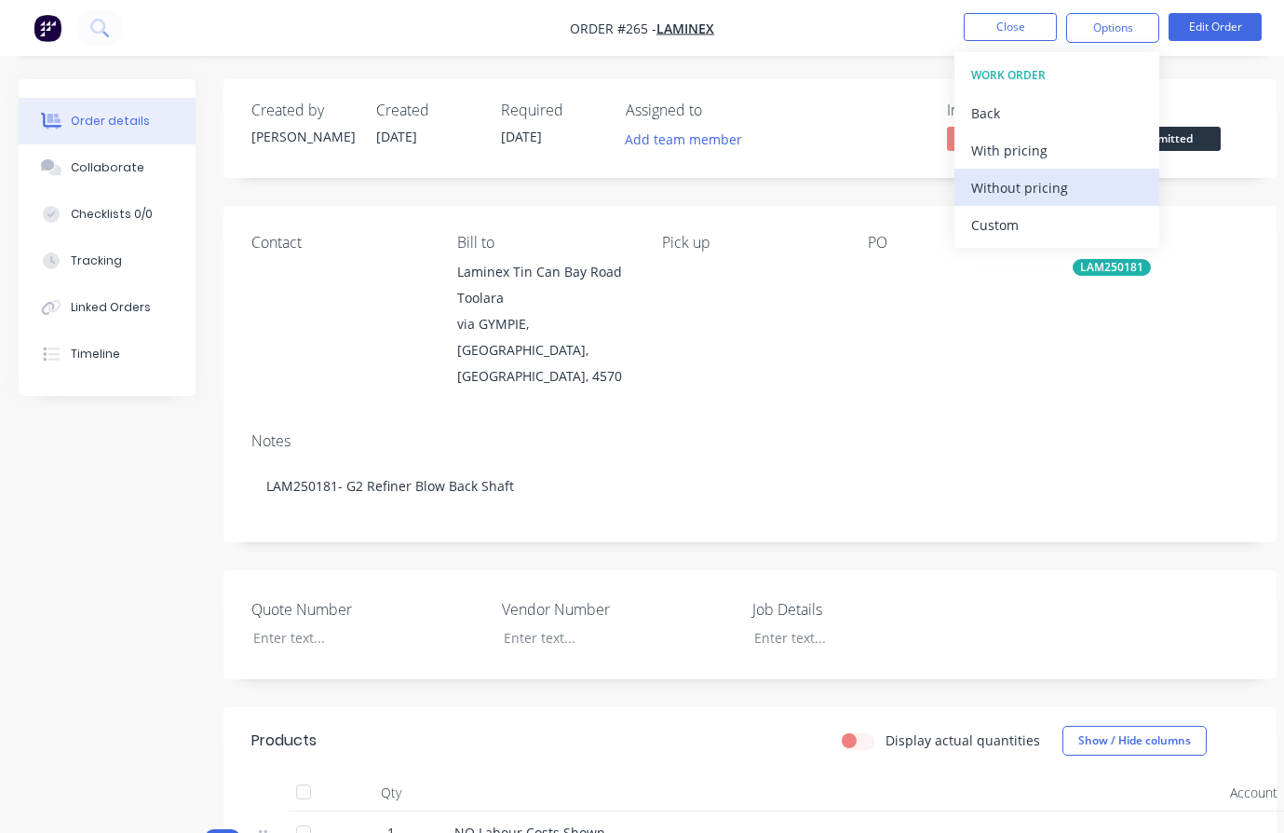
click at [1054, 192] on div "Without pricing" at bounding box center [1056, 187] width 171 height 27
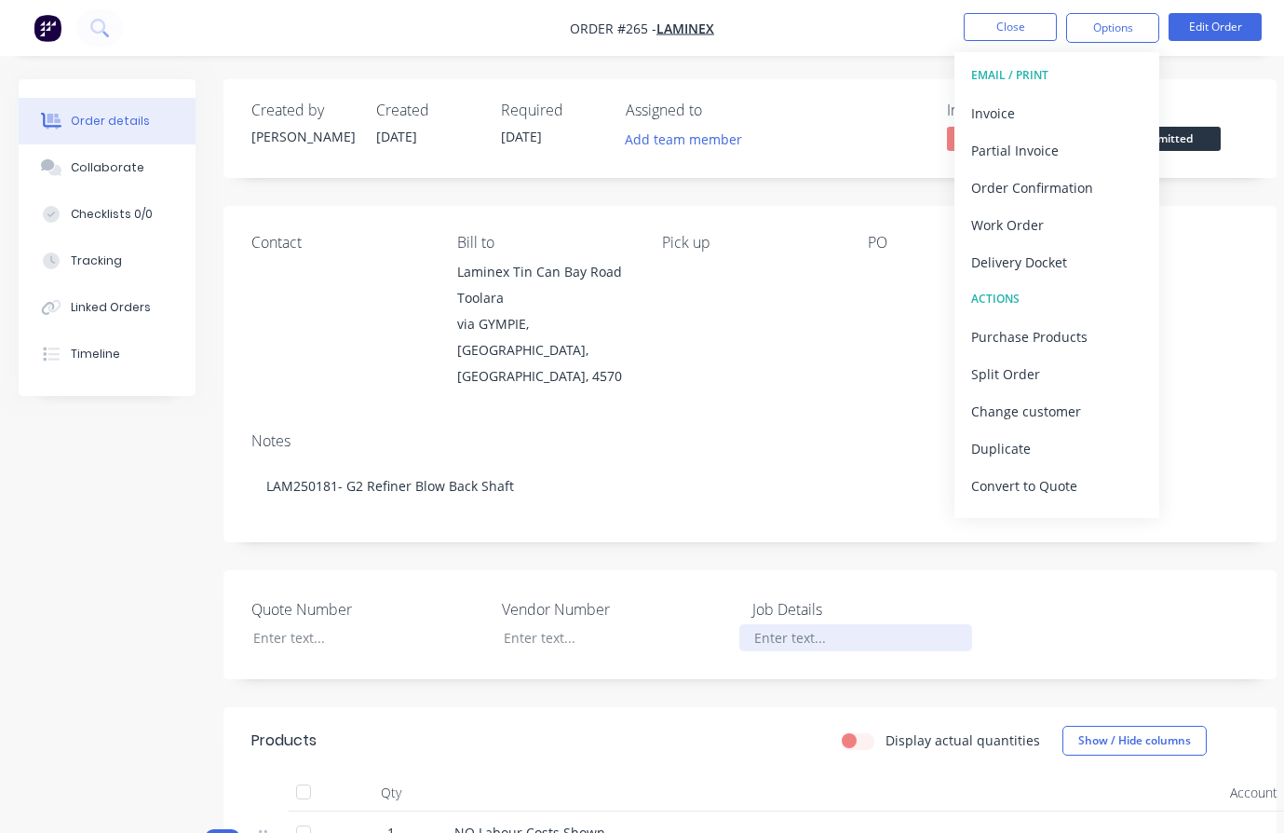
click at [810, 624] on div at bounding box center [855, 637] width 233 height 27
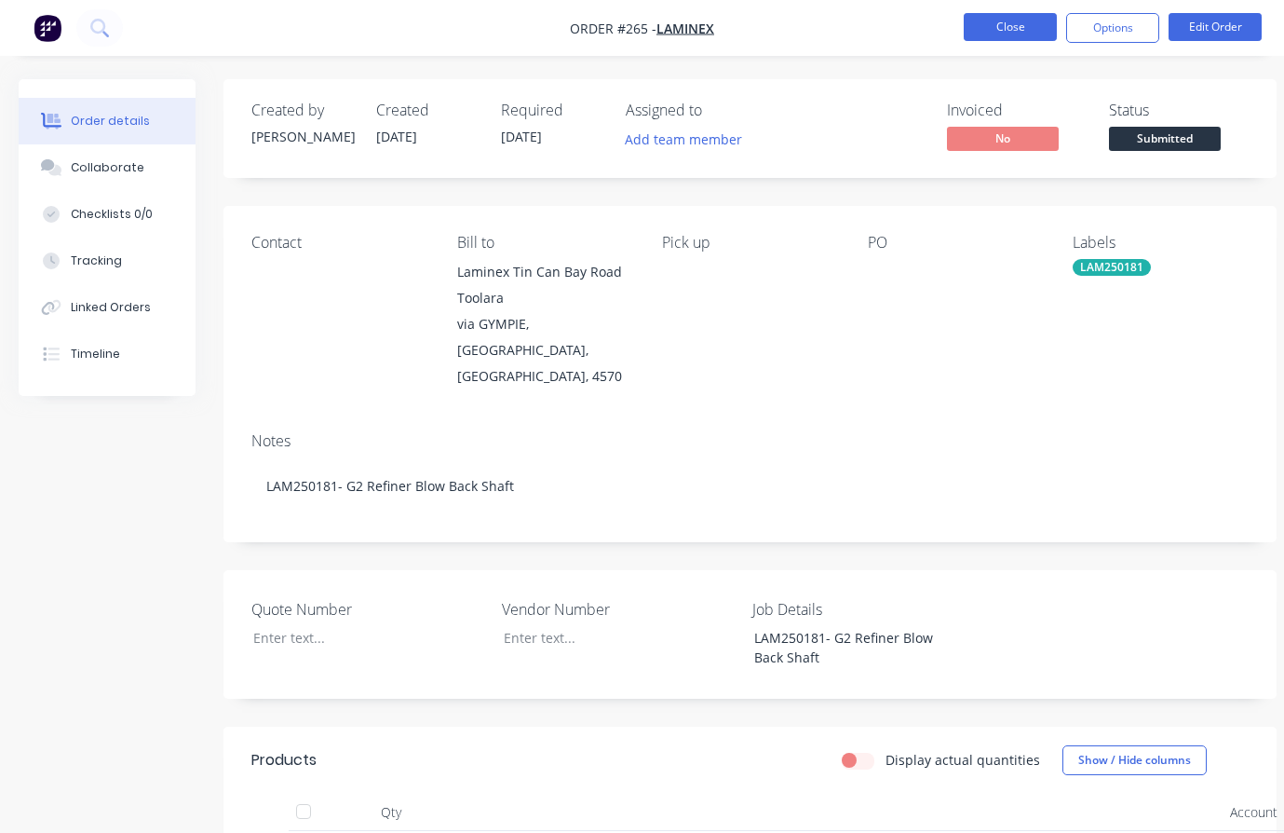
click at [996, 30] on button "Close" at bounding box center [1010, 27] width 93 height 28
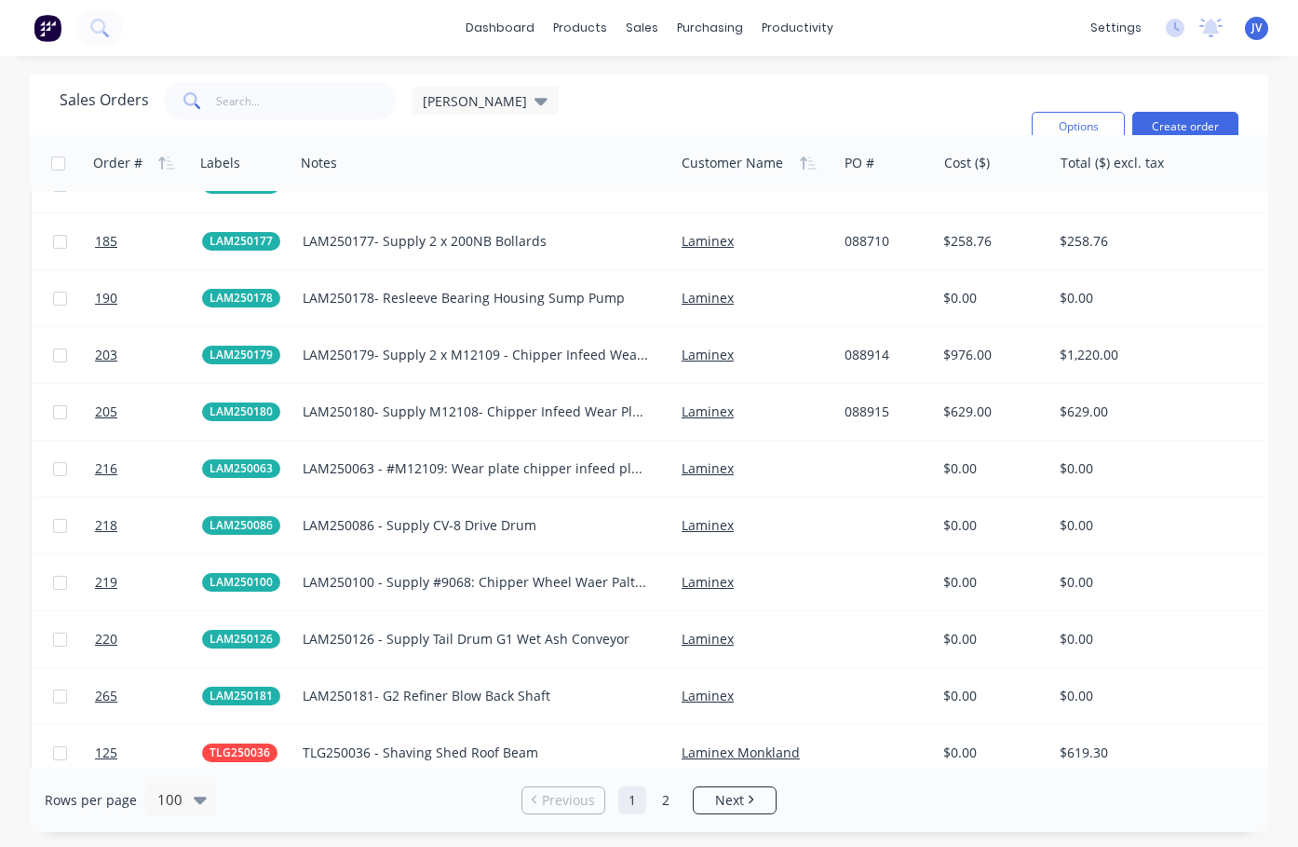
scroll to position [3818, 0]
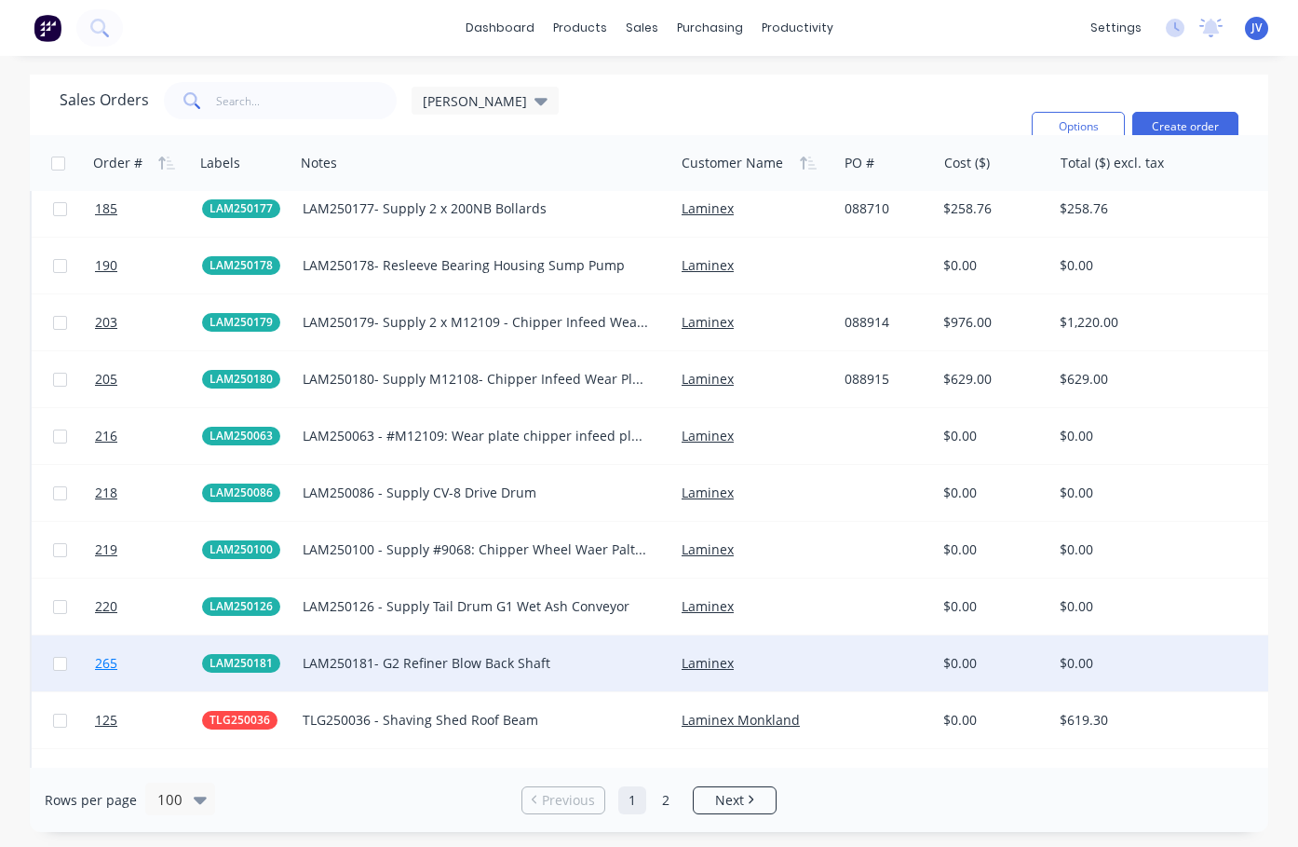
click at [111, 662] on span "265" at bounding box center [106, 663] width 22 height 19
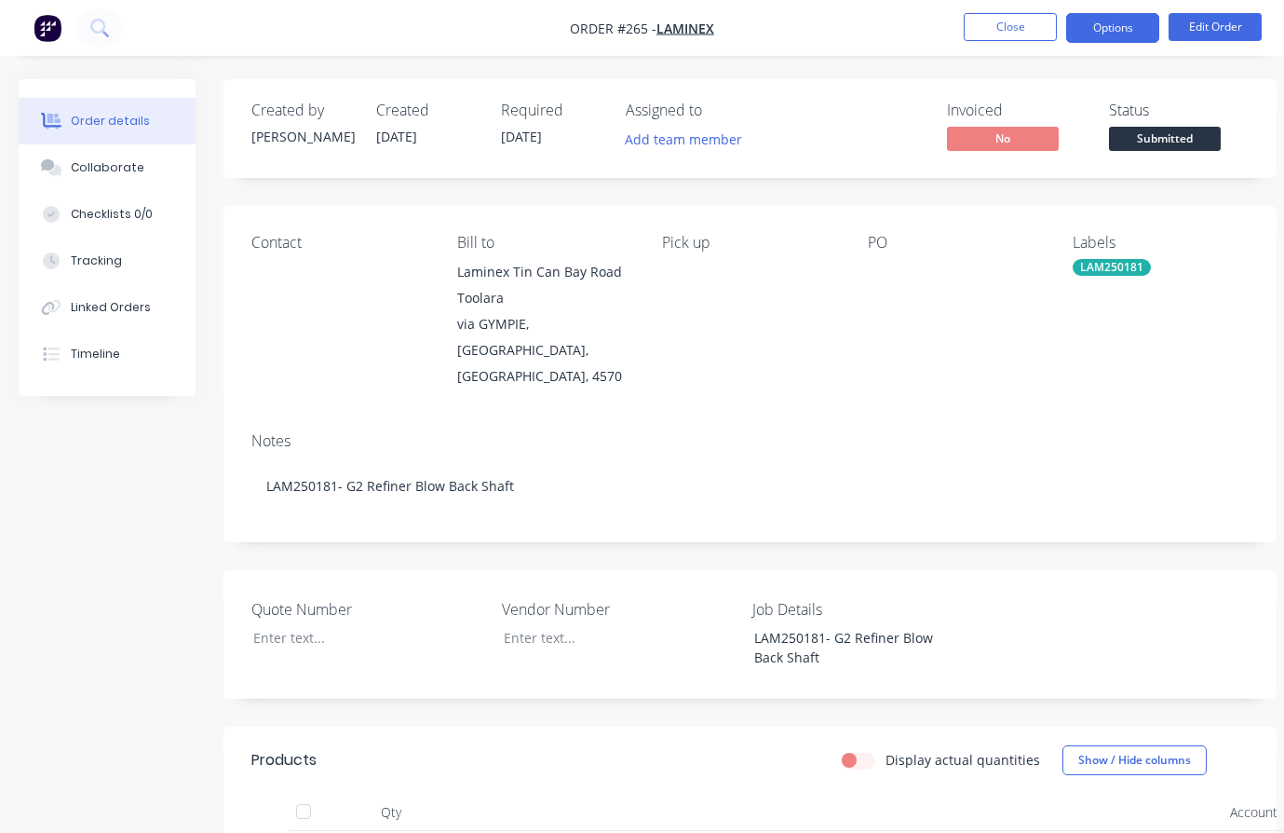
click at [1116, 28] on button "Options" at bounding box center [1112, 28] width 93 height 30
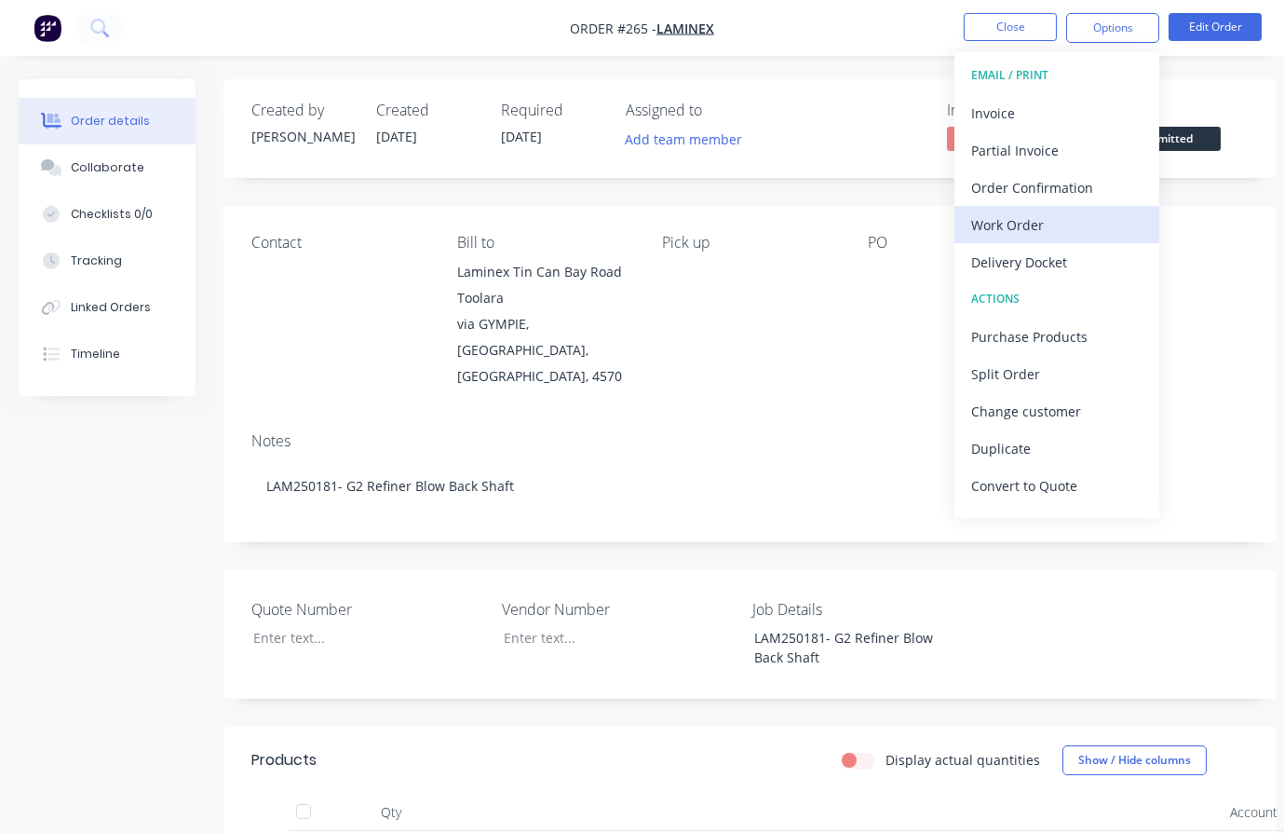
click at [1044, 221] on div "Work Order" at bounding box center [1056, 224] width 171 height 27
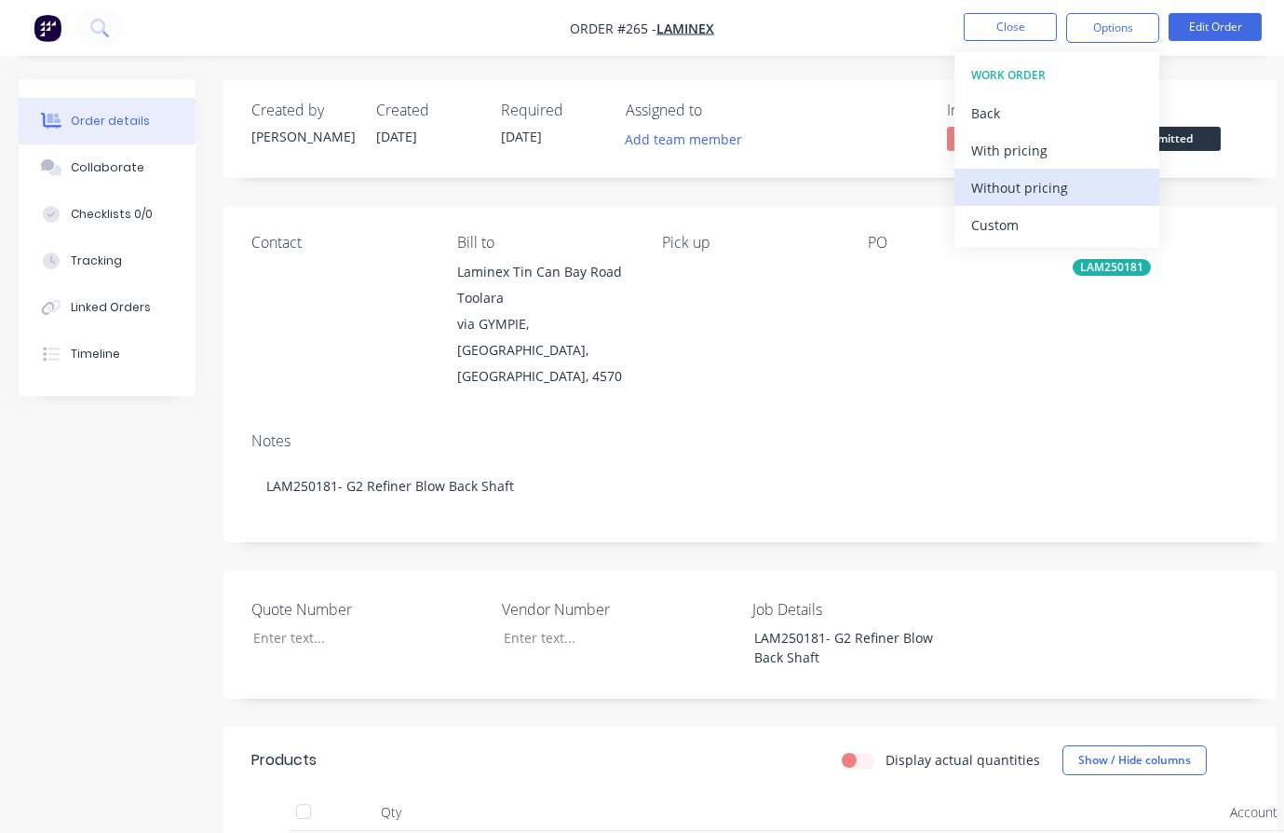
click at [1053, 190] on div "Without pricing" at bounding box center [1056, 187] width 171 height 27
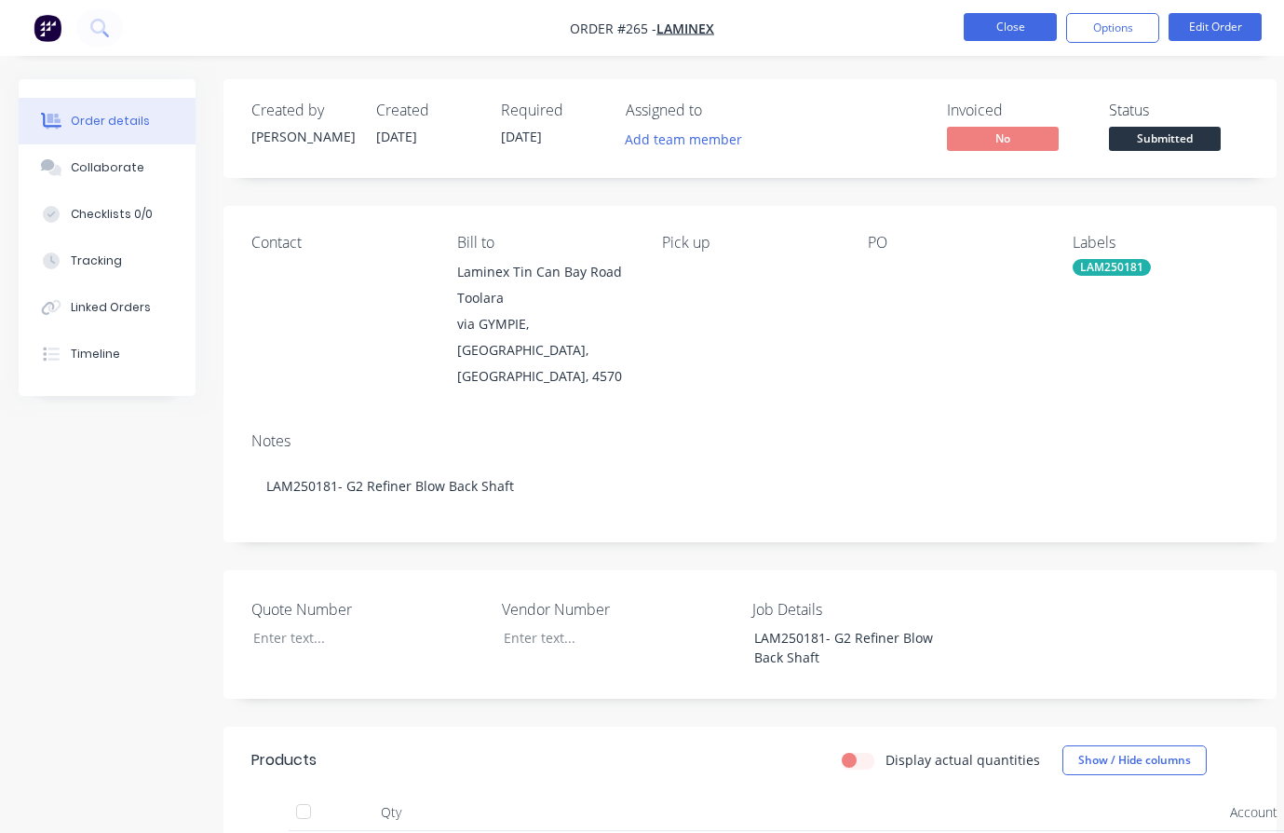
click at [1018, 23] on button "Close" at bounding box center [1010, 27] width 93 height 28
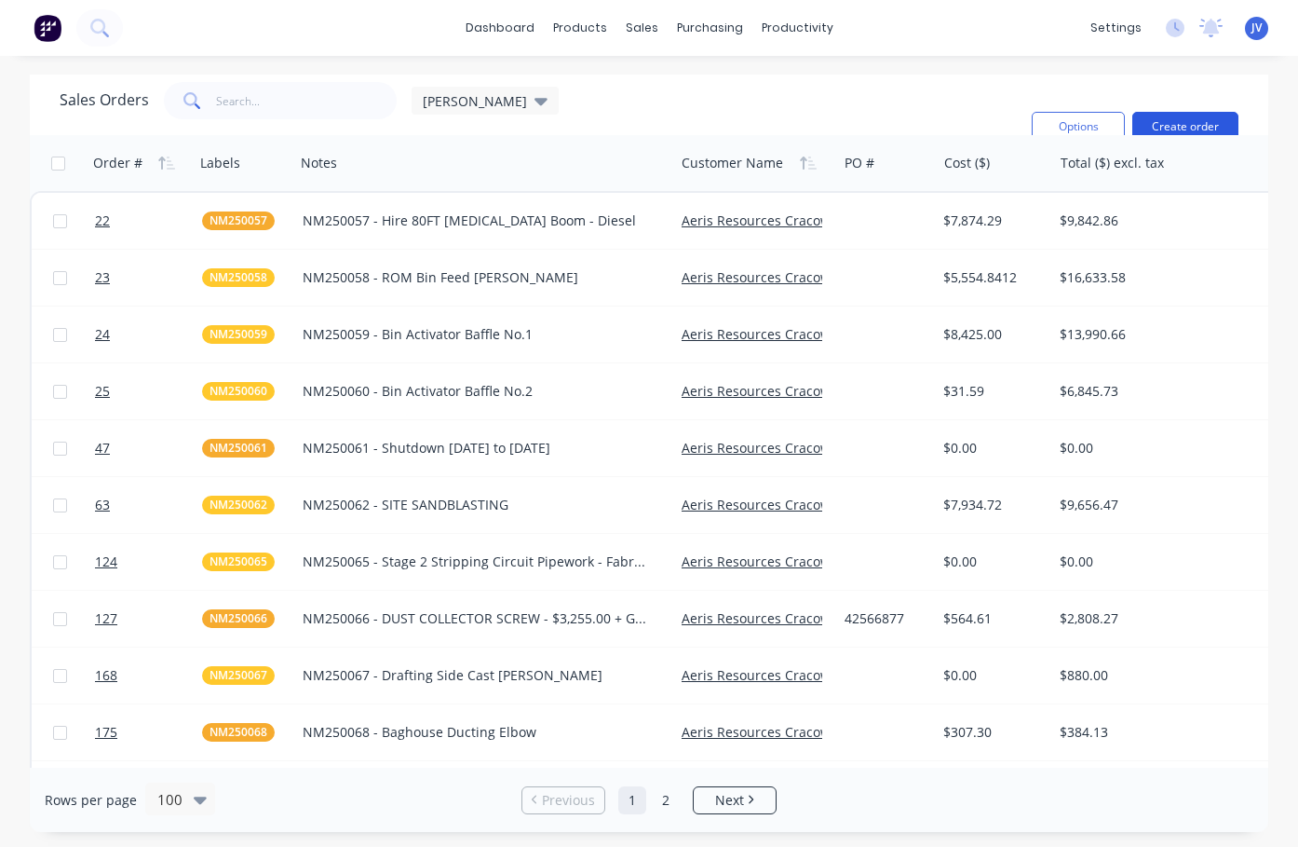
click at [1193, 118] on button "Create order" at bounding box center [1185, 127] width 106 height 30
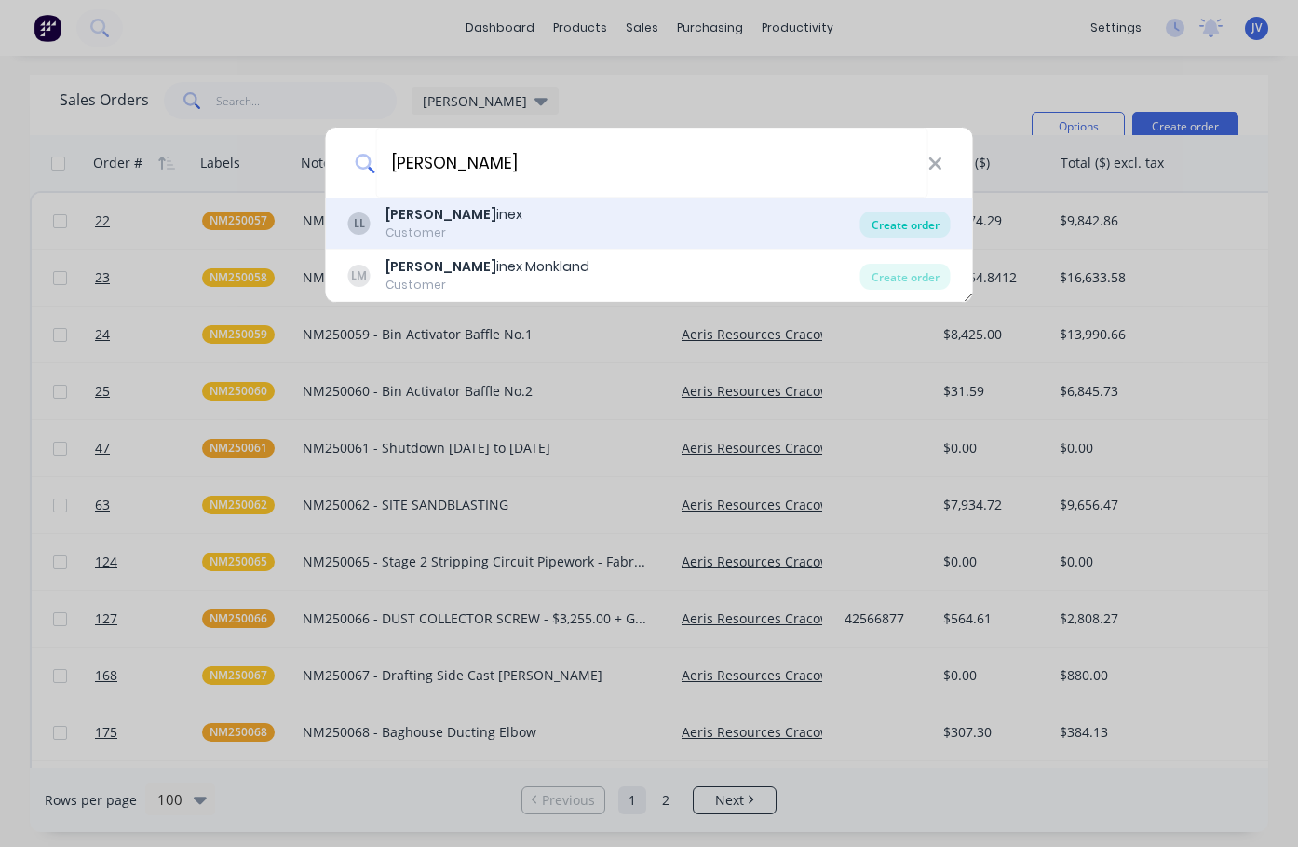
type input "[PERSON_NAME]"
click at [910, 224] on div "Create order" at bounding box center [905, 224] width 90 height 26
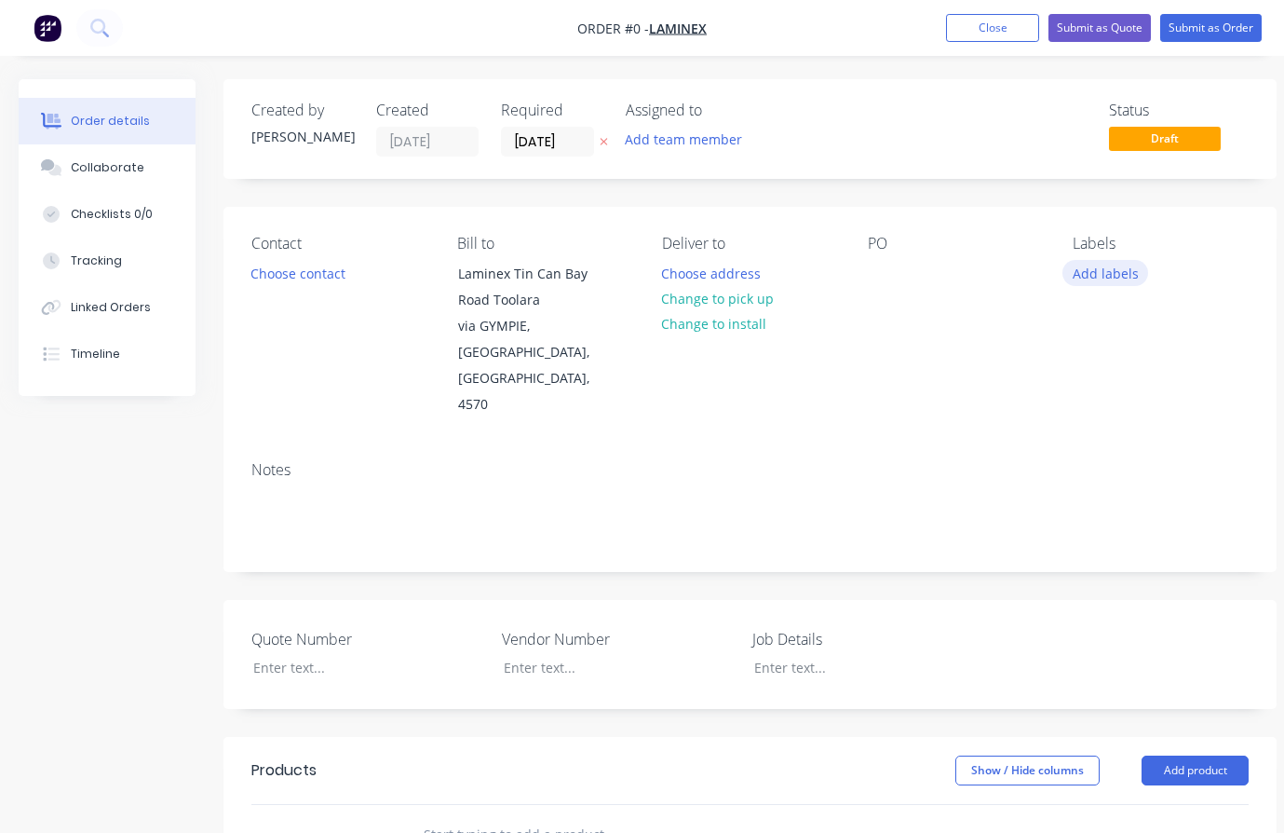
click at [1097, 276] on button "Add labels" at bounding box center [1106, 272] width 86 height 25
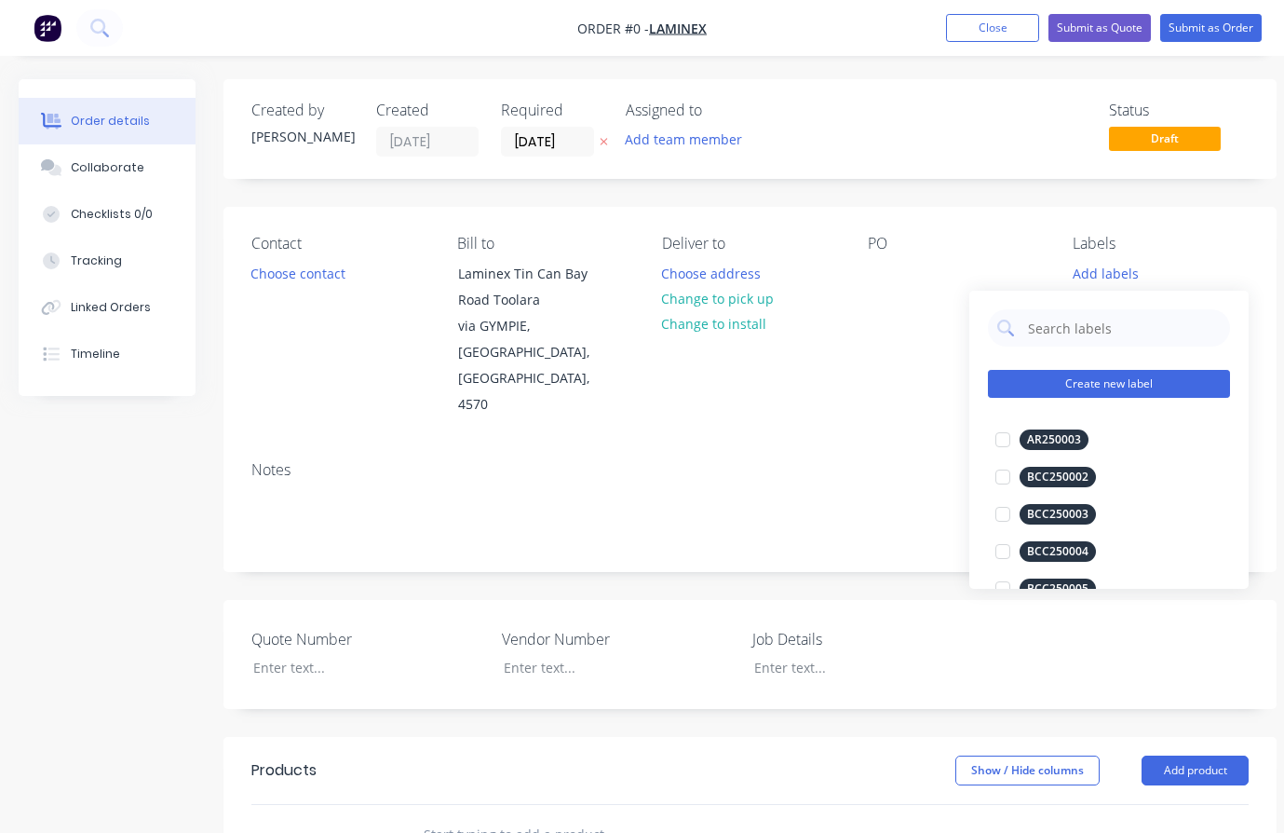
click at [1037, 386] on button "Create new label" at bounding box center [1109, 384] width 242 height 28
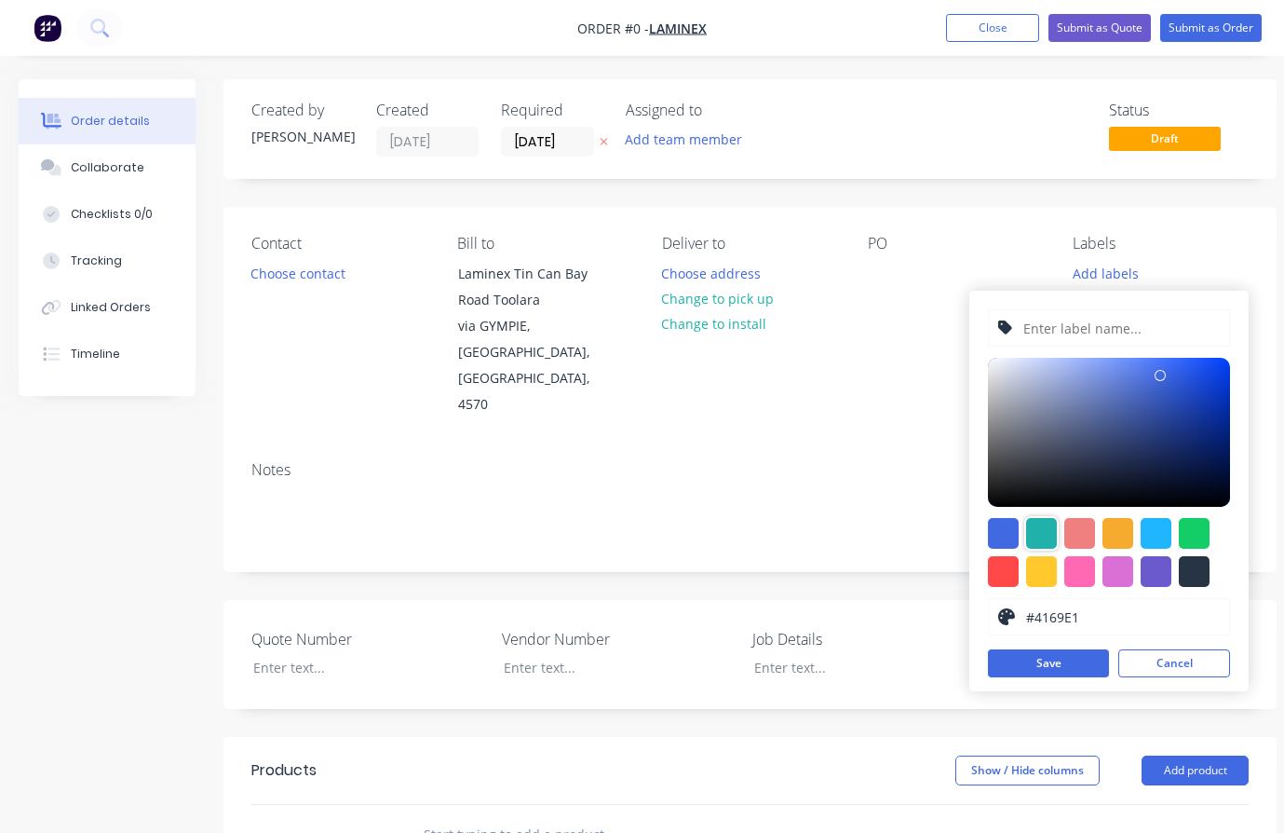
click at [1040, 530] on div at bounding box center [1041, 533] width 31 height 31
type input "#20B2AA"
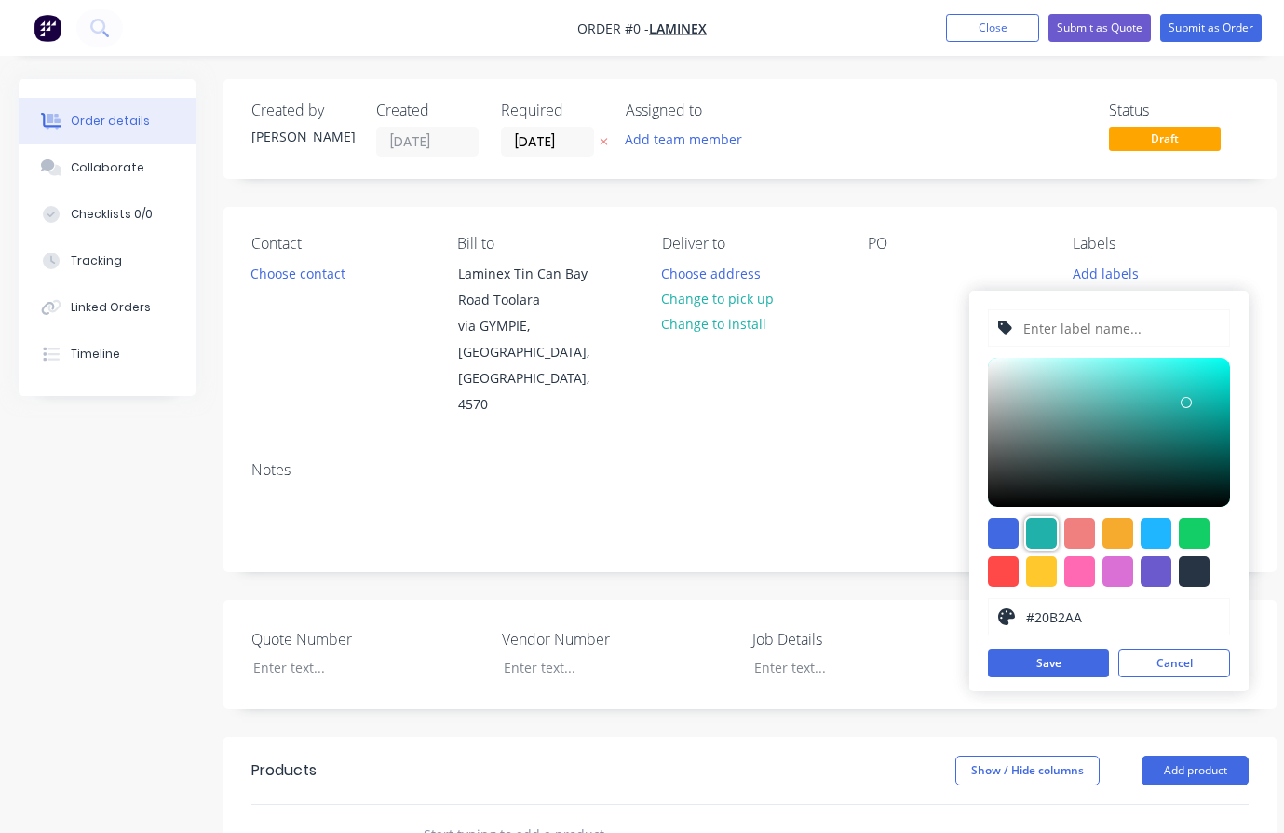
click at [1050, 541] on div at bounding box center [1041, 533] width 31 height 31
click at [1073, 325] on input "text" at bounding box center [1121, 327] width 198 height 35
type input "LAM250182"
click at [1045, 668] on button "Save" at bounding box center [1048, 663] width 121 height 28
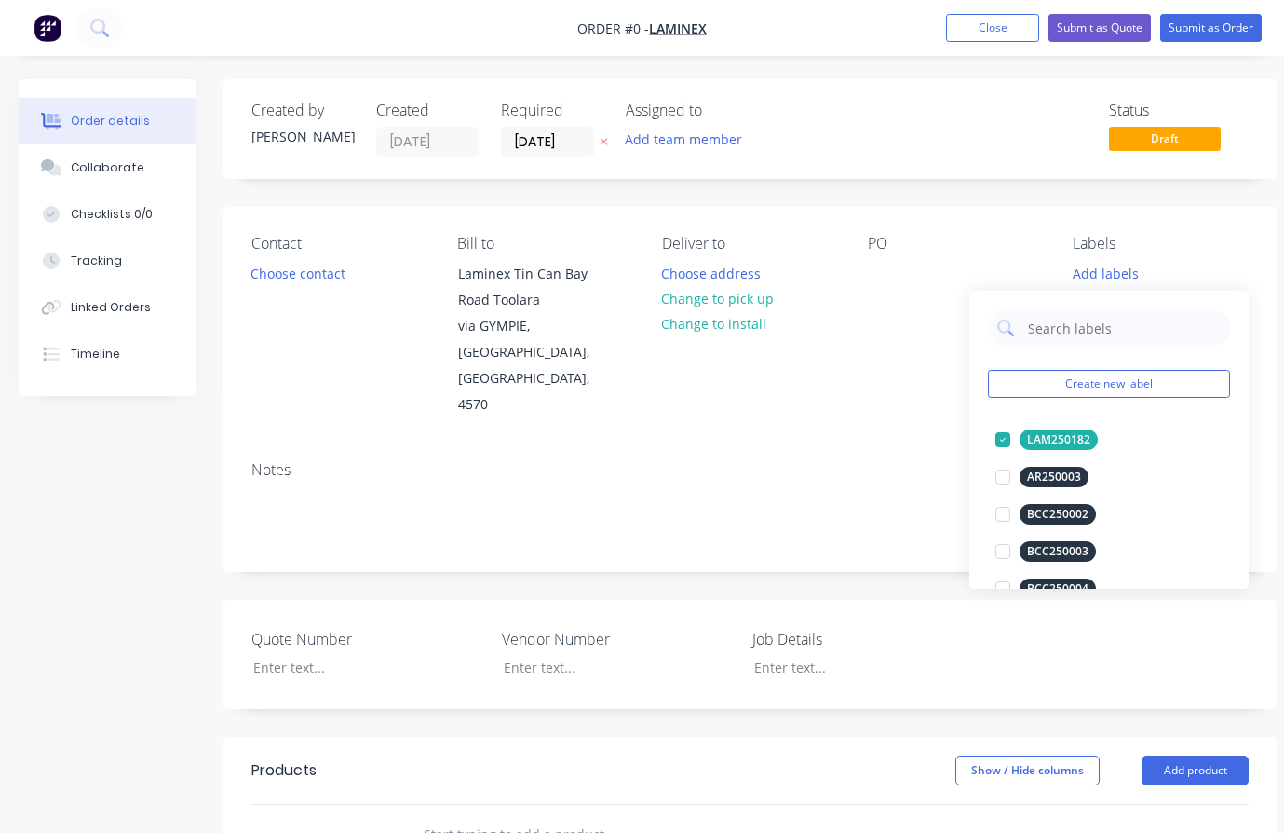
click at [894, 353] on div "Order details Collaborate Checklists 0/0 Tracking Linked Orders Timeline Order …" at bounding box center [647, 710] width 1295 height 1262
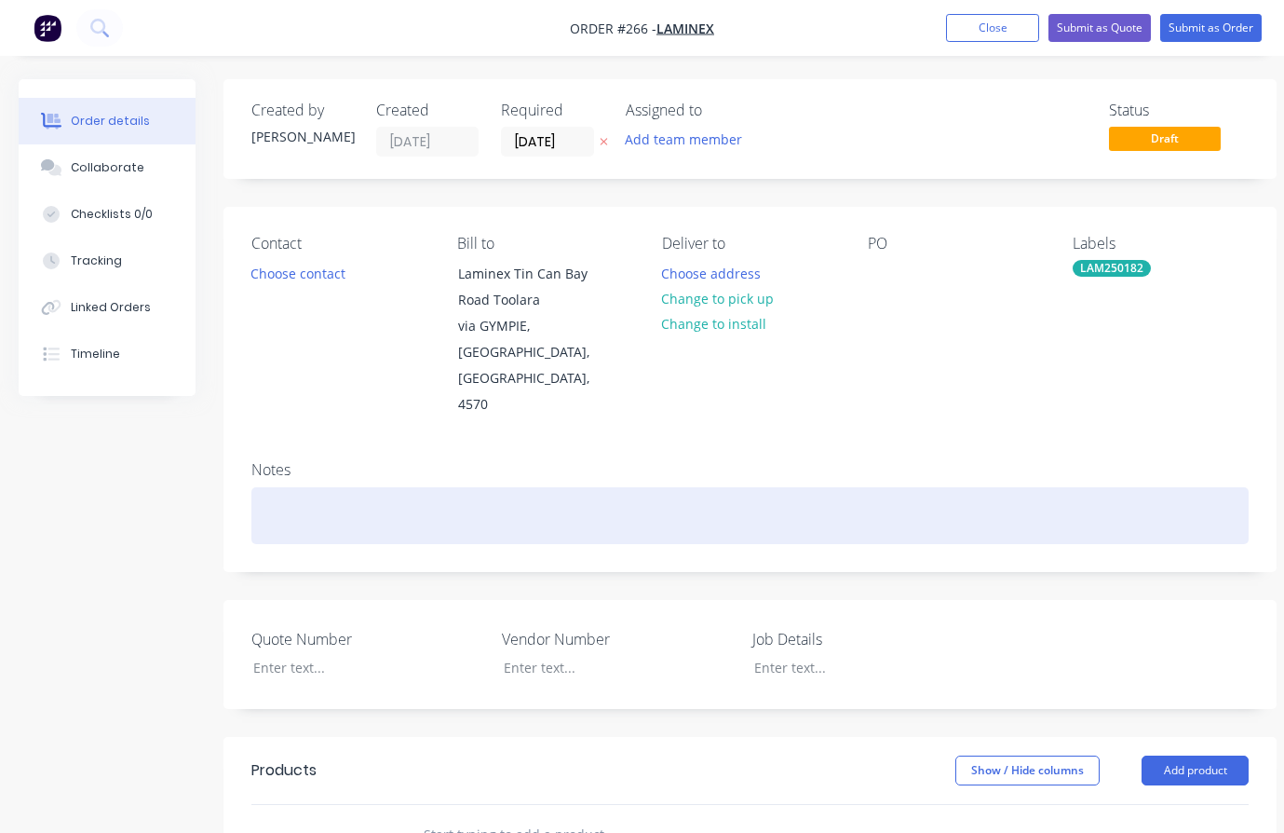
click at [264, 487] on div at bounding box center [749, 515] width 997 height 57
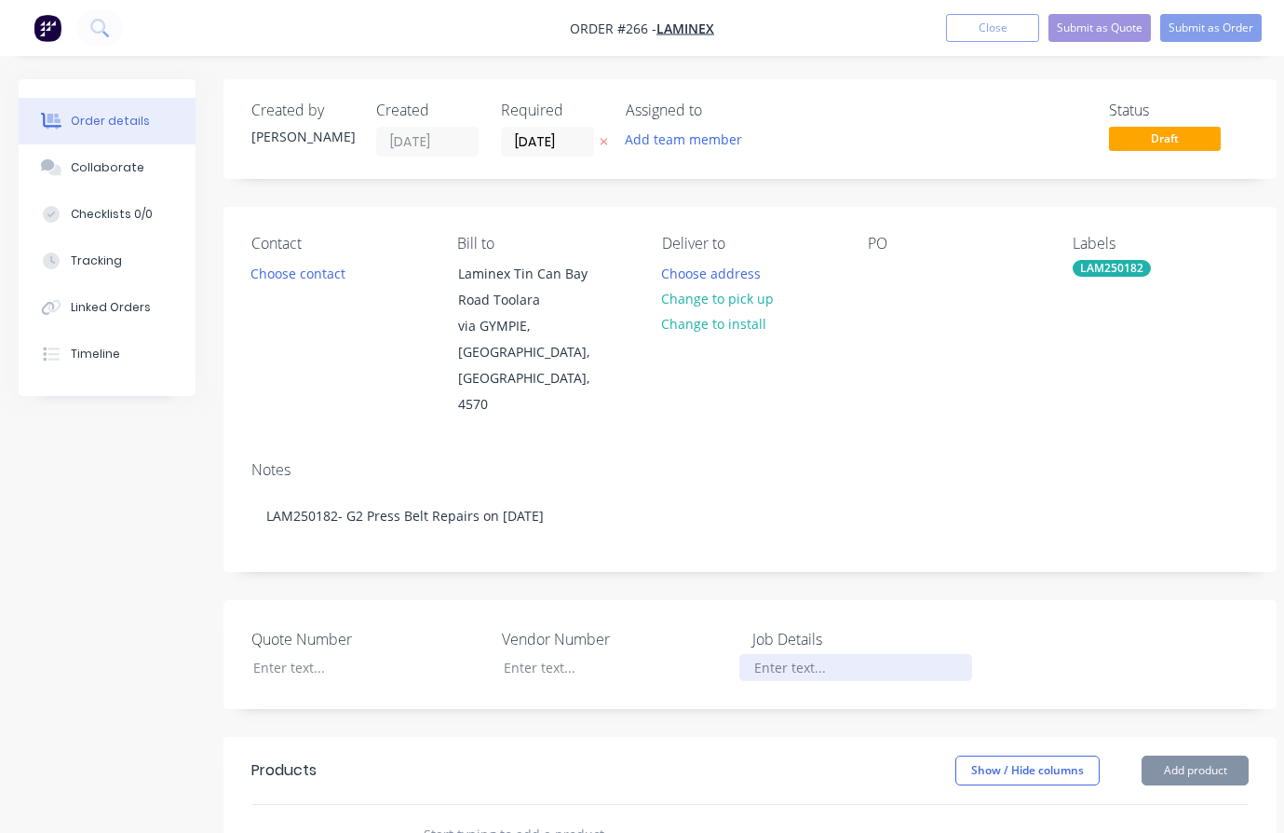
click at [787, 654] on div at bounding box center [855, 667] width 233 height 27
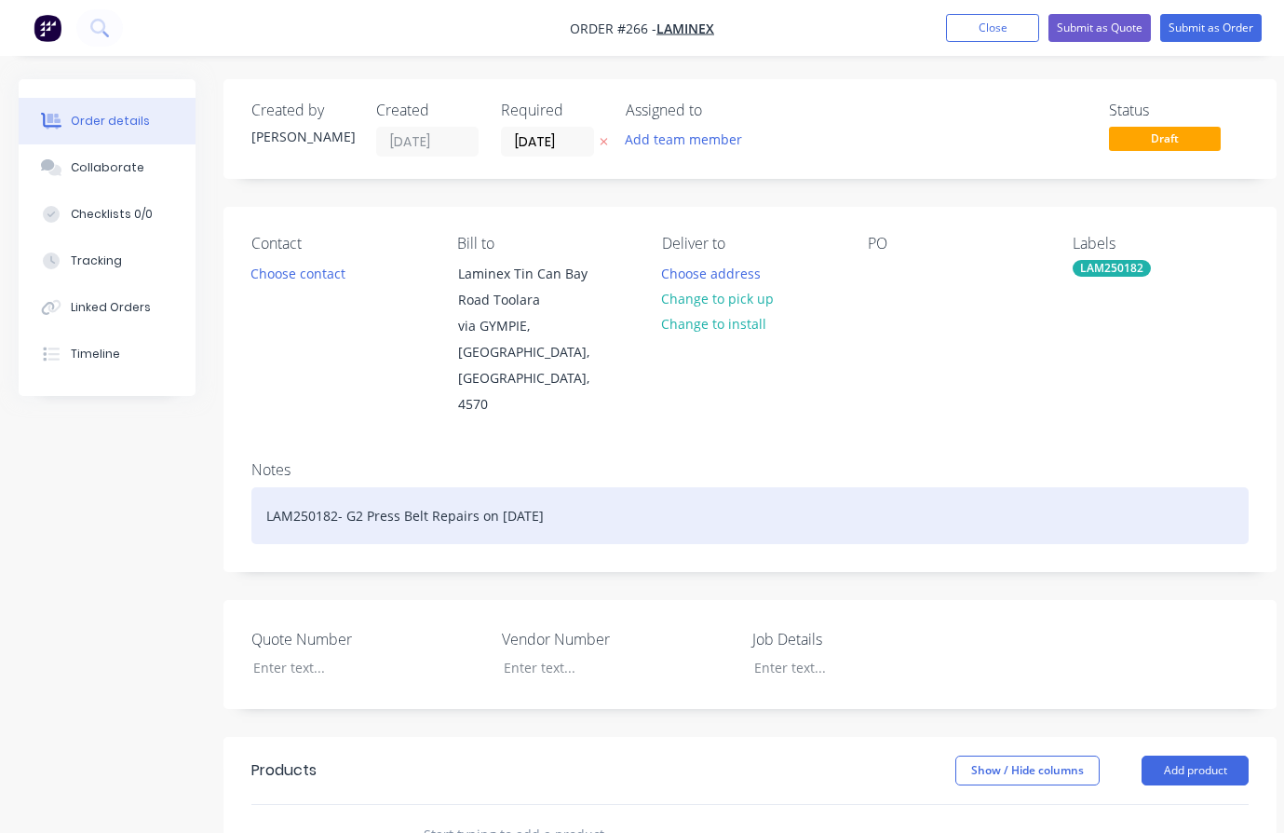
drag, startPoint x: 580, startPoint y: 467, endPoint x: 262, endPoint y: 488, distance: 319.1
click at [262, 488] on div "LAM250182- G2 Press Belt Repairs on [DATE]" at bounding box center [749, 515] width 997 height 57
copy div "LAM250182- G2 Press Belt Repairs on [DATE]"
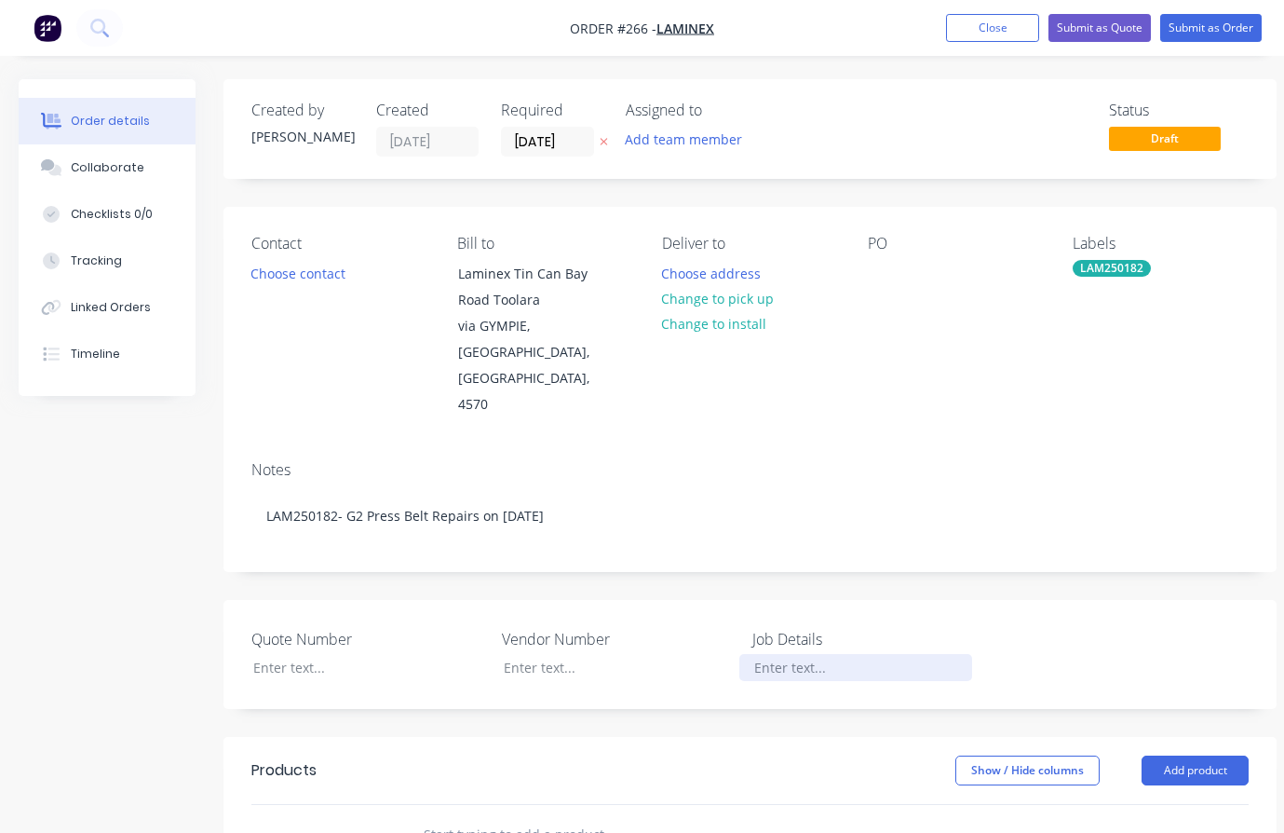
paste div
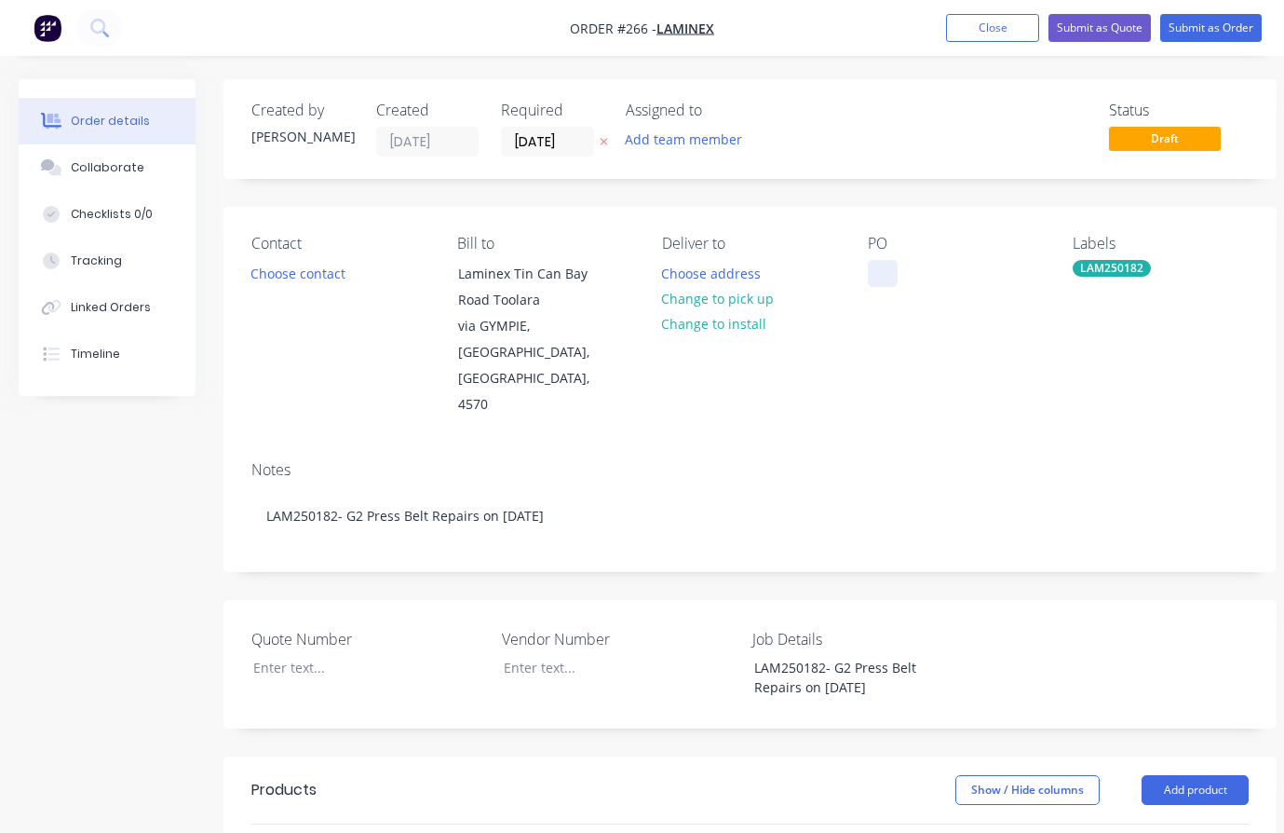
click at [873, 270] on div at bounding box center [883, 273] width 30 height 27
click at [1197, 29] on button "Submit as Order" at bounding box center [1211, 28] width 102 height 28
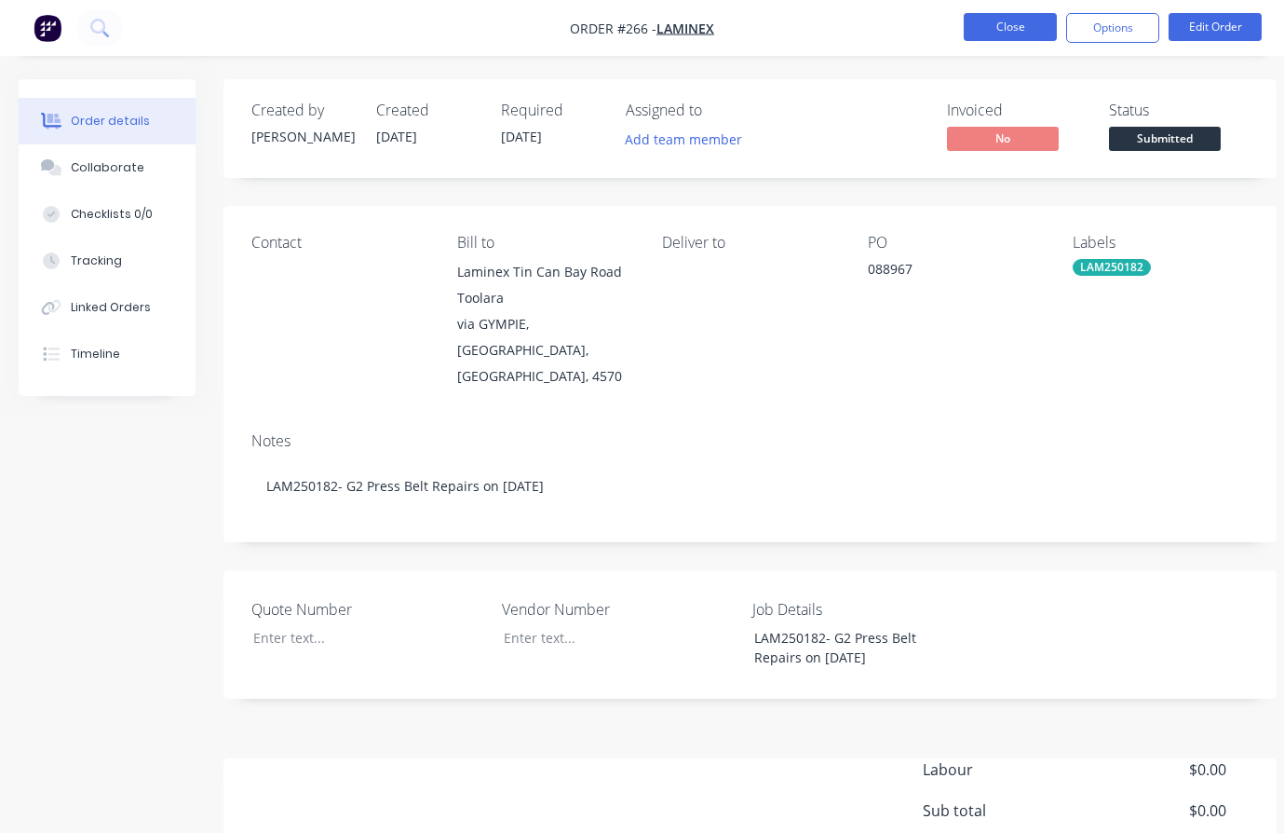
click at [1020, 25] on button "Close" at bounding box center [1010, 27] width 93 height 28
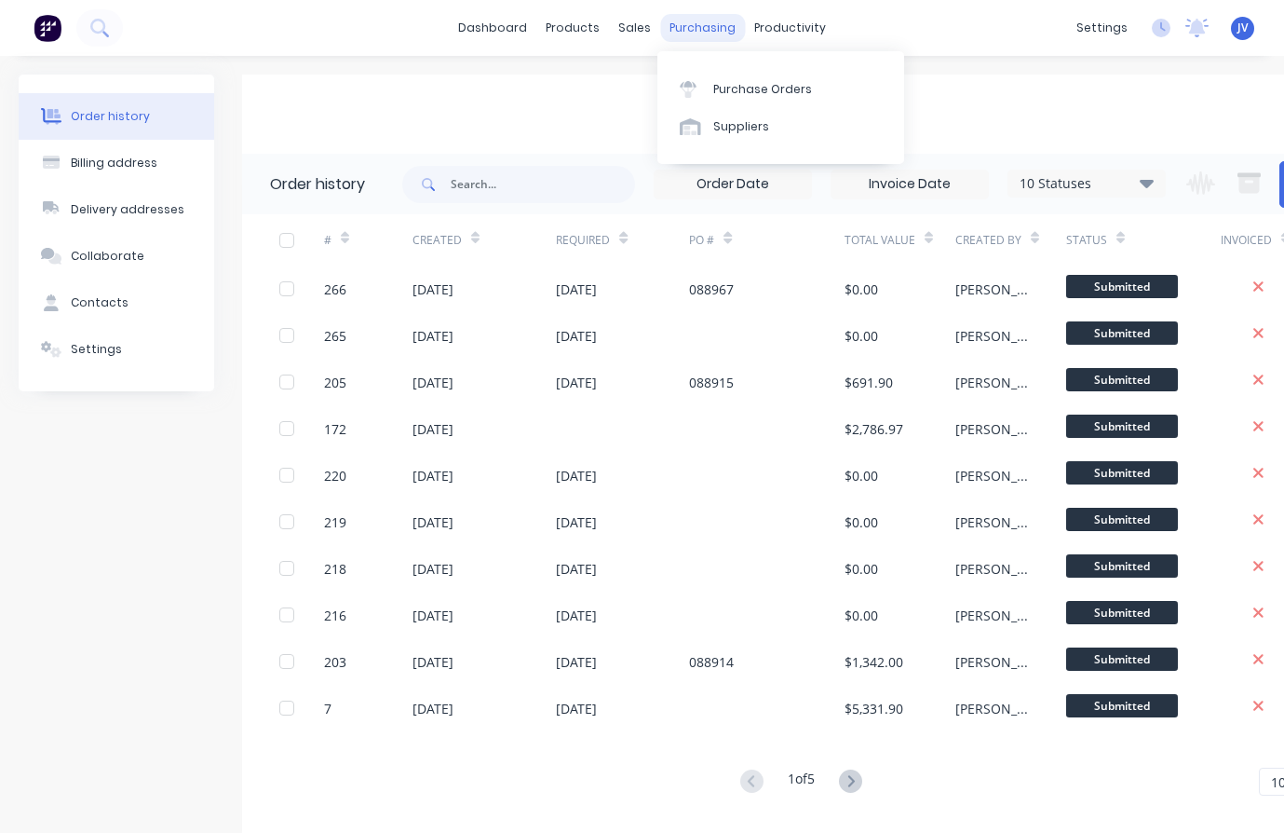
click at [720, 31] on div "purchasing" at bounding box center [702, 28] width 85 height 28
click at [746, 86] on div "Purchase Orders" at bounding box center [762, 89] width 99 height 17
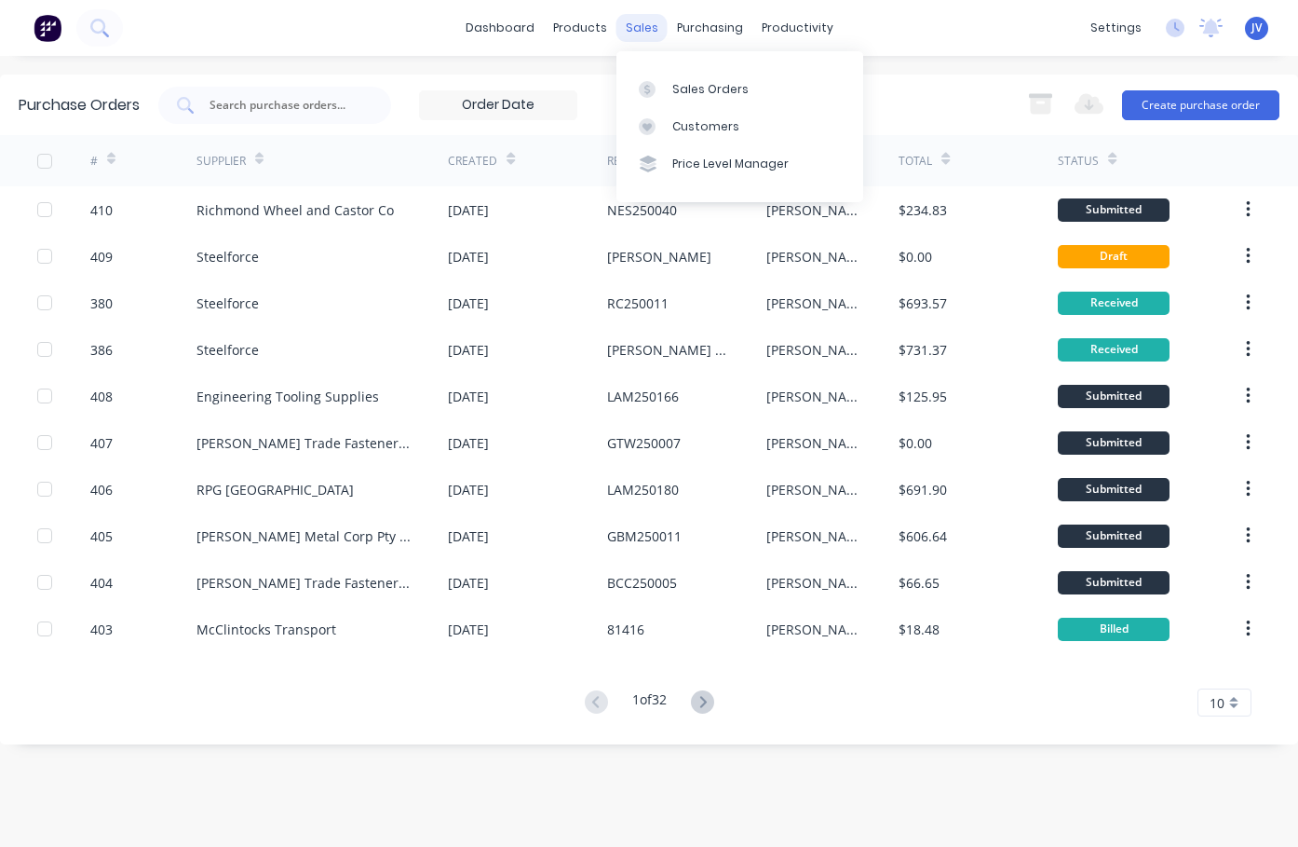
click at [648, 36] on div "sales" at bounding box center [641, 28] width 51 height 28
click at [648, 26] on div "sales" at bounding box center [641, 28] width 51 height 28
click at [707, 88] on div "Sales Orders" at bounding box center [710, 89] width 76 height 17
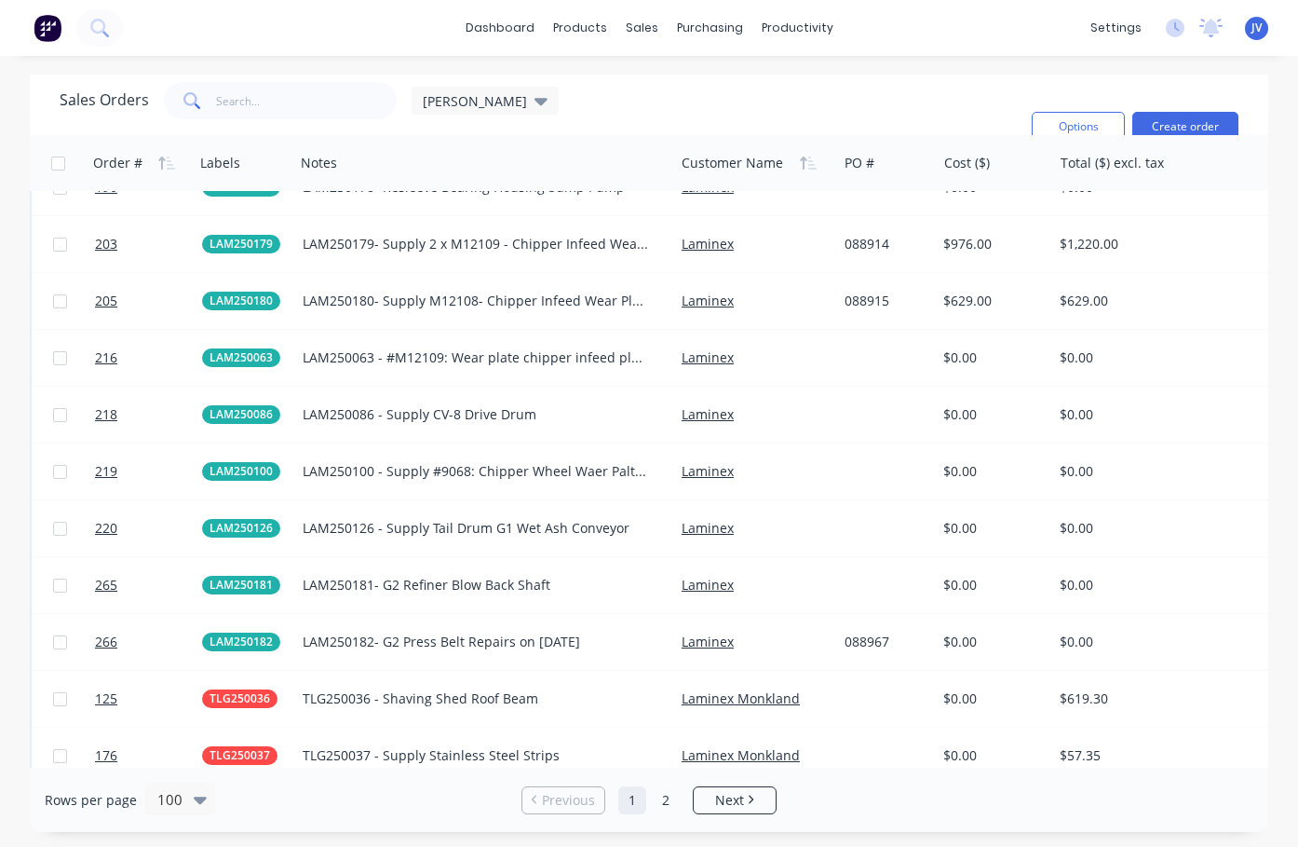
scroll to position [3911, 0]
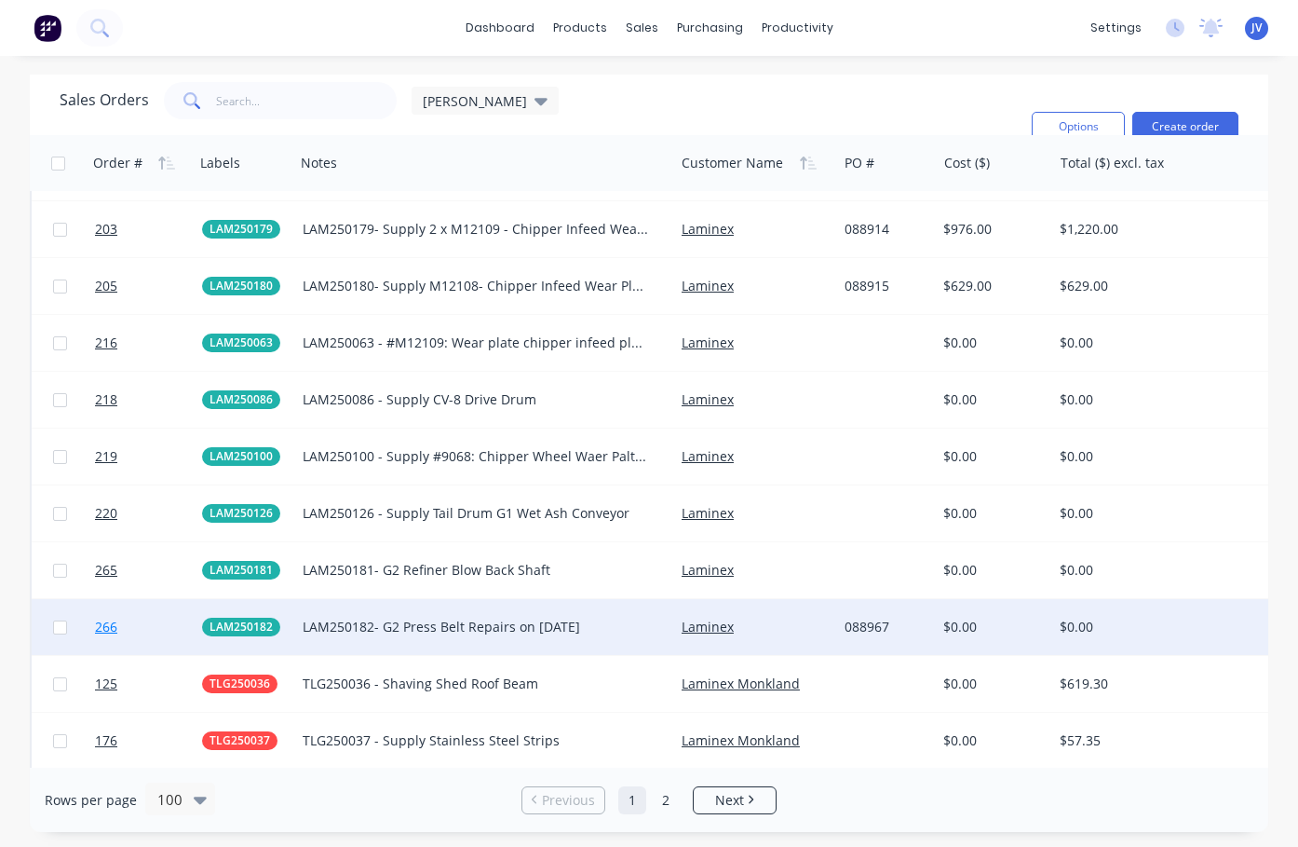
click at [110, 629] on span "266" at bounding box center [106, 626] width 22 height 19
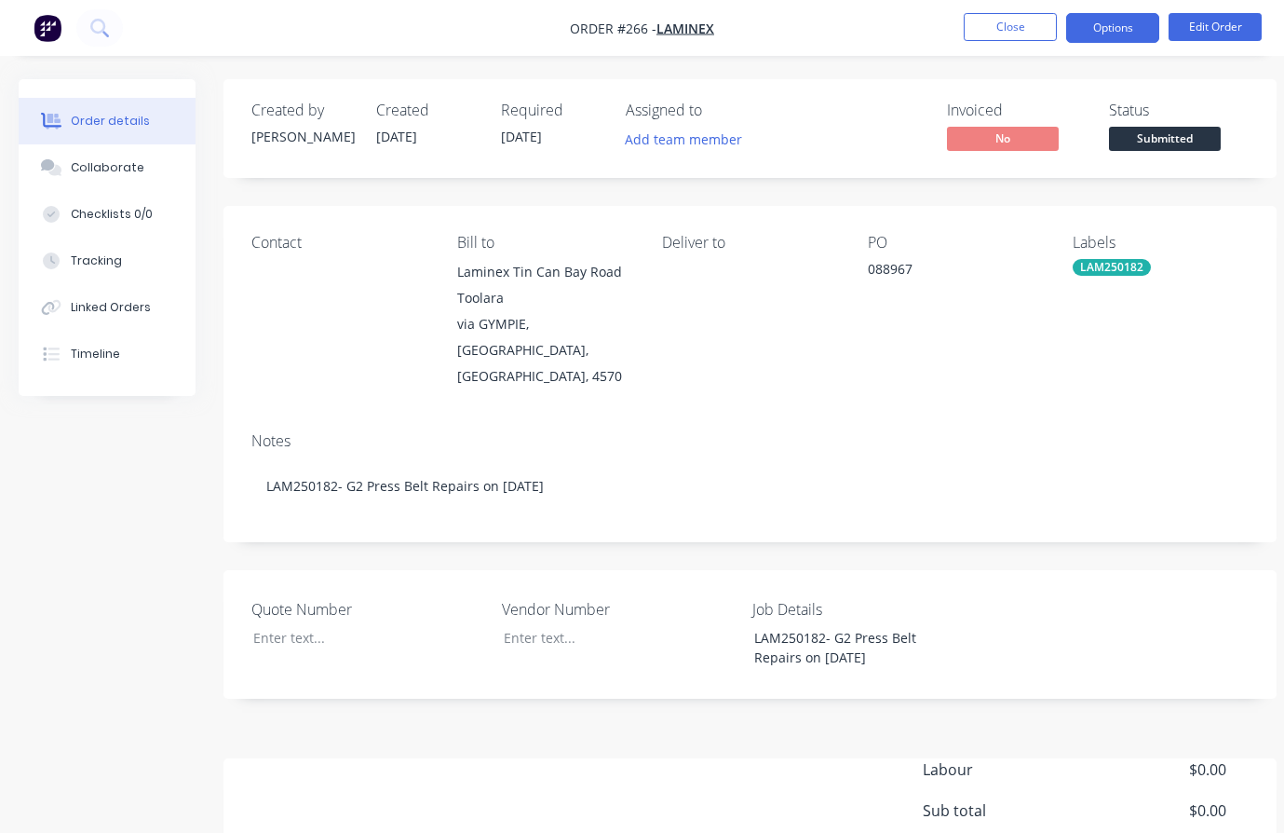
click at [1104, 27] on button "Options" at bounding box center [1112, 28] width 93 height 30
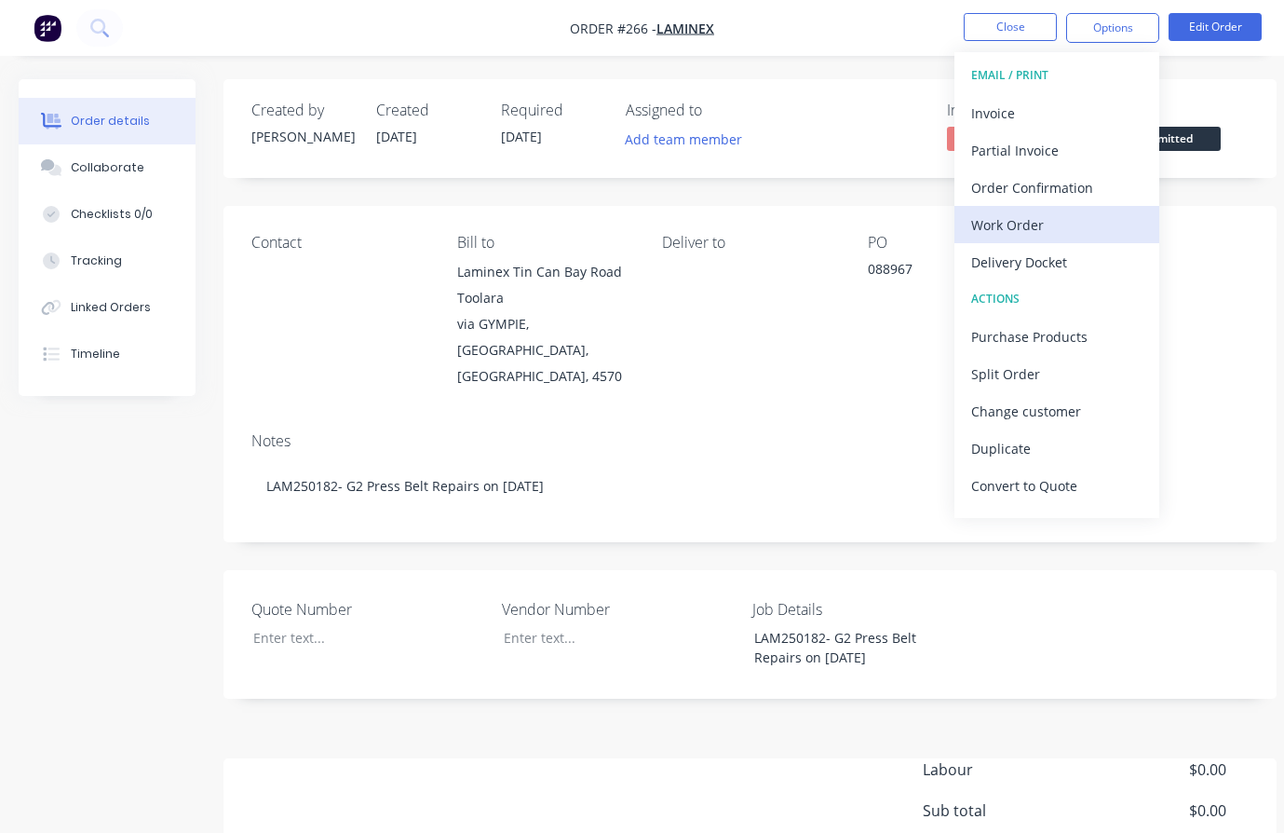
click at [1051, 228] on div "Work Order" at bounding box center [1056, 224] width 171 height 27
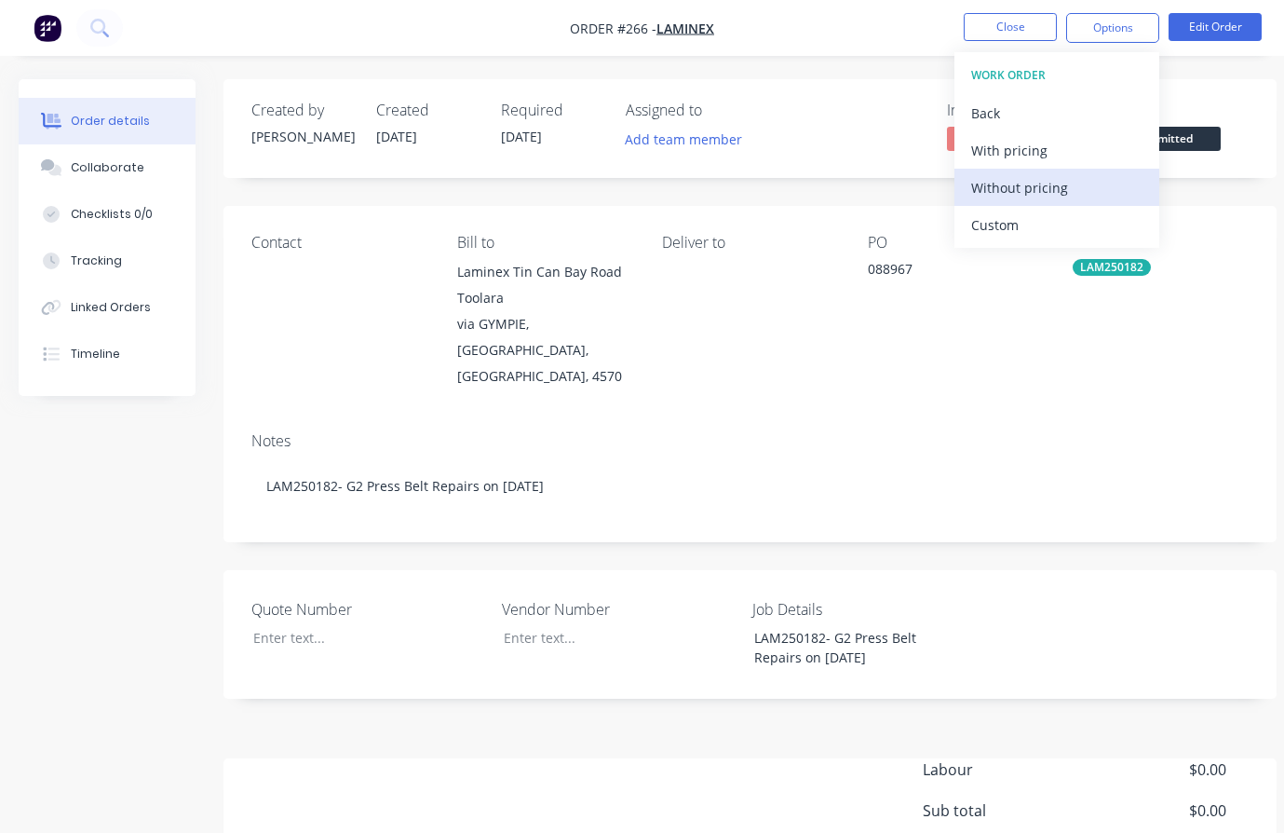
click at [1054, 187] on div "Without pricing" at bounding box center [1056, 187] width 171 height 27
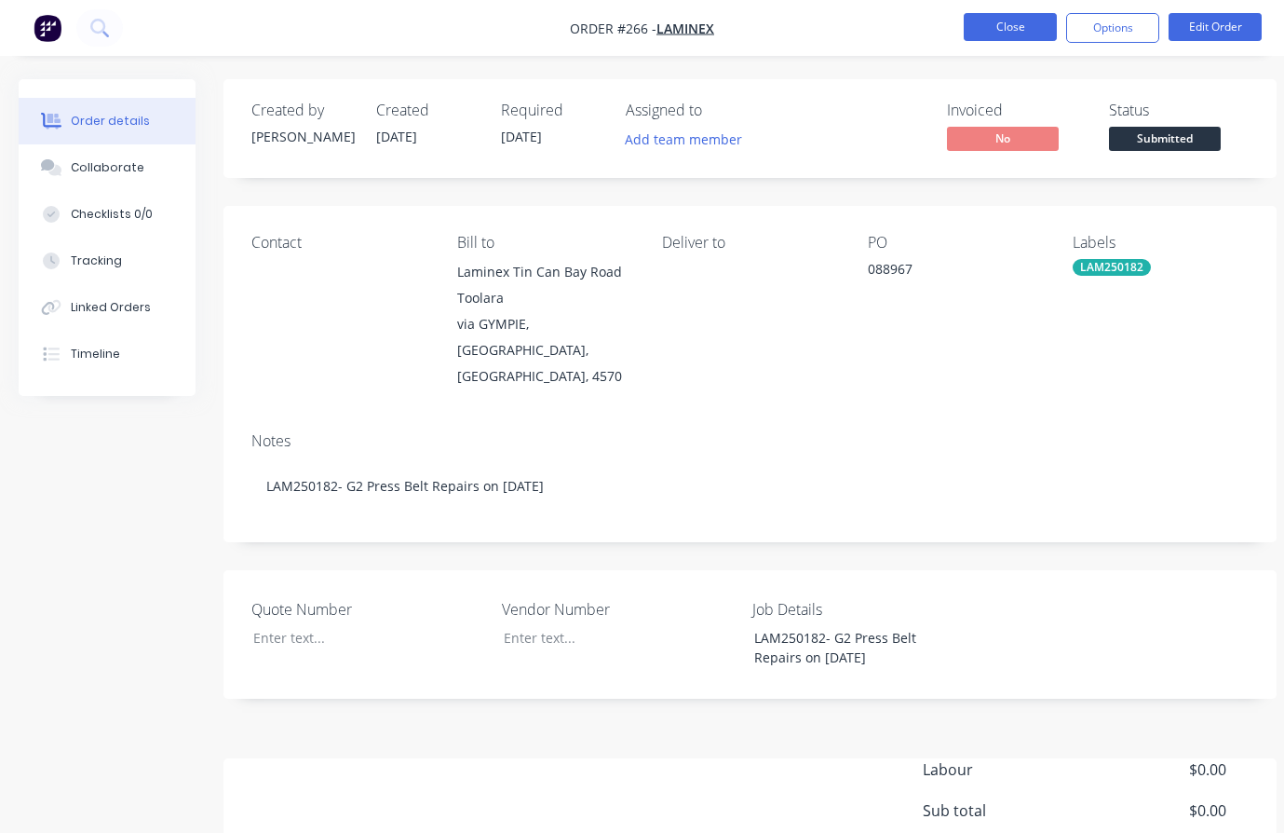
click at [1015, 24] on button "Close" at bounding box center [1010, 27] width 93 height 28
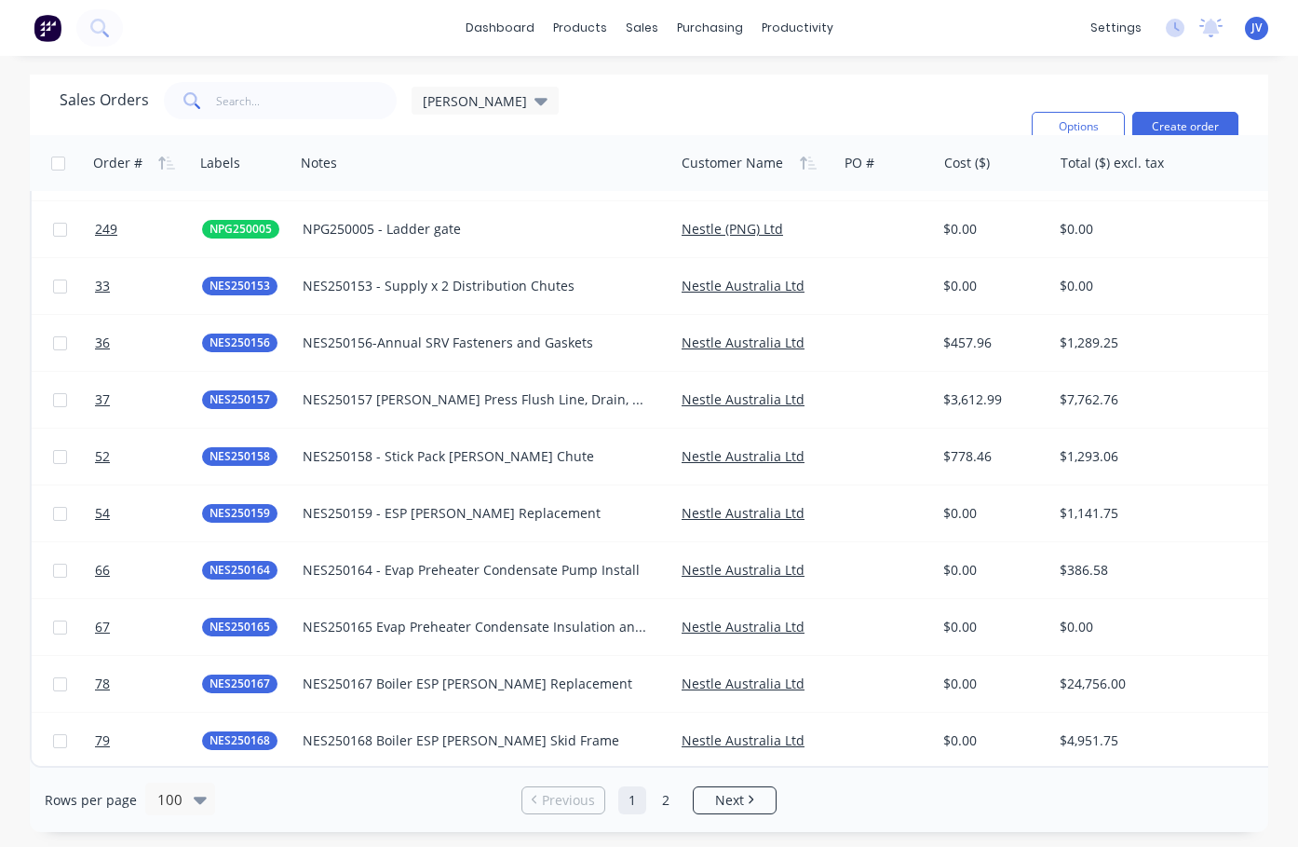
scroll to position [5114, 0]
click at [736, 806] on span "Next" at bounding box center [729, 800] width 29 height 19
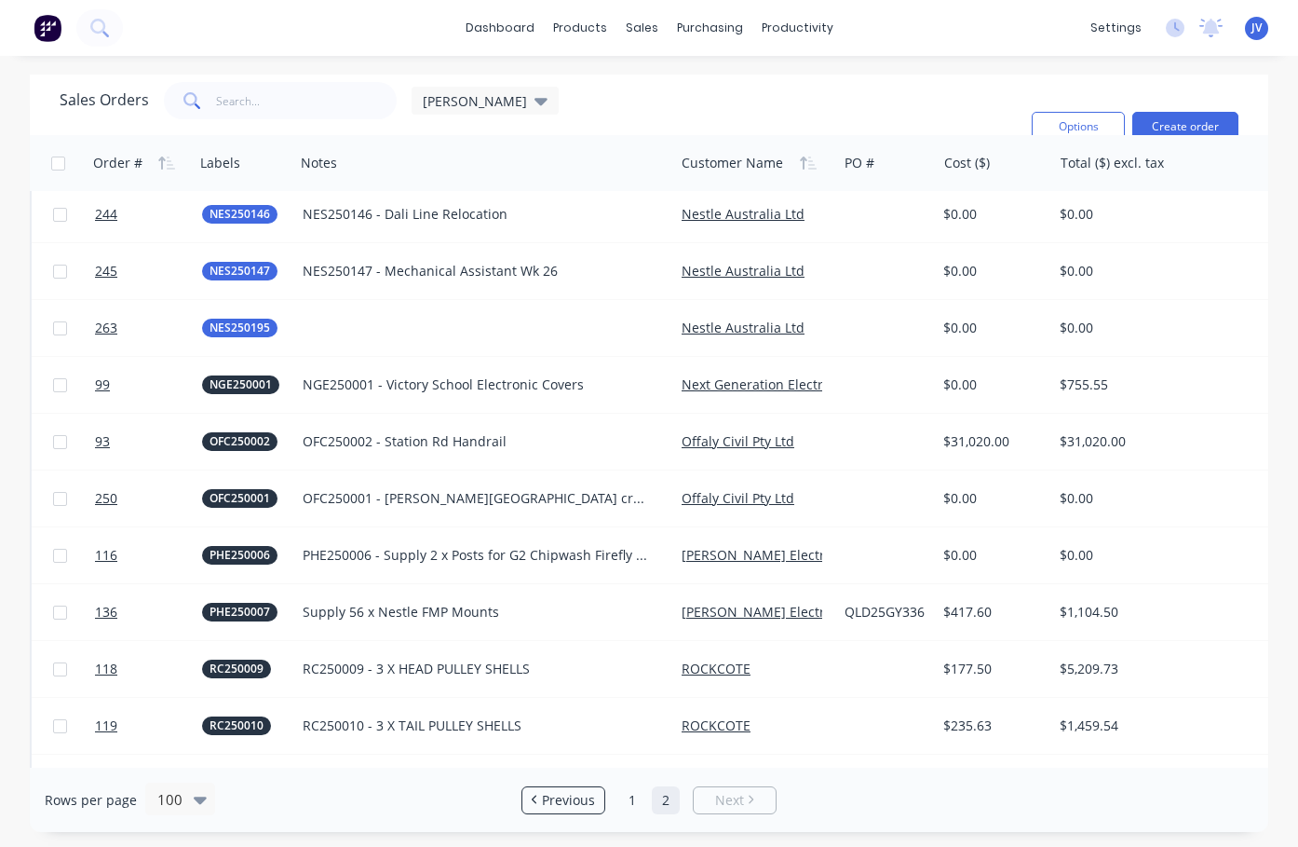
scroll to position [2514, 0]
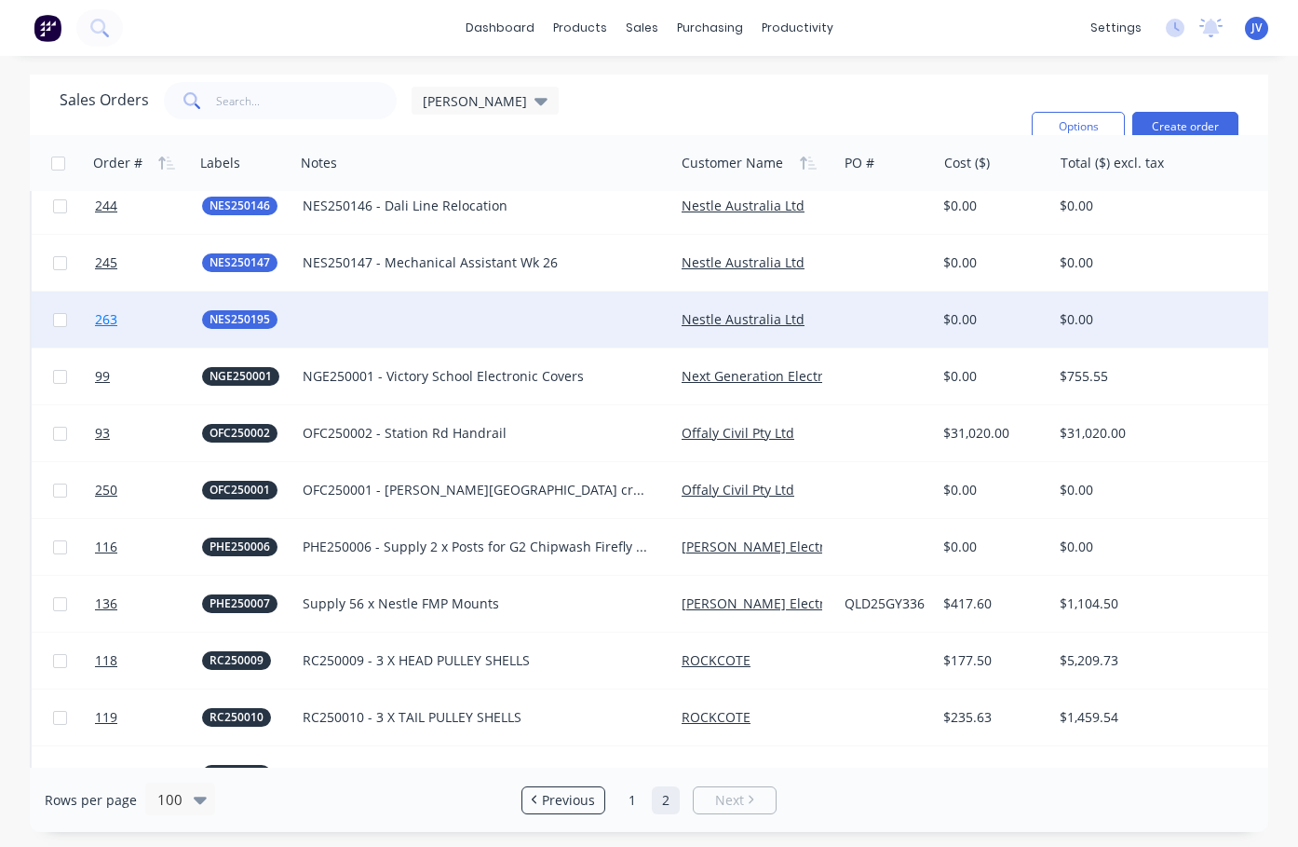
click at [109, 320] on span "263" at bounding box center [106, 319] width 22 height 19
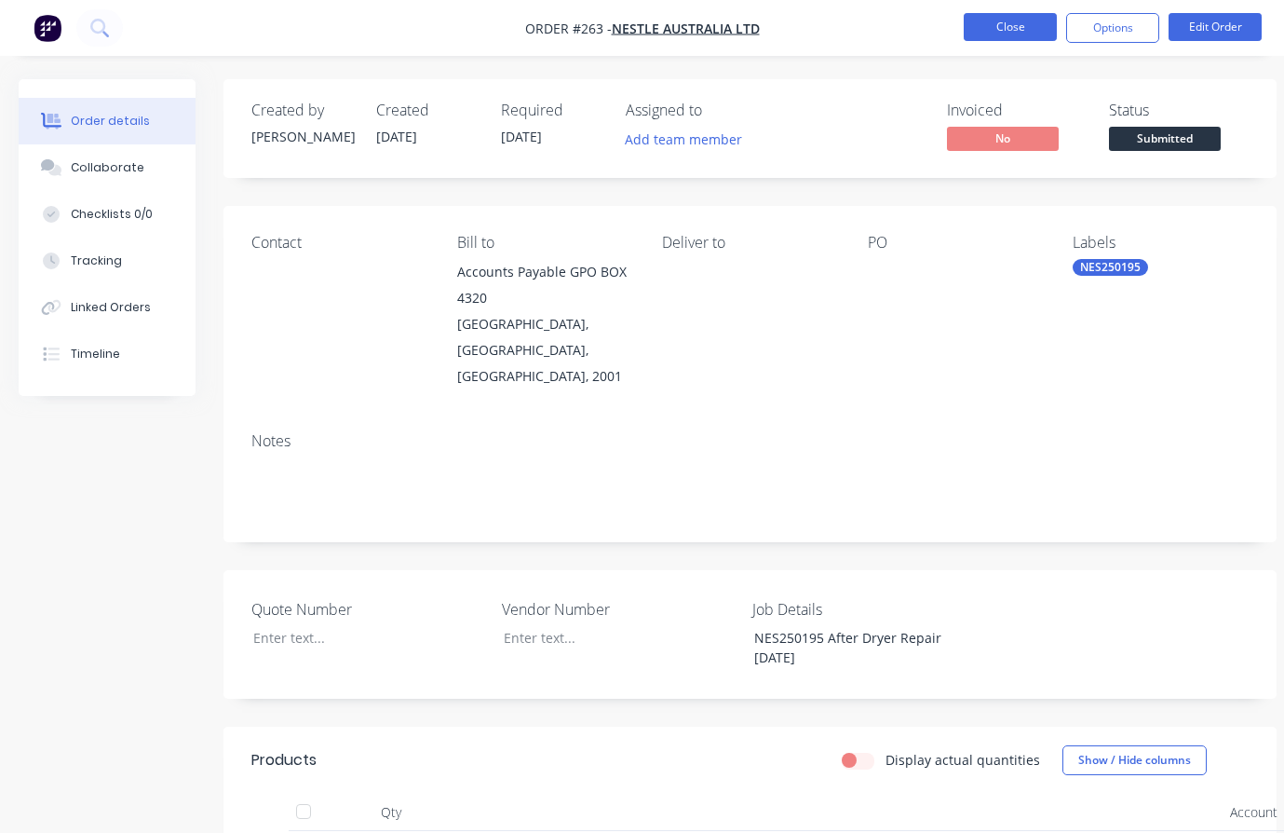
click at [1001, 29] on button "Close" at bounding box center [1010, 27] width 93 height 28
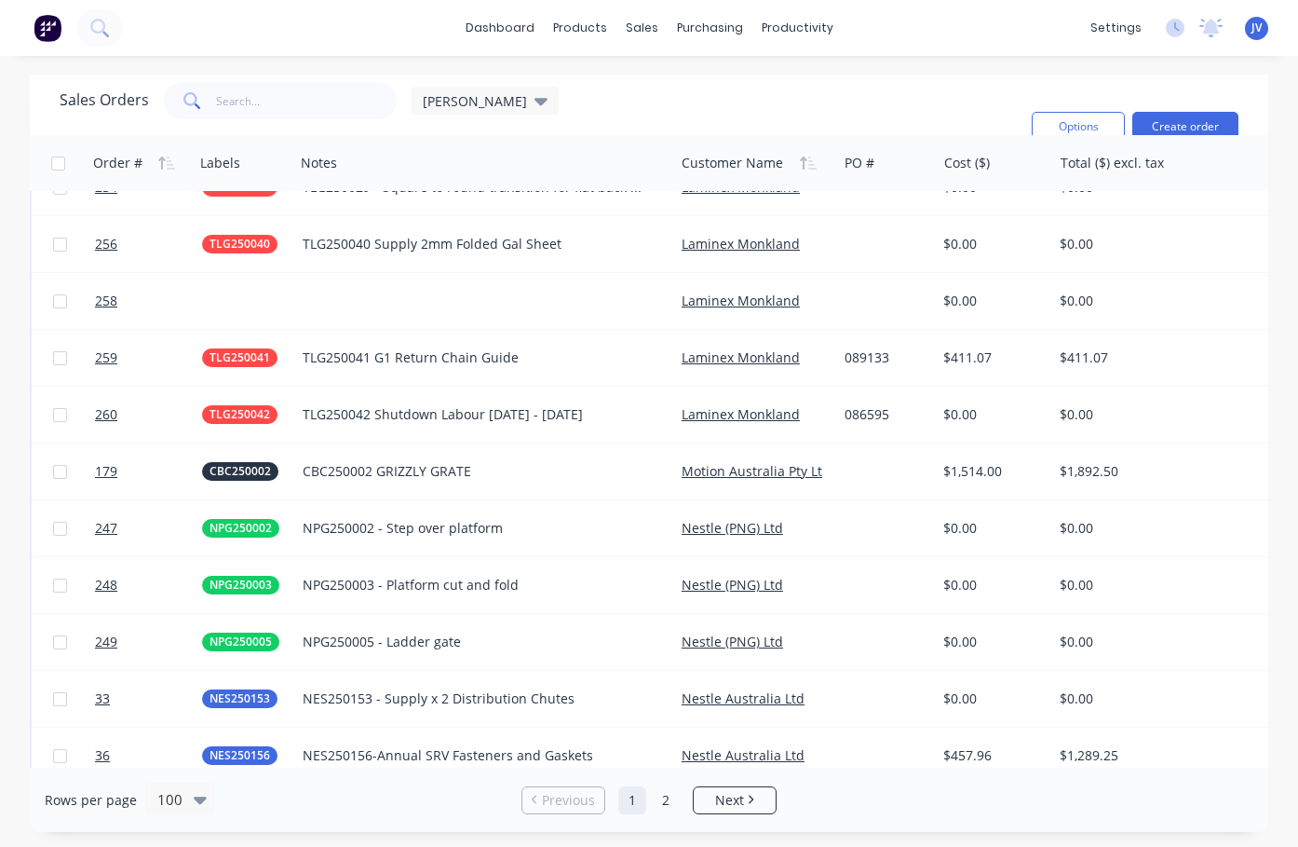
scroll to position [4648, 0]
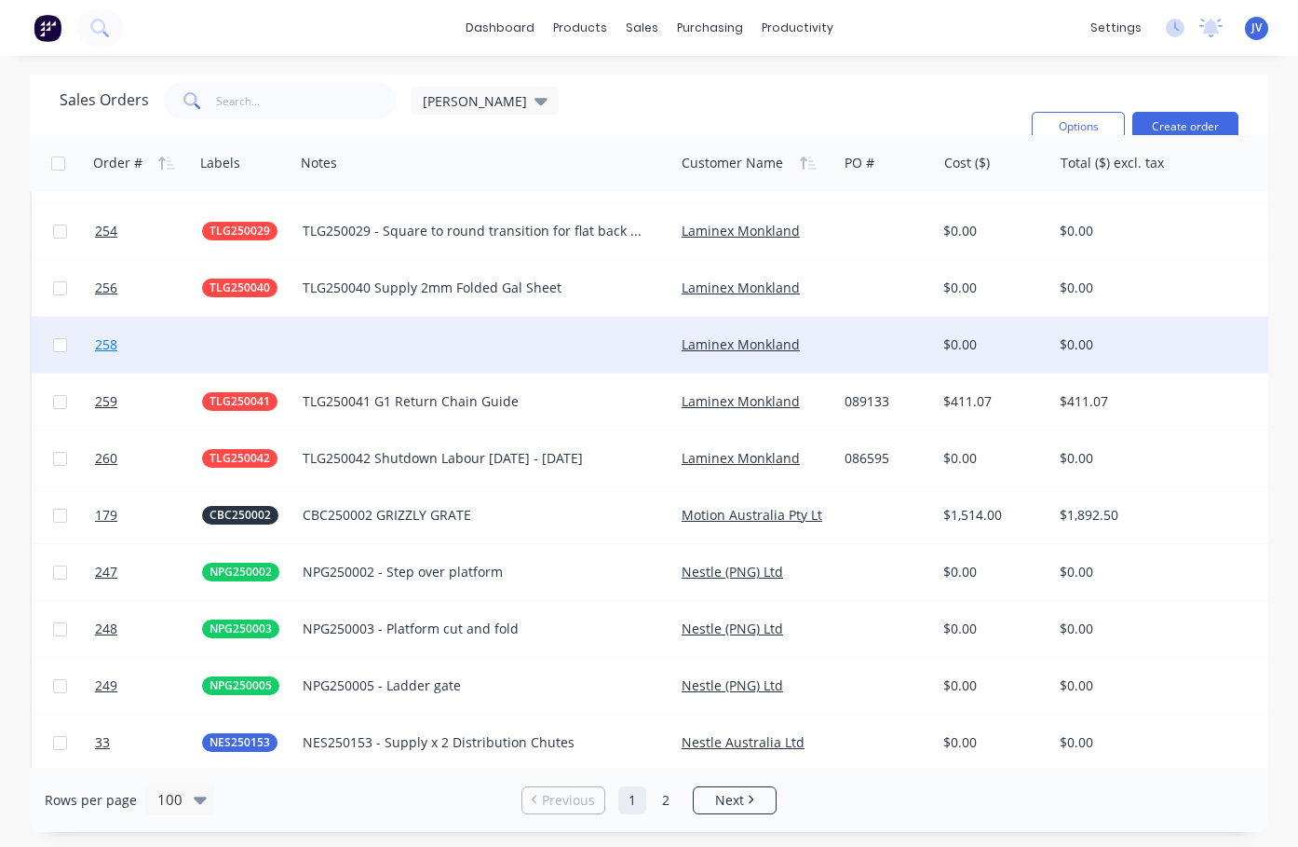
click at [112, 341] on span "258" at bounding box center [106, 344] width 22 height 19
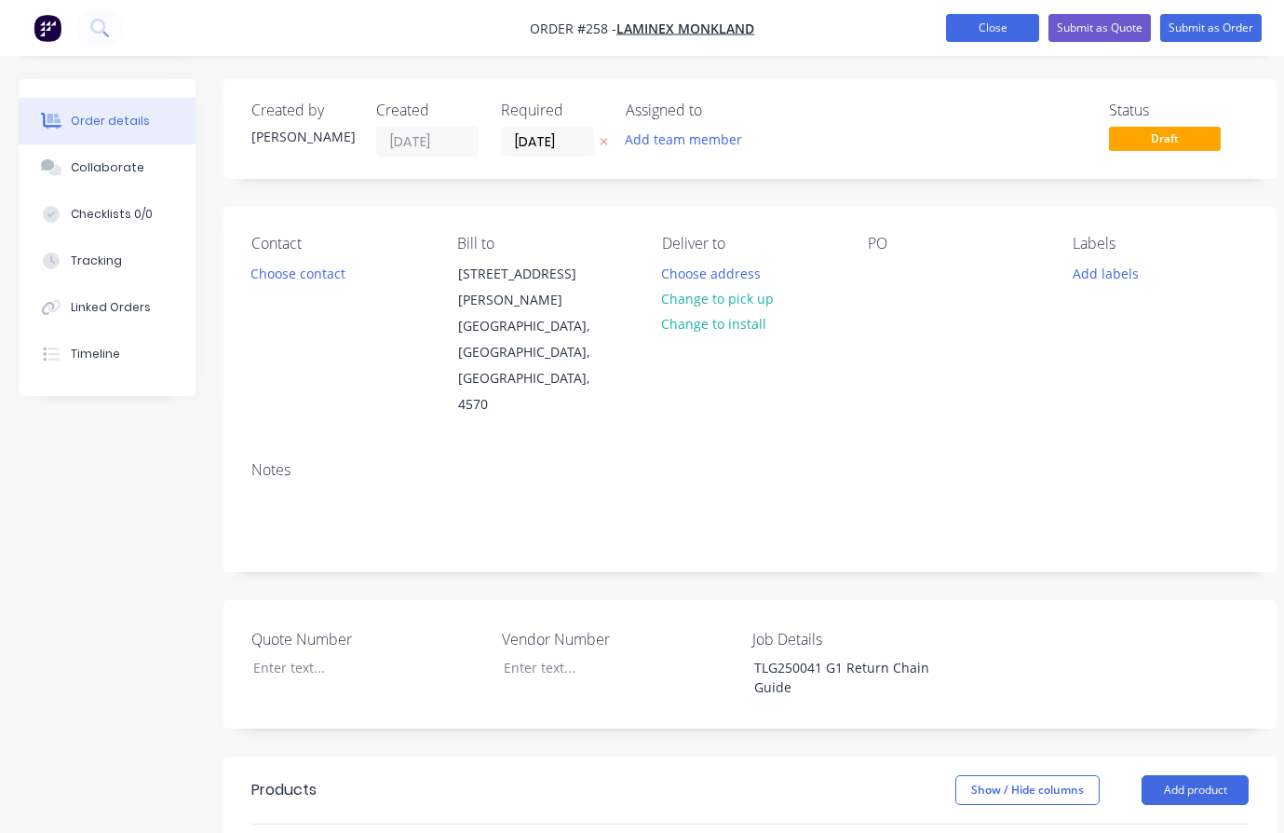
click at [994, 23] on button "Close" at bounding box center [992, 28] width 93 height 28
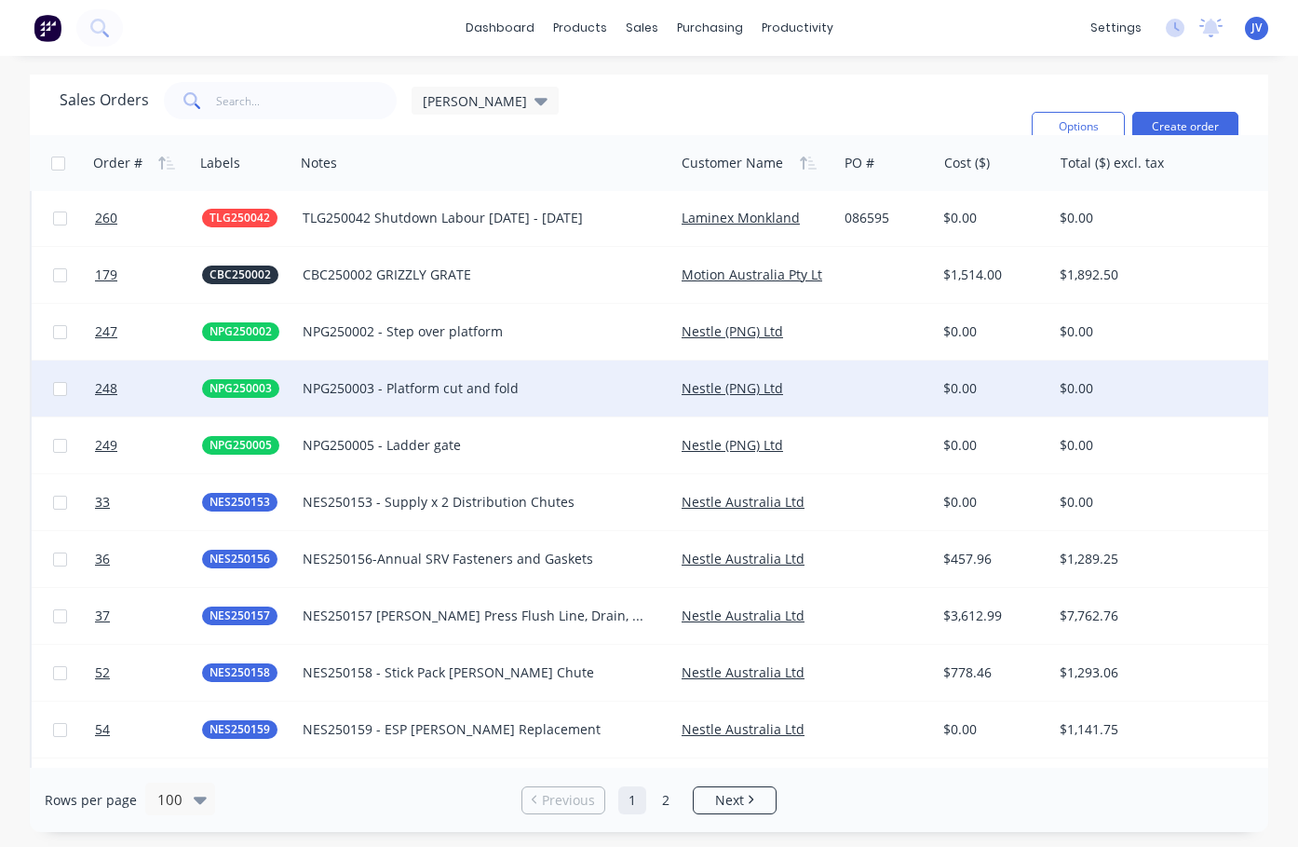
scroll to position [5114, 0]
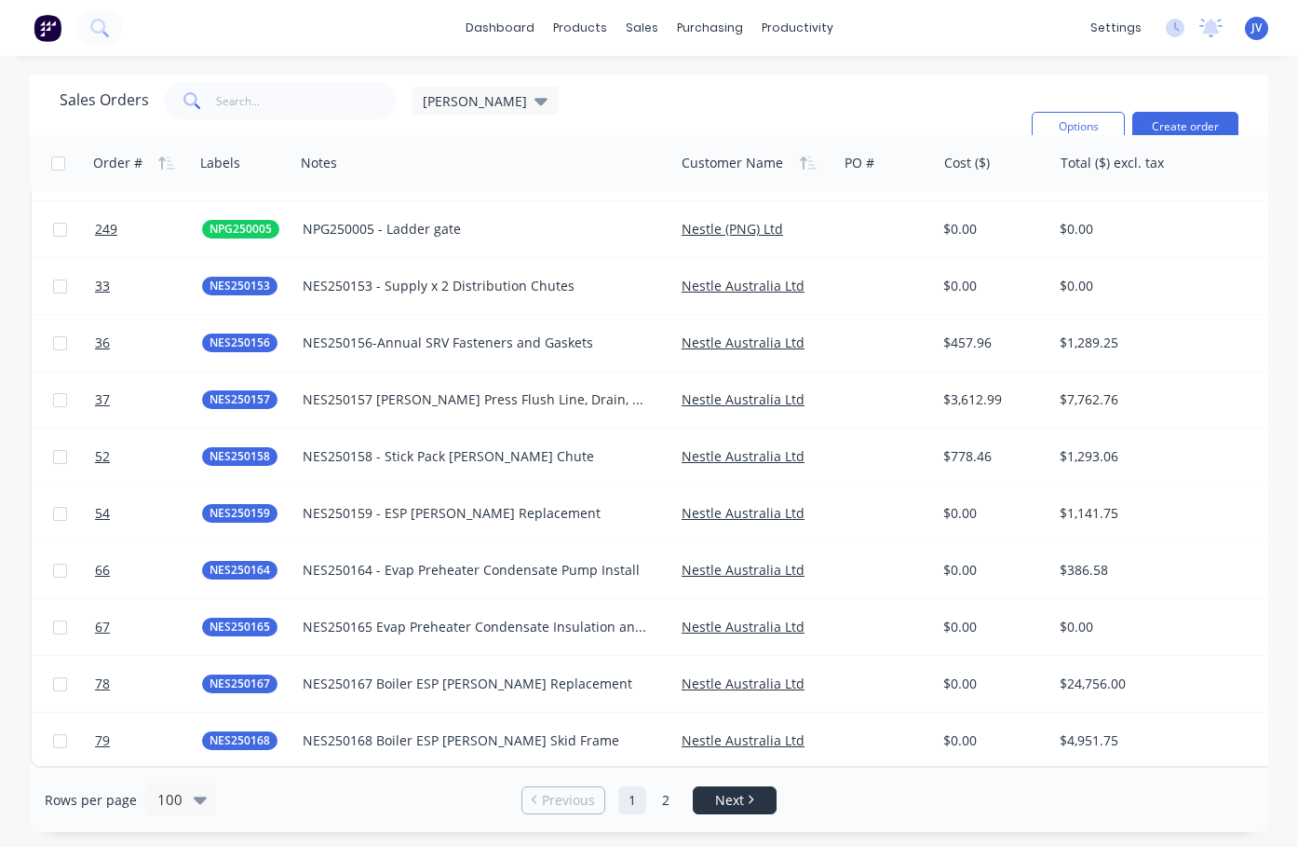
click at [753, 789] on li "Next" at bounding box center [735, 800] width 84 height 28
click at [749, 800] on icon "Next page" at bounding box center [751, 798] width 6 height 9
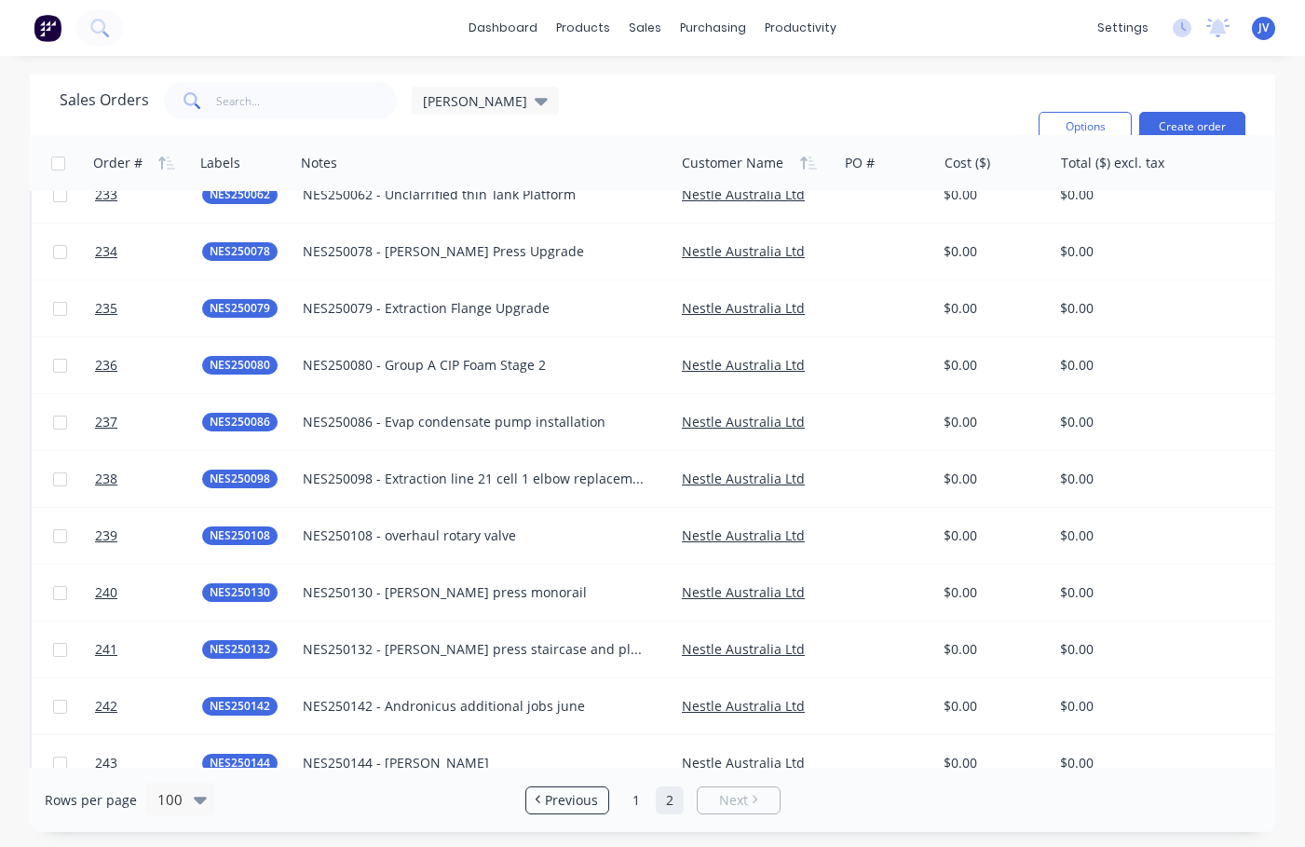
scroll to position [1863, 0]
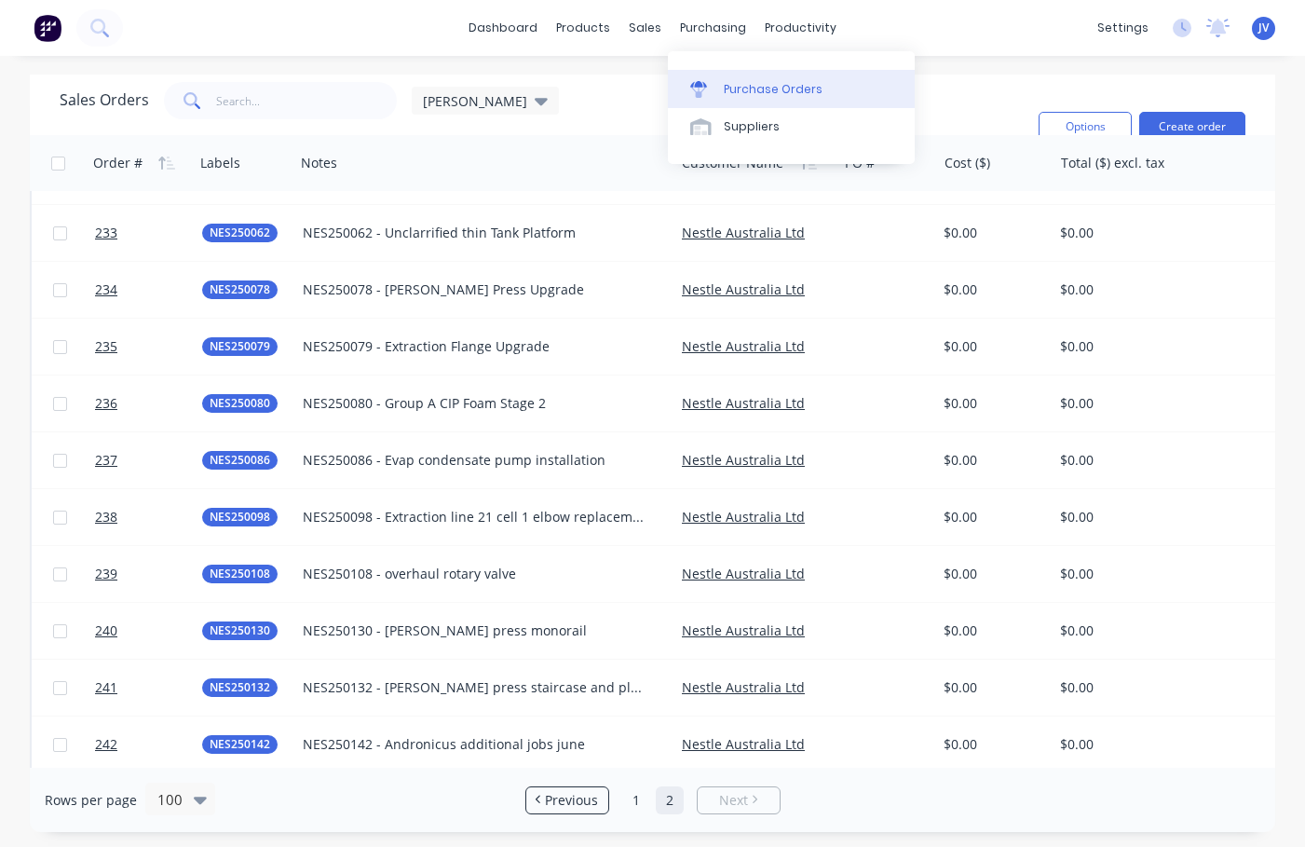
click at [739, 87] on div "Purchase Orders" at bounding box center [773, 89] width 99 height 17
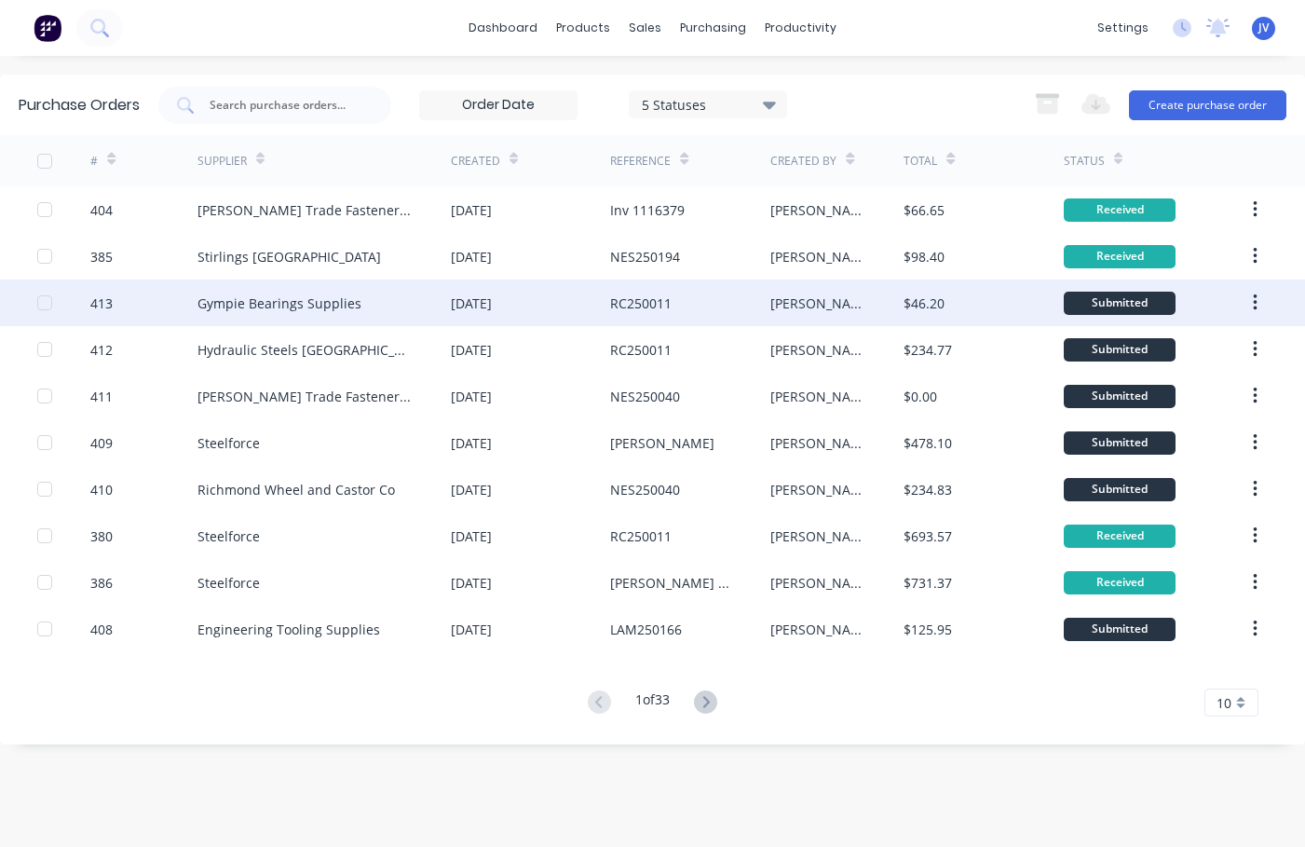
click at [103, 305] on div "413" at bounding box center [101, 303] width 22 height 20
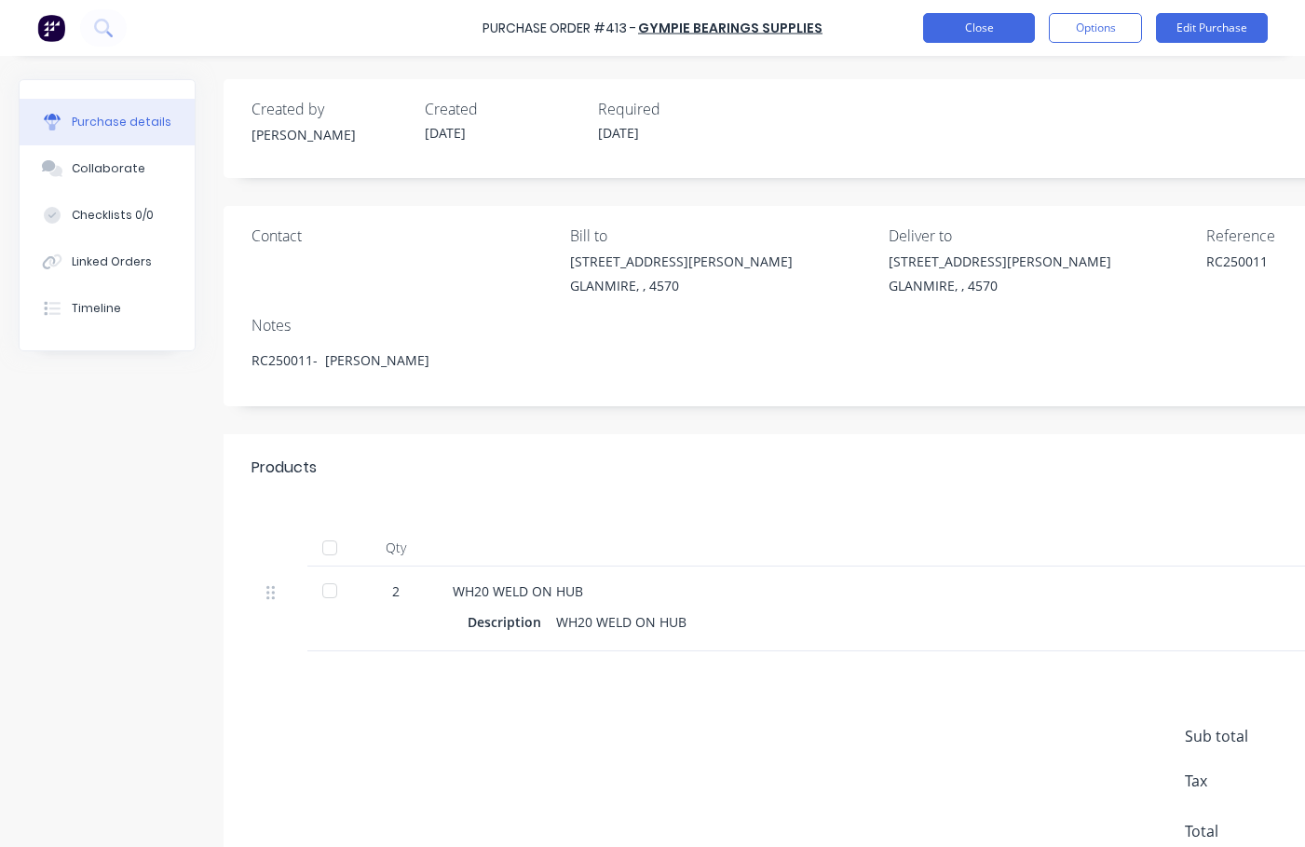
click at [990, 31] on button "Close" at bounding box center [979, 28] width 112 height 30
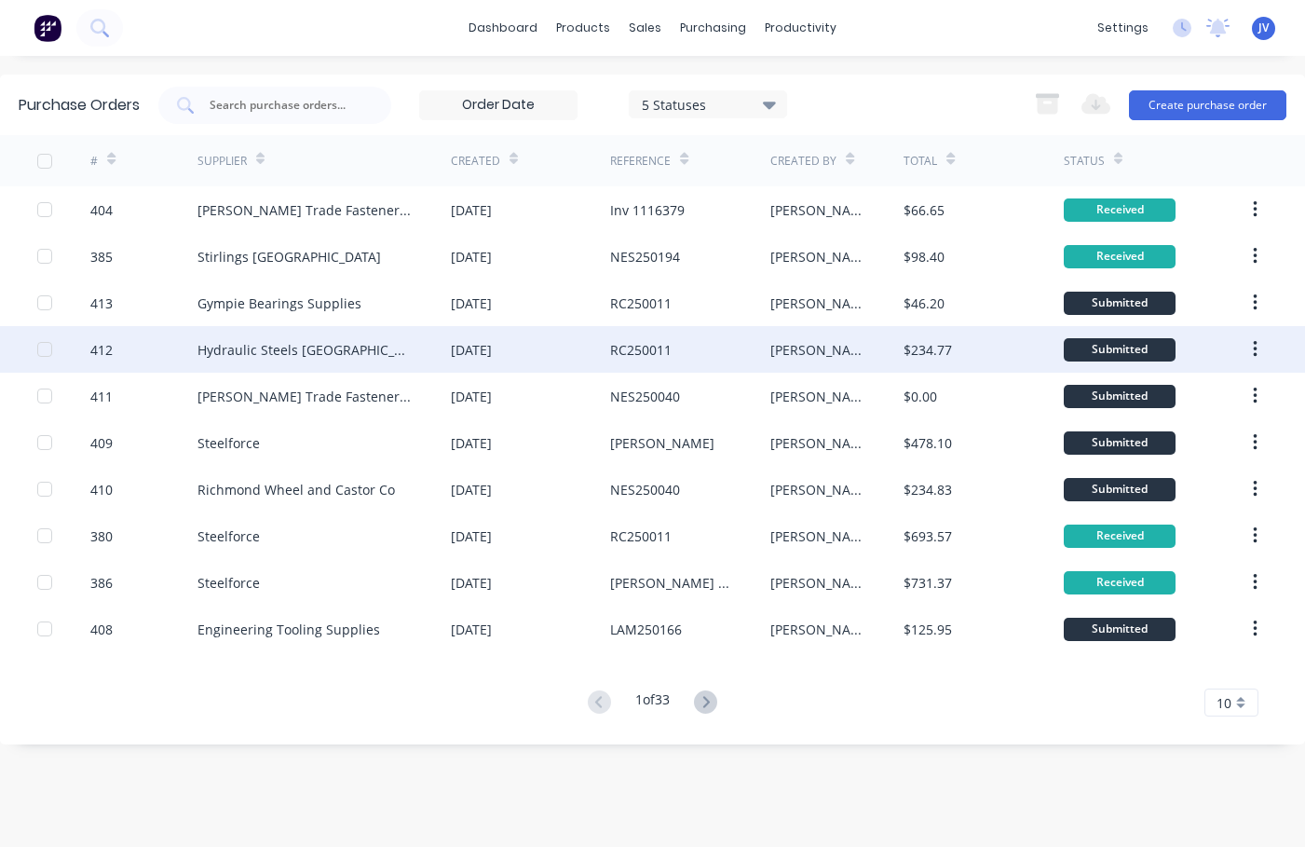
click at [102, 346] on div "412" at bounding box center [101, 350] width 22 height 20
type textarea "x"
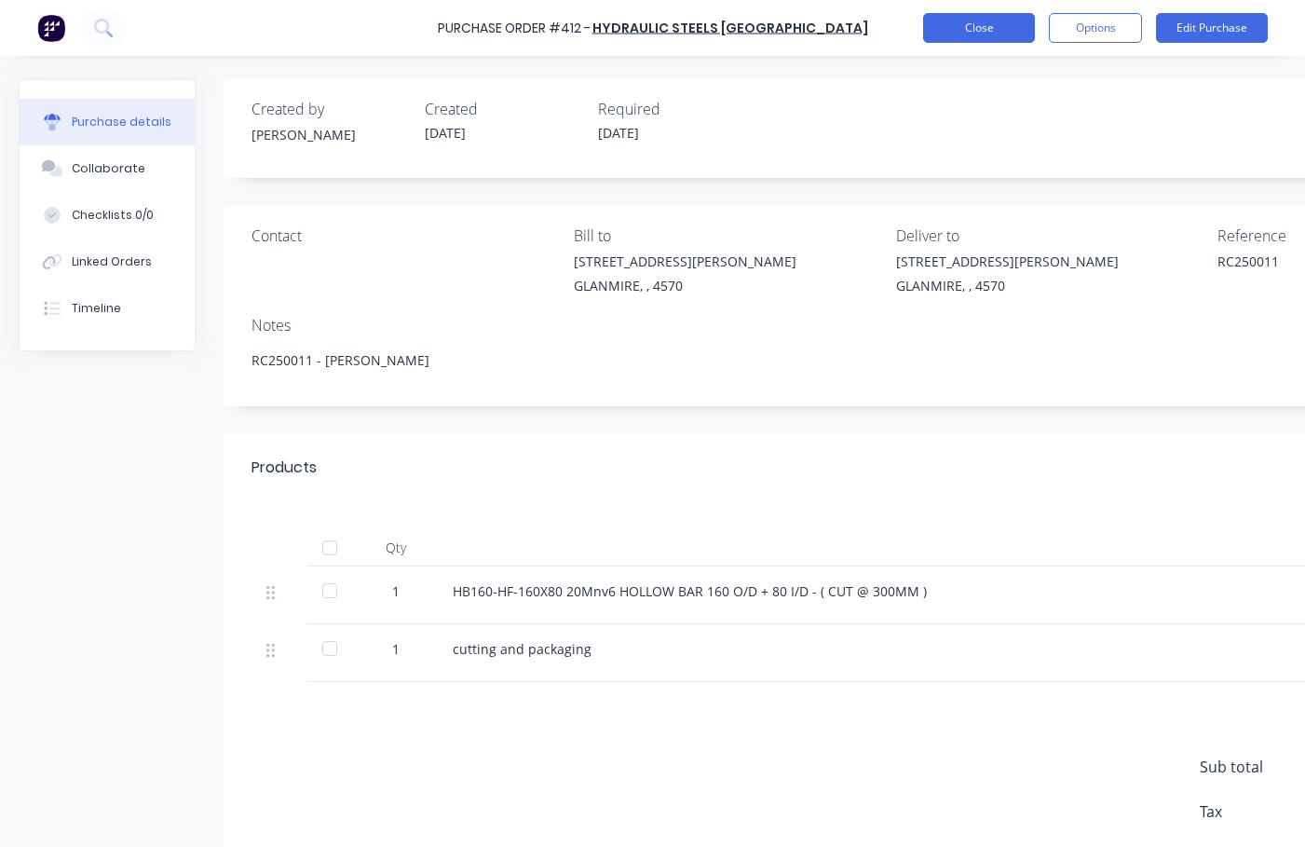
click at [947, 22] on button "Close" at bounding box center [979, 28] width 112 height 30
